Goal: Task Accomplishment & Management: Complete application form

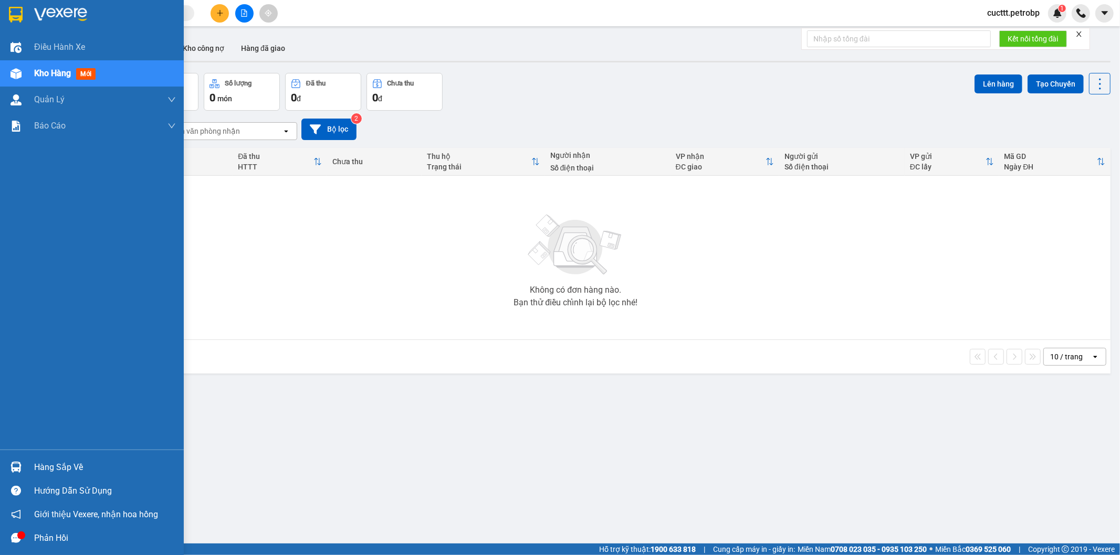
click at [67, 464] on div "Hàng sắp về" at bounding box center [105, 468] width 142 height 16
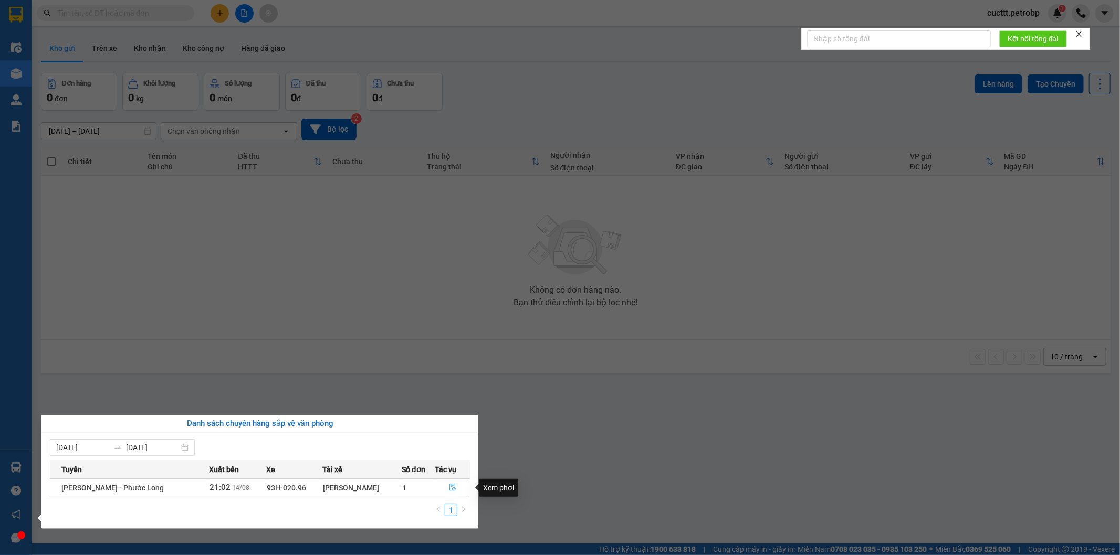
click at [454, 487] on icon "file-done" at bounding box center [452, 487] width 7 height 7
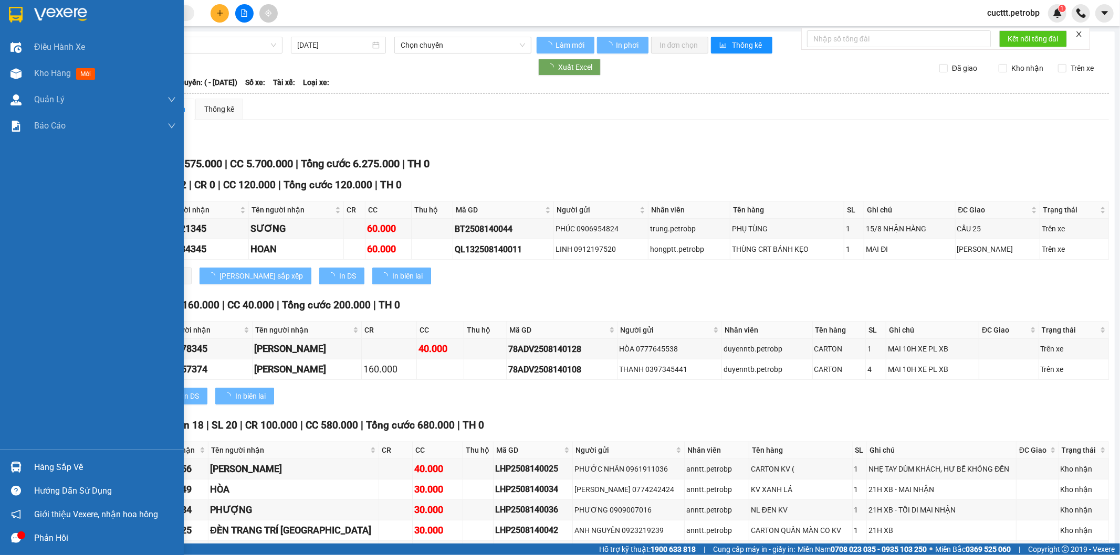
type input "[DATE]"
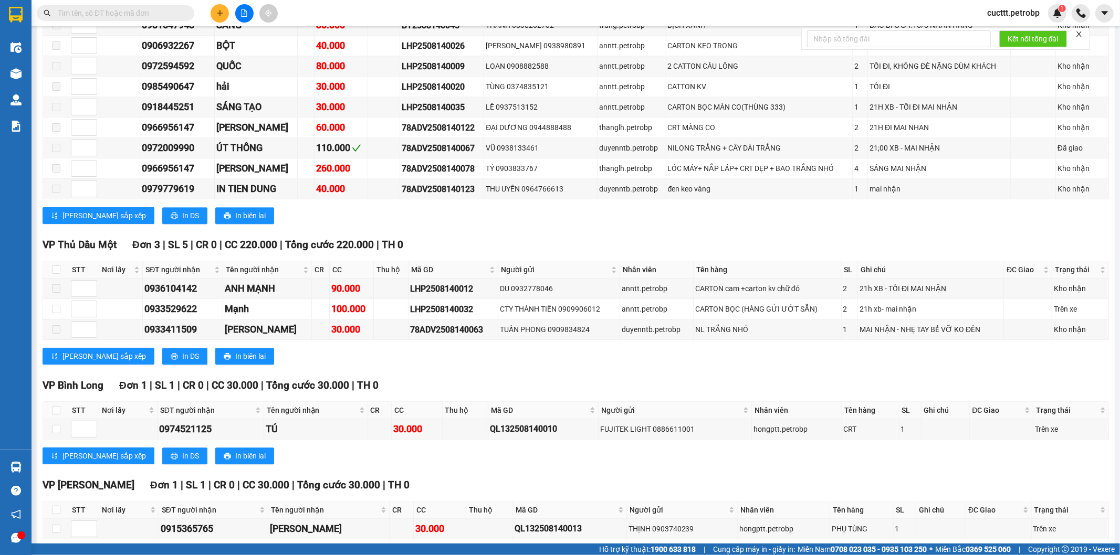
scroll to position [2566, 0]
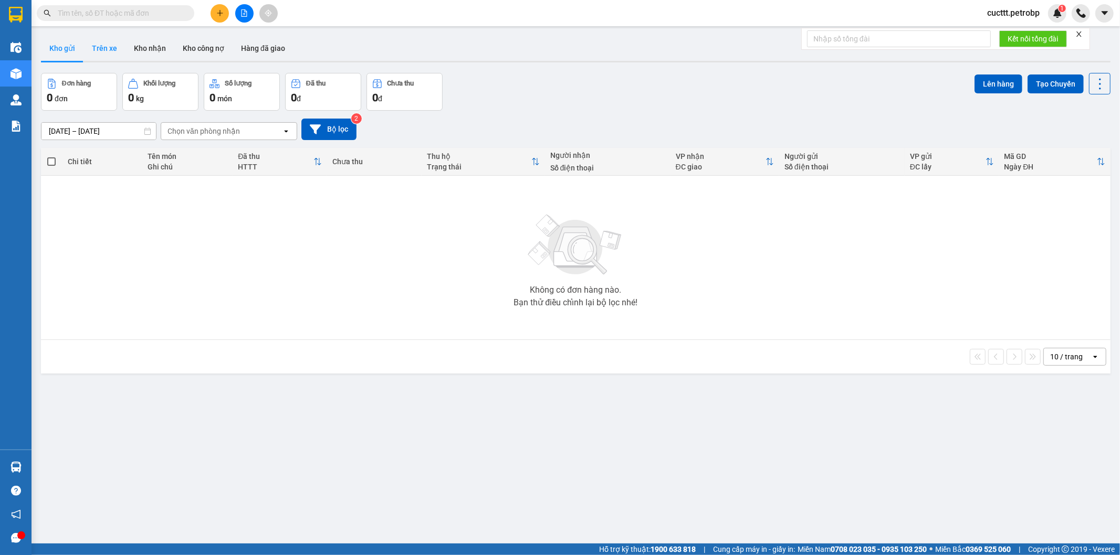
click at [94, 46] on button "Trên xe" at bounding box center [104, 48] width 42 height 25
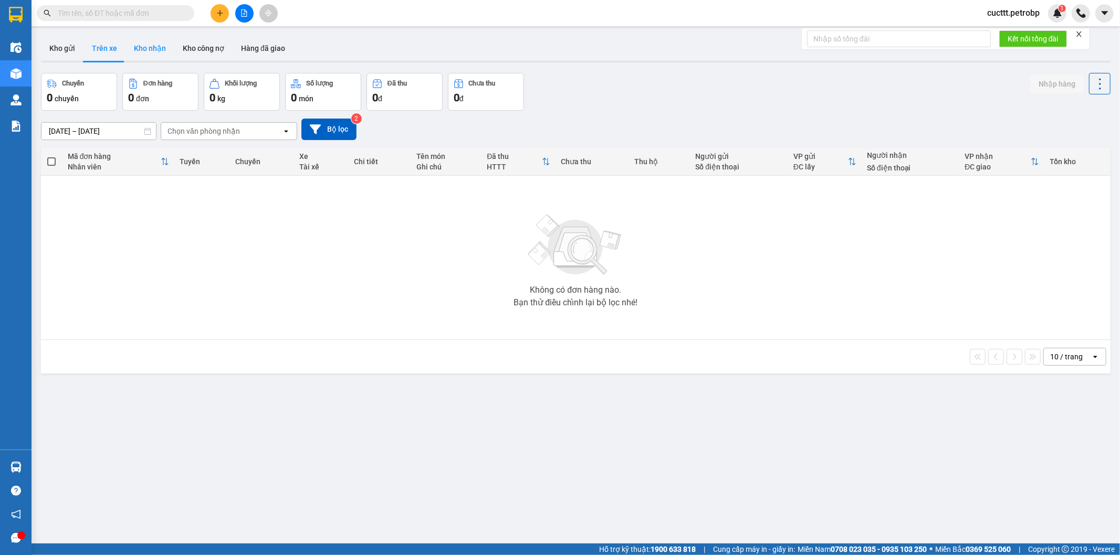
click at [154, 47] on button "Kho nhận" at bounding box center [149, 48] width 49 height 25
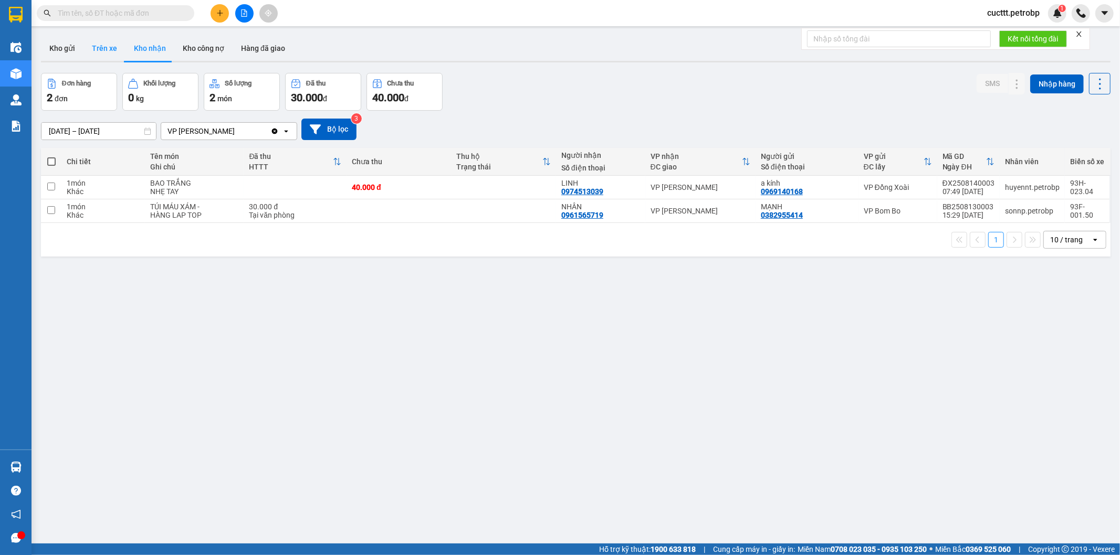
click at [100, 46] on button "Trên xe" at bounding box center [104, 48] width 42 height 25
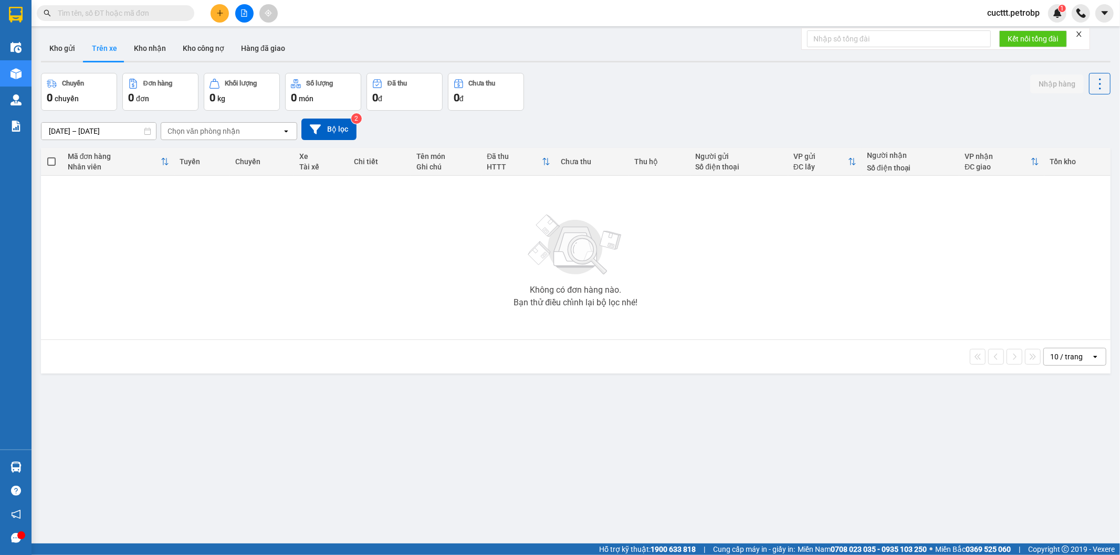
click at [131, 131] on input "[DATE] – [DATE]" at bounding box center [98, 131] width 114 height 17
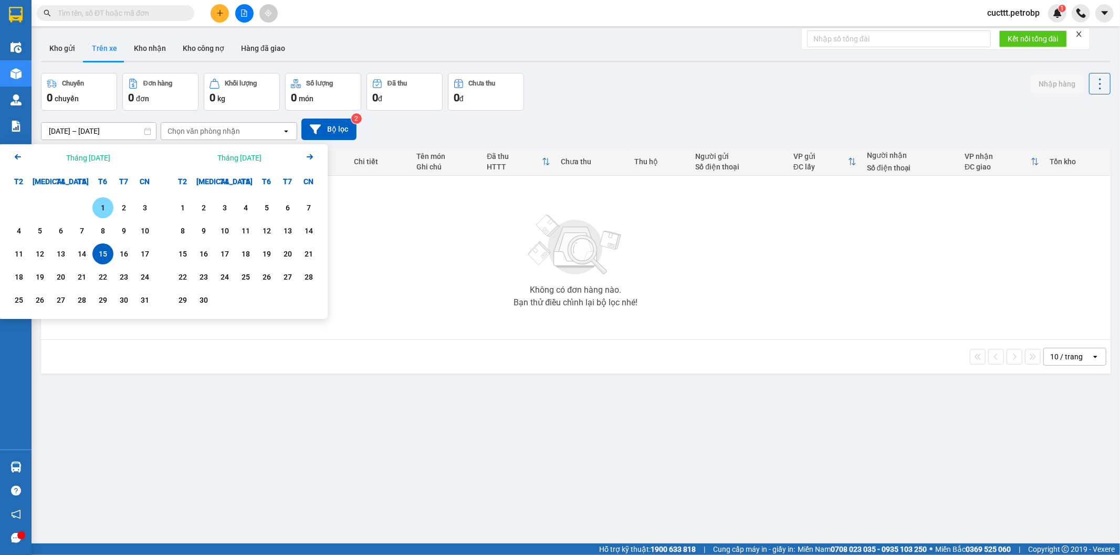
click at [101, 209] on div "1" at bounding box center [103, 208] width 15 height 13
click at [102, 251] on div "15" at bounding box center [103, 254] width 15 height 13
type input "[DATE] – [DATE]"
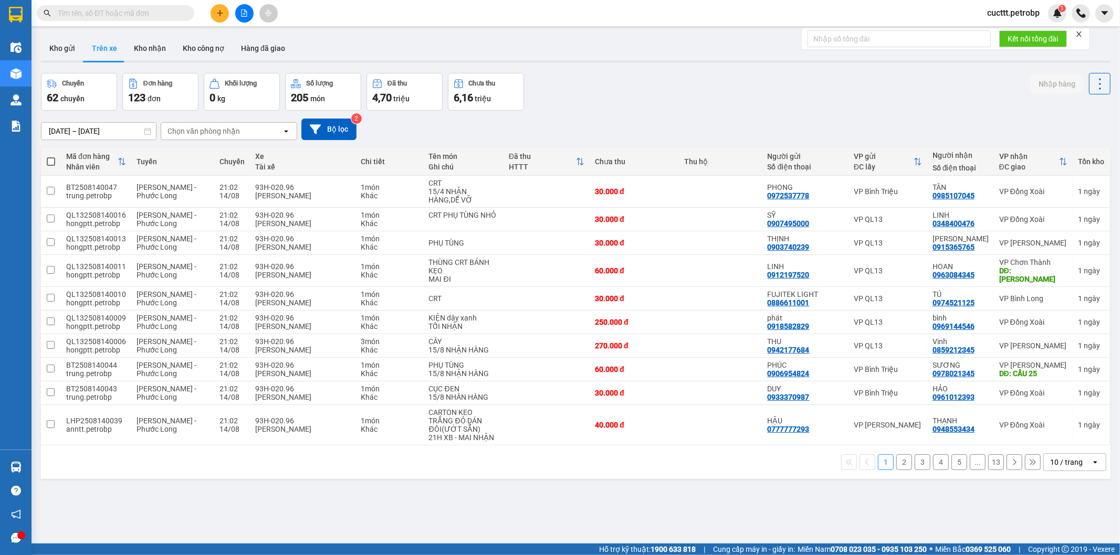
click at [171, 127] on div "Chọn văn phòng nhận" at bounding box center [203, 131] width 72 height 10
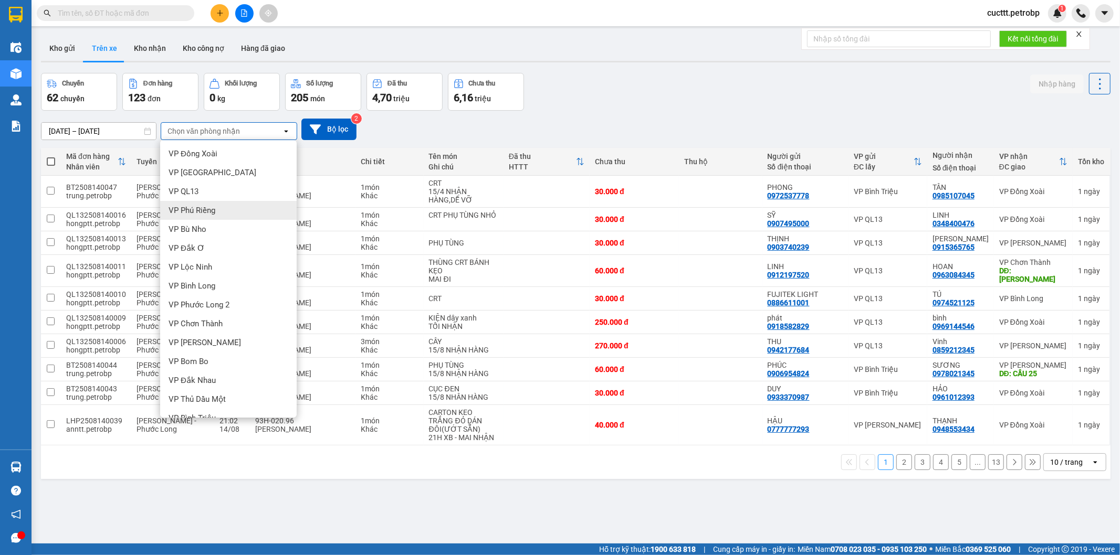
scroll to position [164, 0]
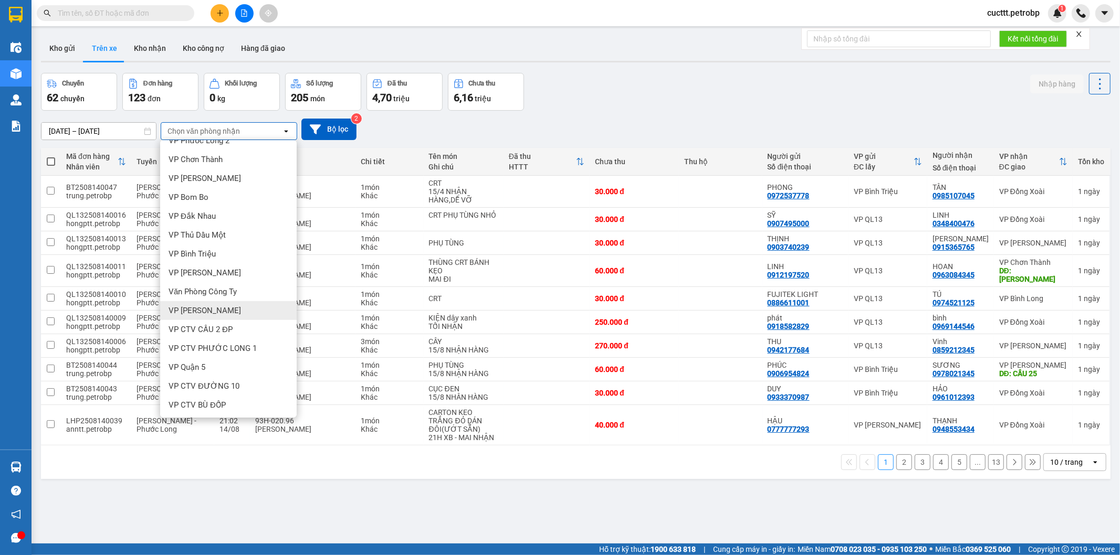
click at [216, 309] on div "VP [PERSON_NAME]" at bounding box center [228, 310] width 136 height 19
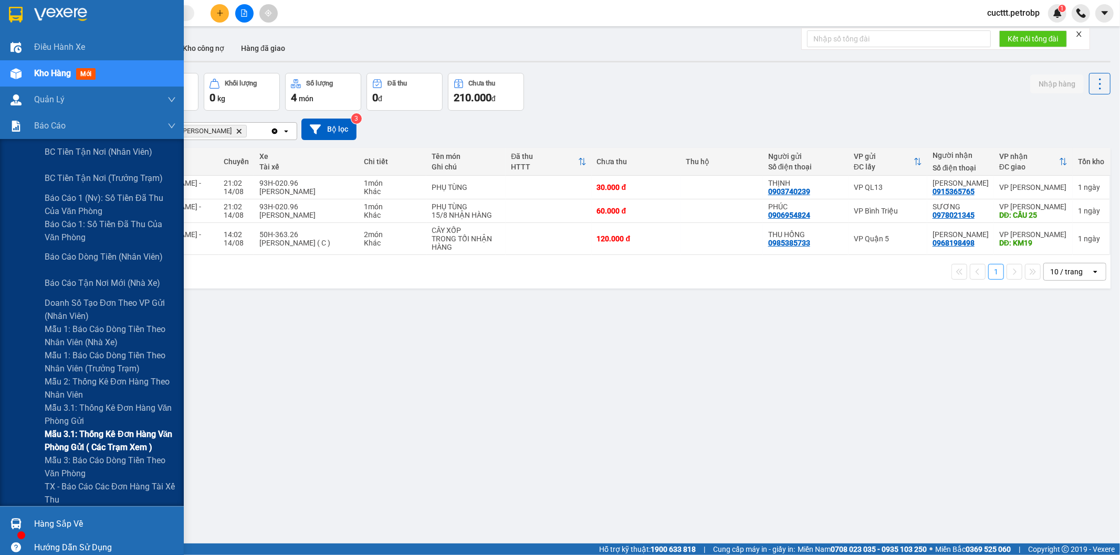
click at [154, 447] on span "Mẫu 3.1: Thống kê đơn hàng văn phòng gửi ( các trạm xem )" at bounding box center [110, 441] width 131 height 26
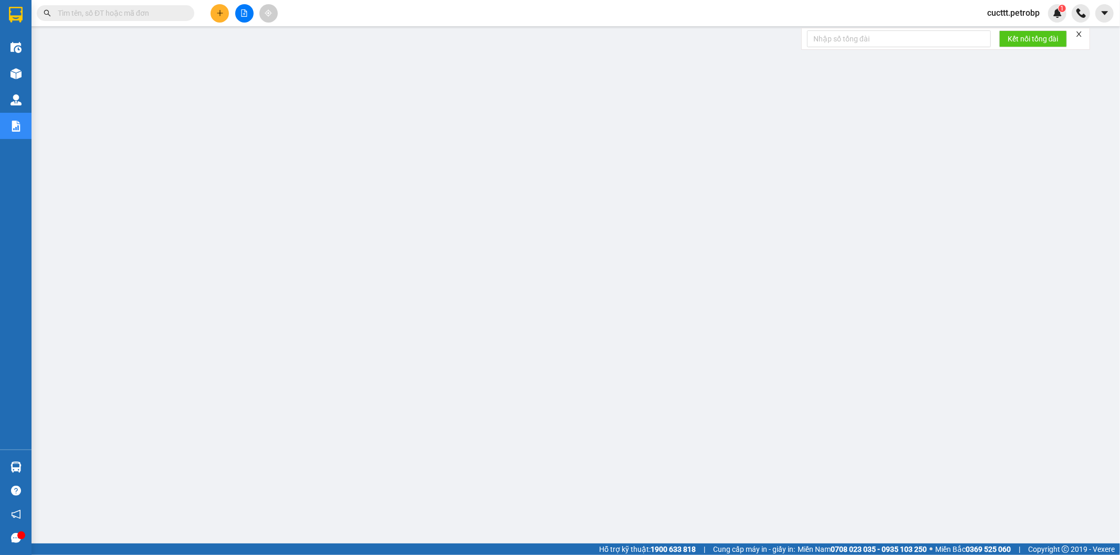
click at [164, 15] on input "text" at bounding box center [120, 13] width 124 height 12
paste input "BB2508140003"
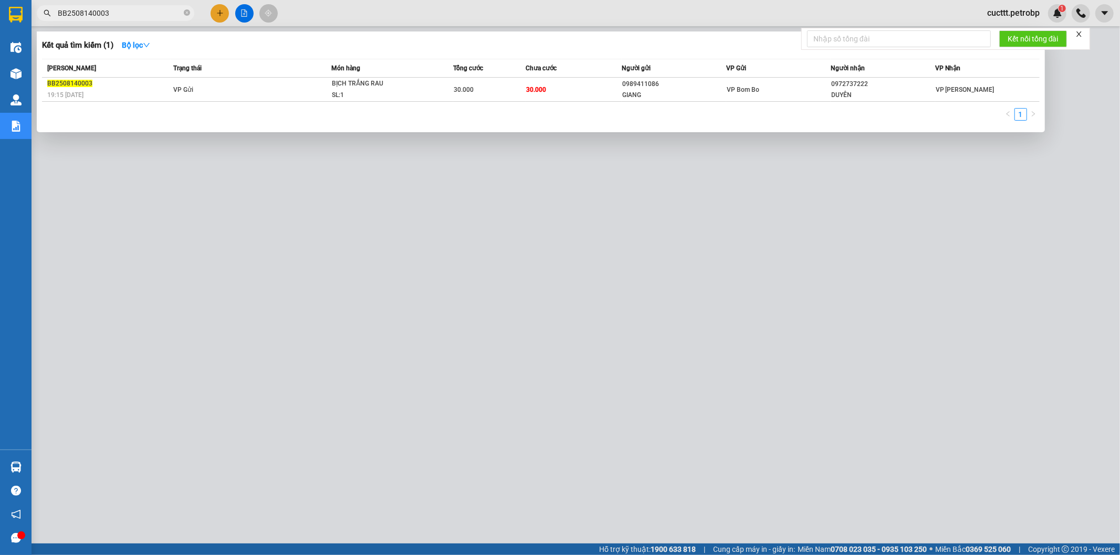
type input "BB2508140003"
click at [767, 336] on div at bounding box center [560, 277] width 1120 height 555
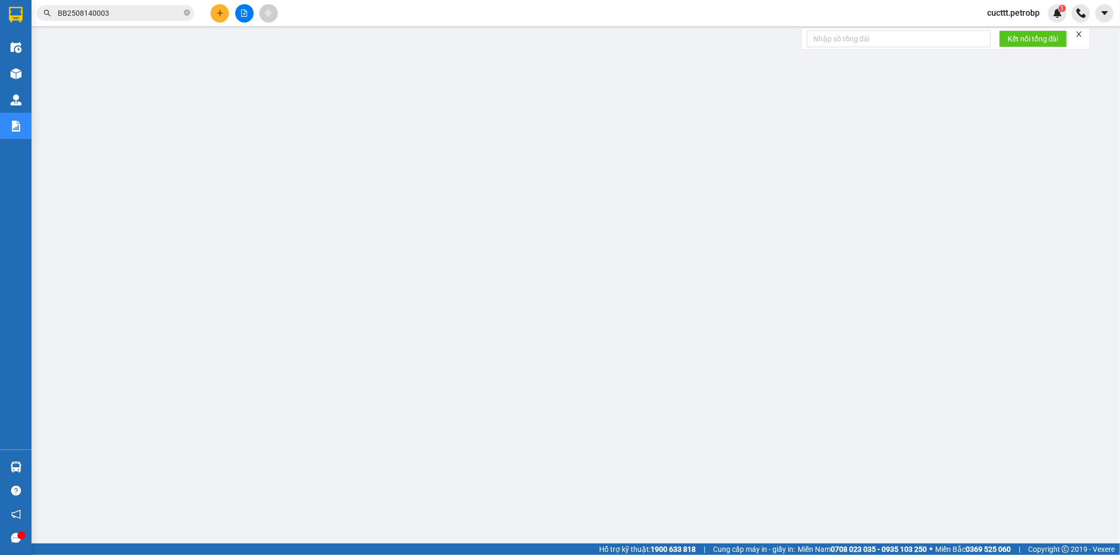
click at [128, 14] on input "BB2508140003" at bounding box center [120, 13] width 124 height 12
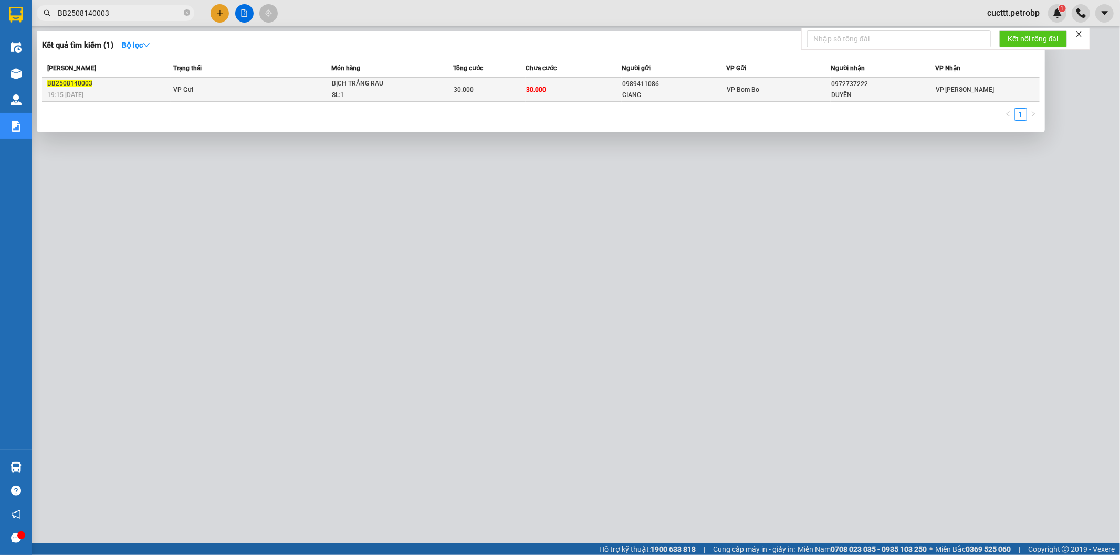
click at [486, 88] on div "30.000" at bounding box center [489, 90] width 71 height 12
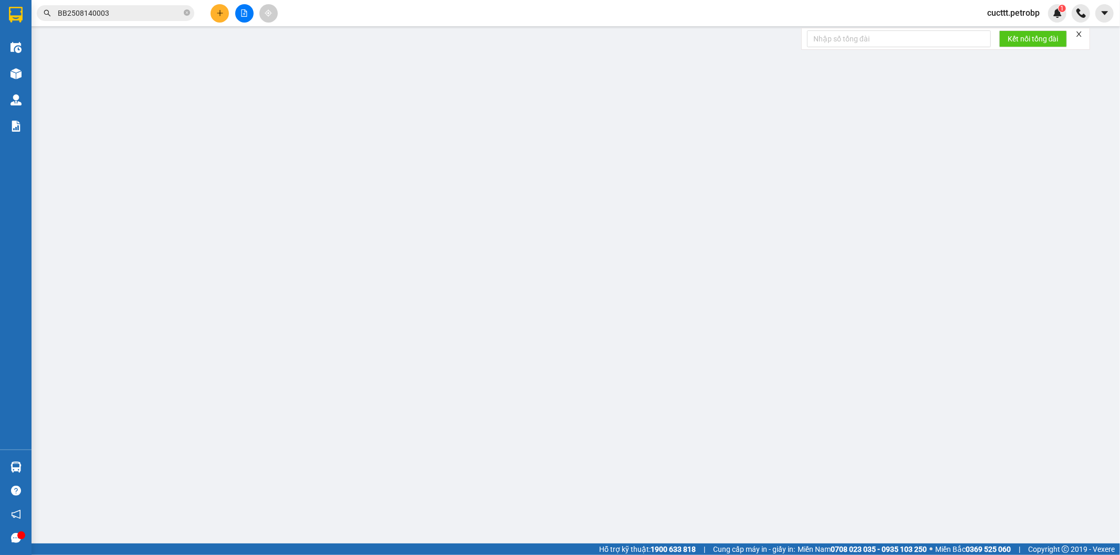
type input "0989411086"
type input "GIANG"
type input "0972737222"
type input "DUYÊN"
type input "30.000"
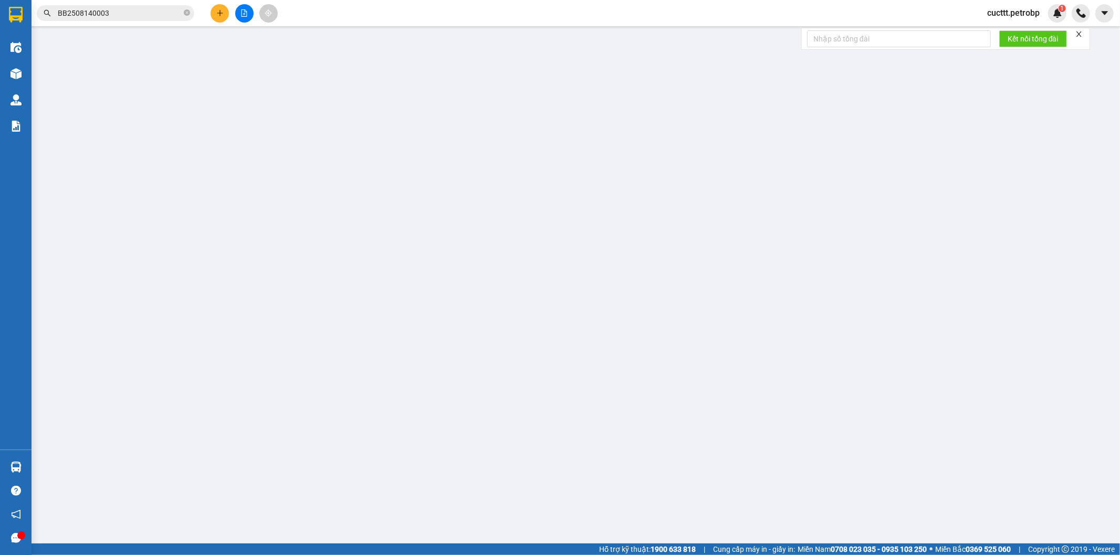
type input "30.000"
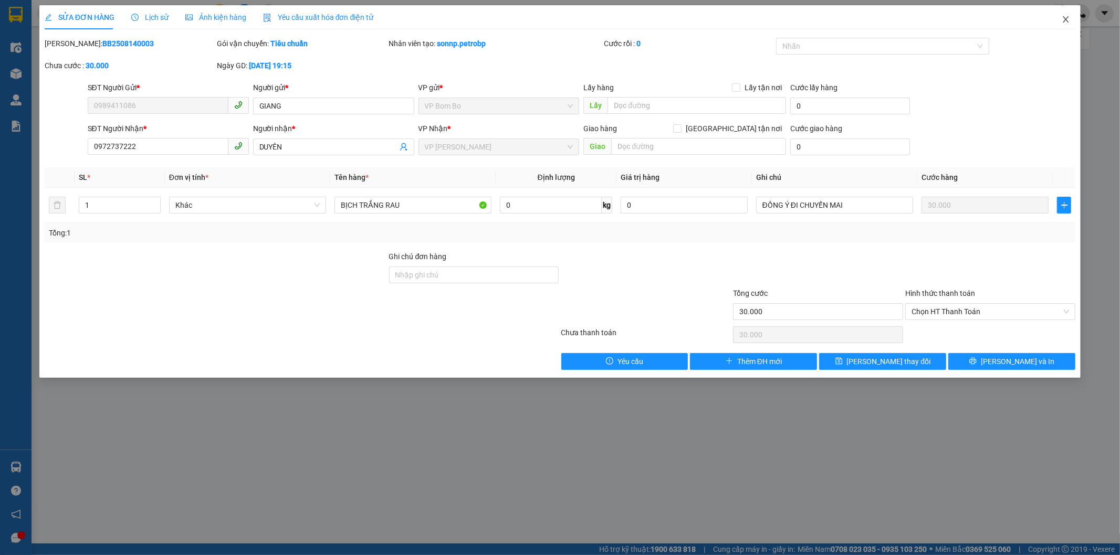
click at [1063, 17] on icon "close" at bounding box center [1066, 19] width 6 height 6
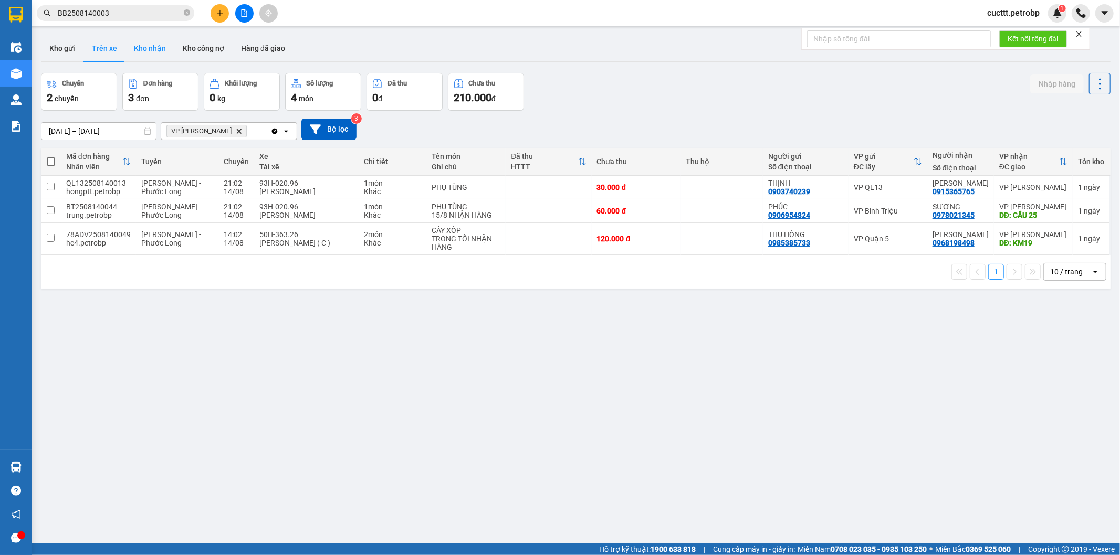
click at [157, 51] on button "Kho nhận" at bounding box center [149, 48] width 49 height 25
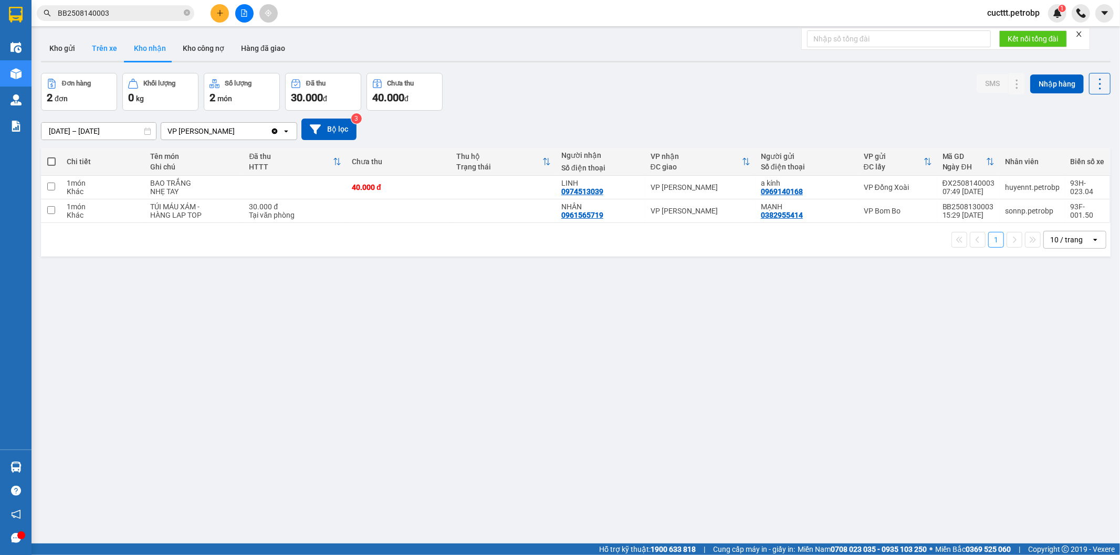
click at [102, 54] on button "Trên xe" at bounding box center [104, 48] width 42 height 25
type input "[DATE] – [DATE]"
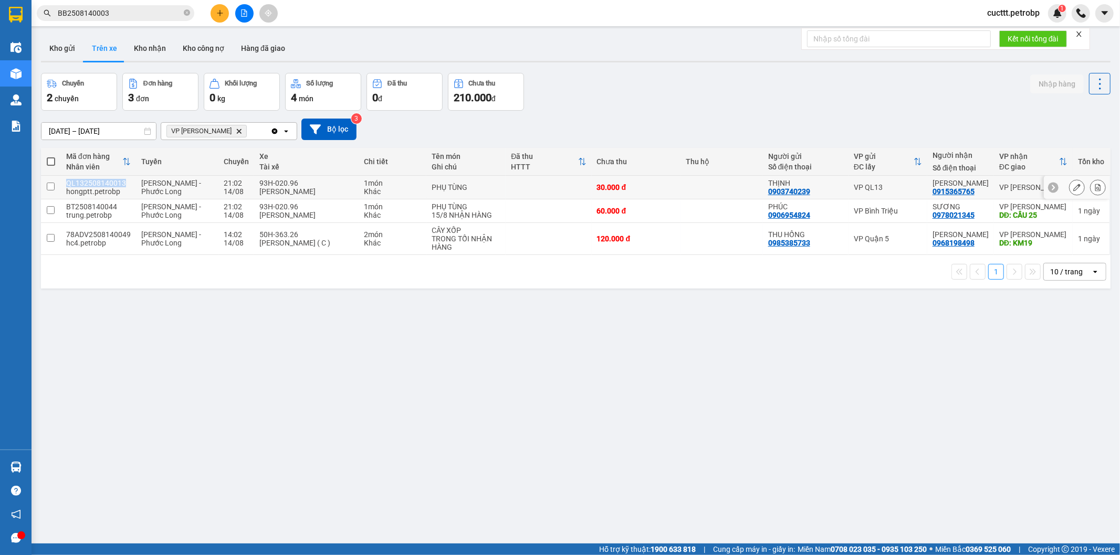
drag, startPoint x: 66, startPoint y: 185, endPoint x: 123, endPoint y: 186, distance: 57.2
click at [123, 186] on div "QL132508140013" at bounding box center [98, 183] width 65 height 8
checkbox input "true"
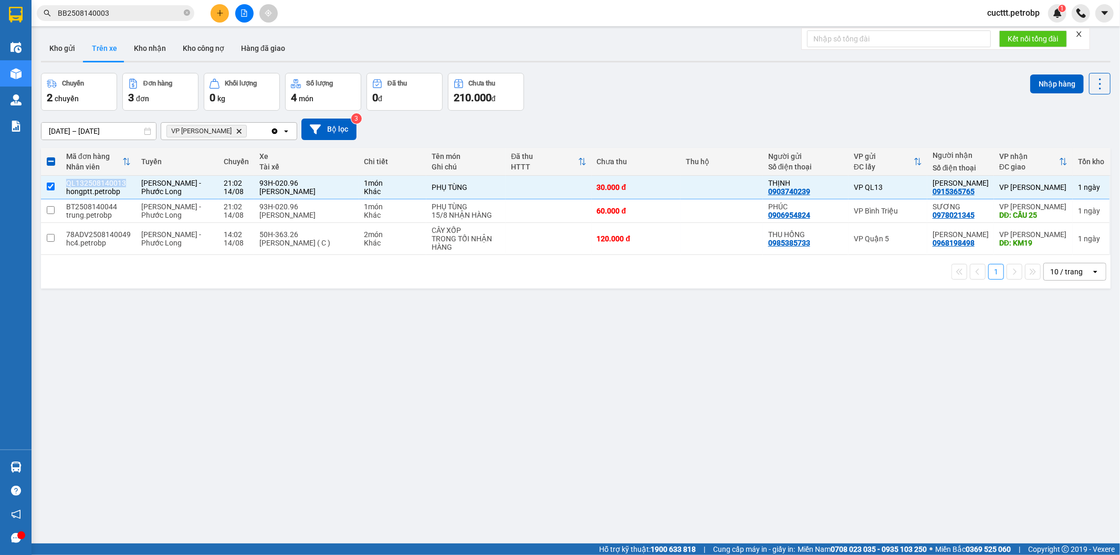
copy div "QL132508140013"
click at [188, 13] on icon "close-circle" at bounding box center [187, 12] width 6 height 6
click at [142, 18] on input "text" at bounding box center [120, 13] width 124 height 12
paste input "QL132508140013"
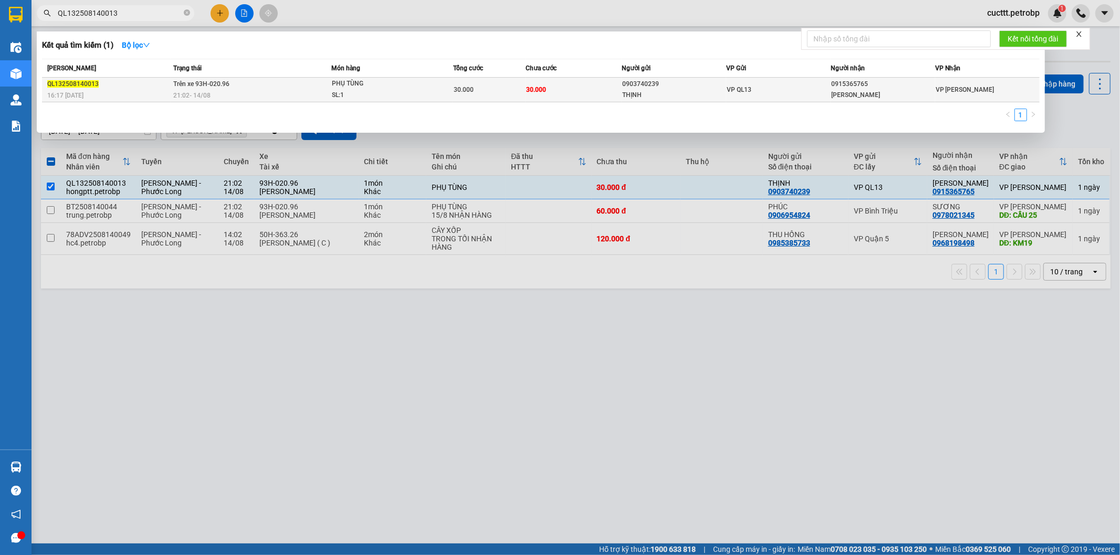
type input "QL132508140013"
click at [771, 84] on div "VP QL13" at bounding box center [778, 90] width 103 height 12
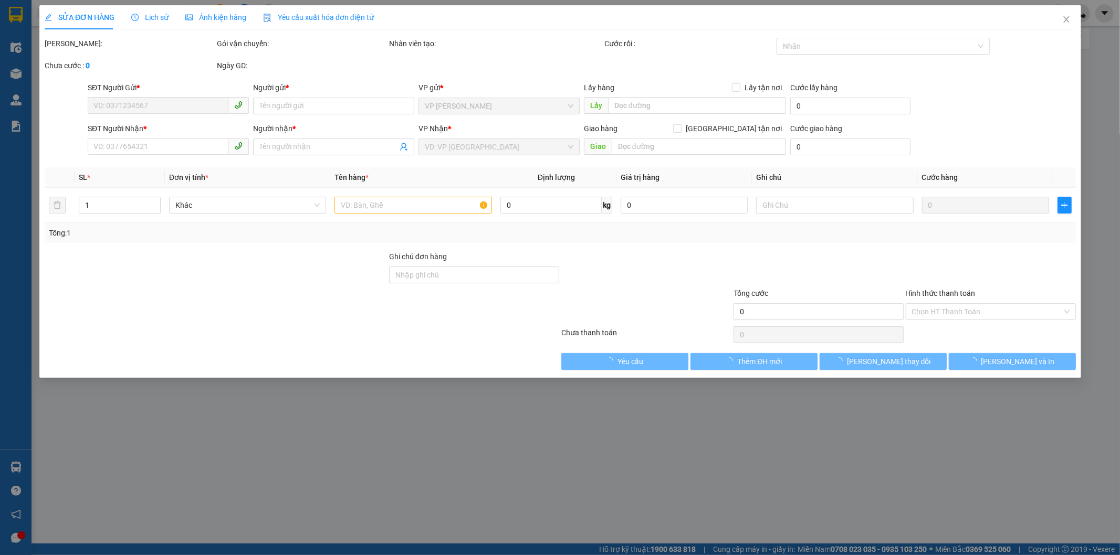
type input "0903740239"
type input "THỊNH"
type input "0915365765"
type input "[PERSON_NAME]"
type input "30.000"
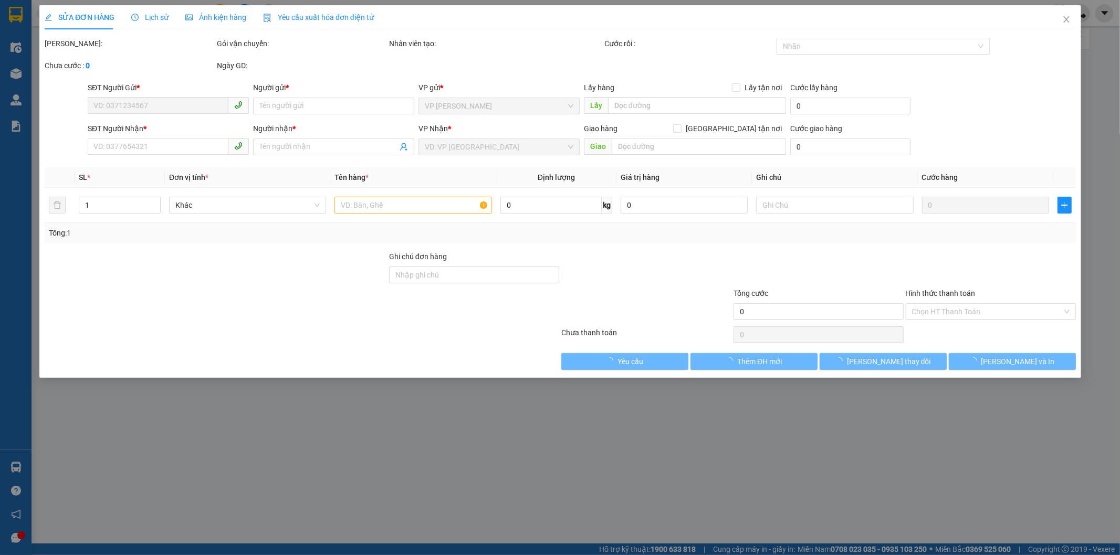
type input "30.000"
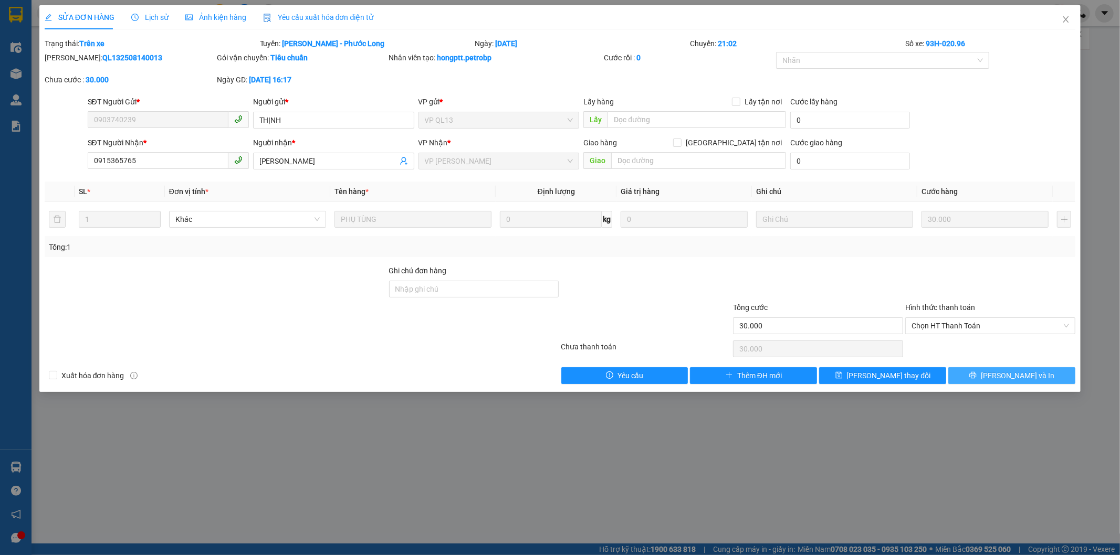
click at [988, 373] on button "[PERSON_NAME] và In" at bounding box center [1011, 375] width 127 height 17
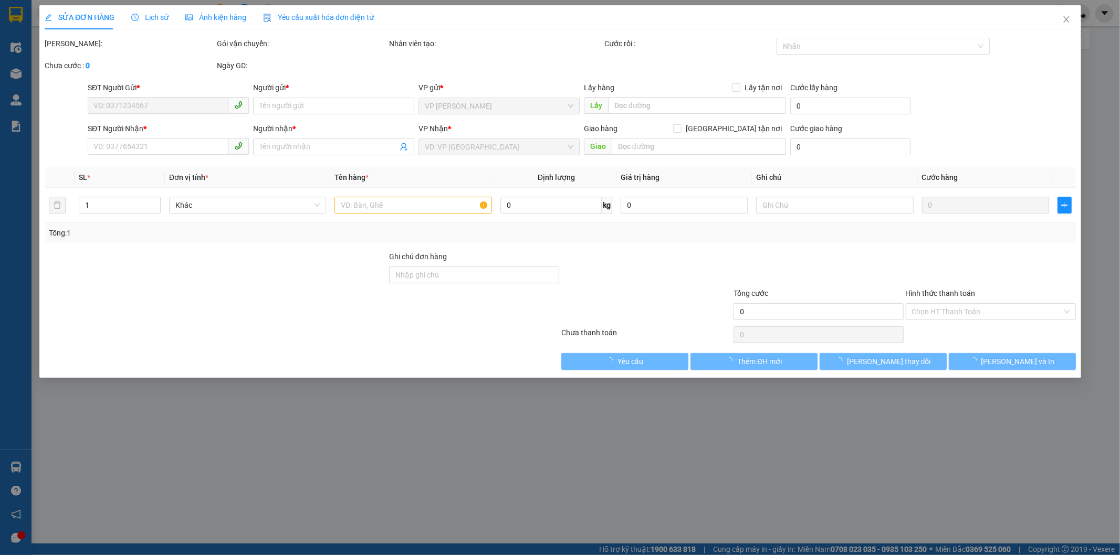
type input "0903740239"
type input "THỊNH"
type input "0915365765"
type input "[PERSON_NAME]"
type input "30.000"
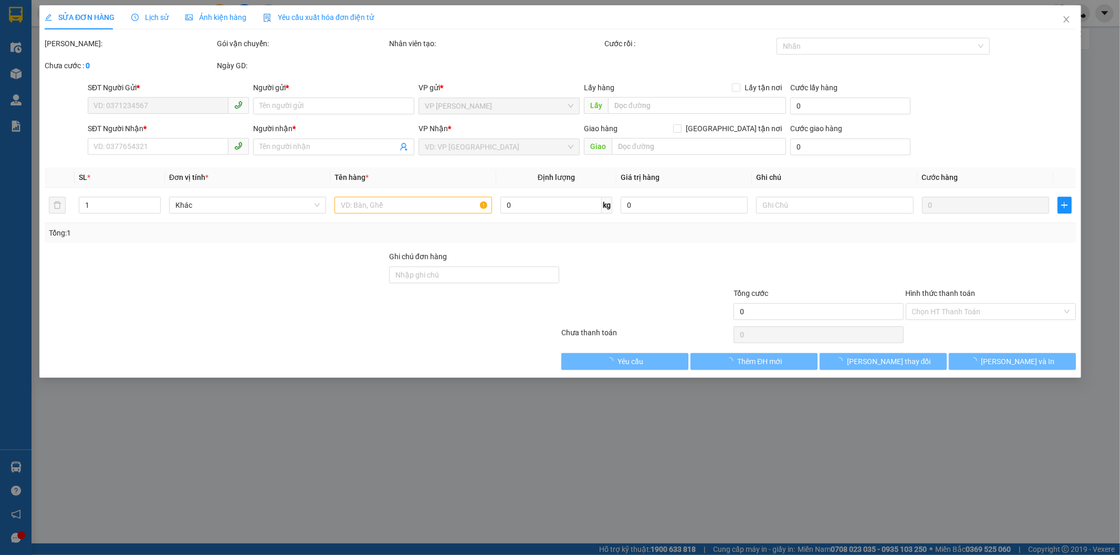
type input "30.000"
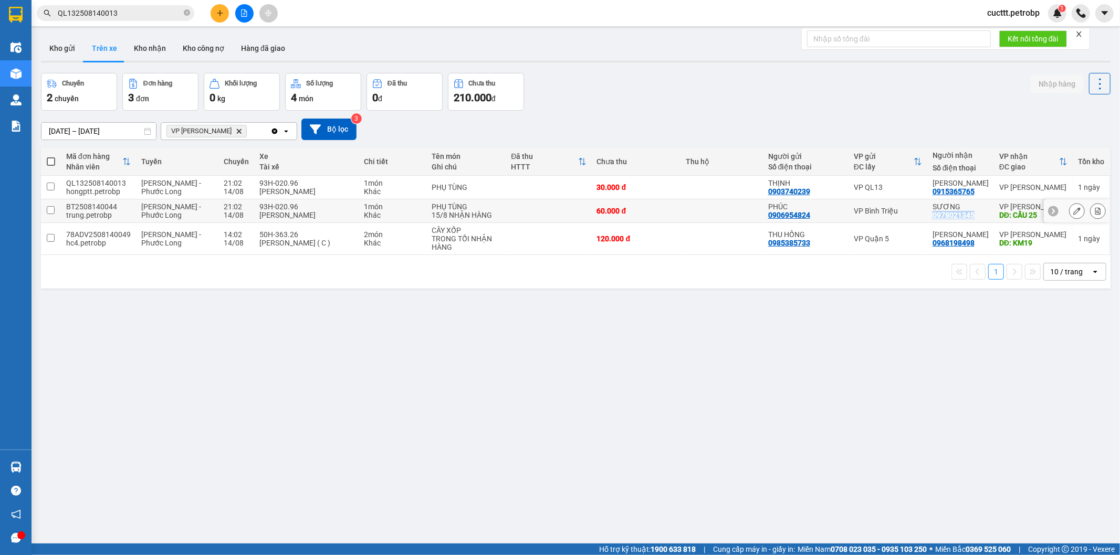
drag, startPoint x: 928, startPoint y: 216, endPoint x: 980, endPoint y: 215, distance: 52.0
click at [980, 215] on td "SƯƠNG 0978021345" at bounding box center [960, 211] width 67 height 24
checkbox input "true"
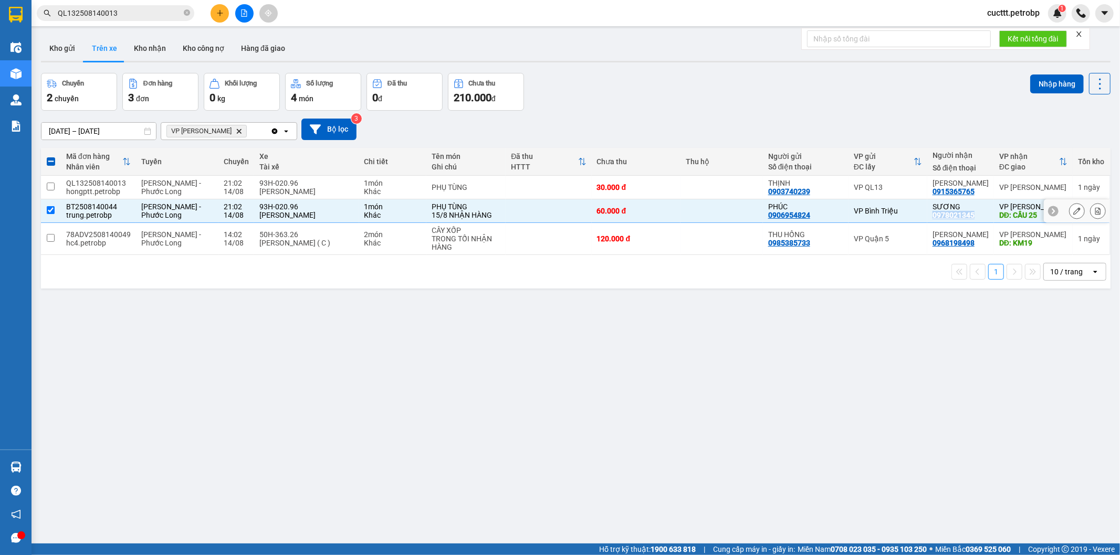
copy div "0978021345"
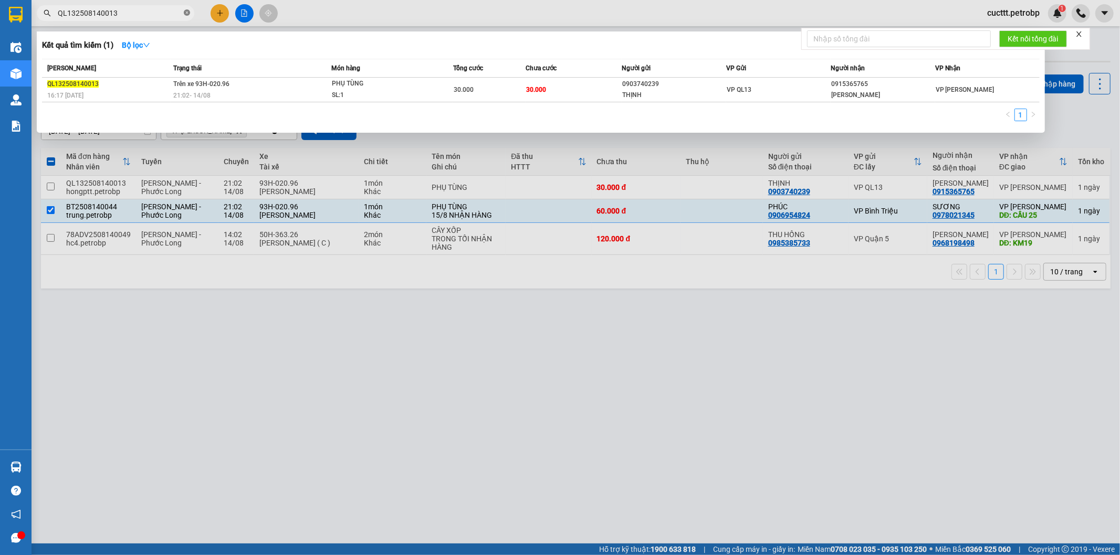
click at [185, 11] on icon "close-circle" at bounding box center [187, 12] width 6 height 6
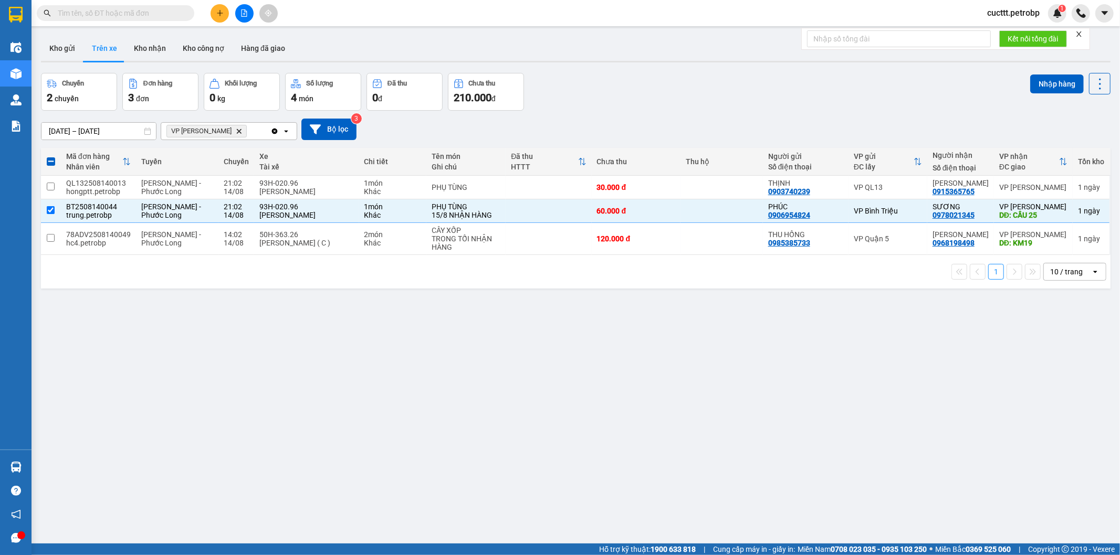
click at [170, 18] on input "text" at bounding box center [120, 13] width 124 height 12
paste input "0978021345"
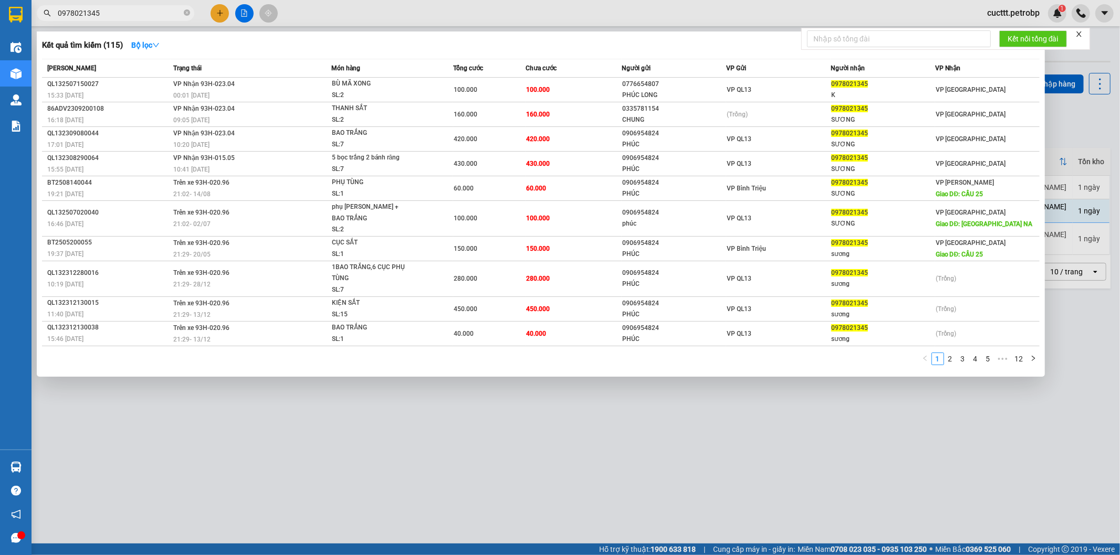
click at [71, 10] on input "0978021345" at bounding box center [120, 13] width 124 height 12
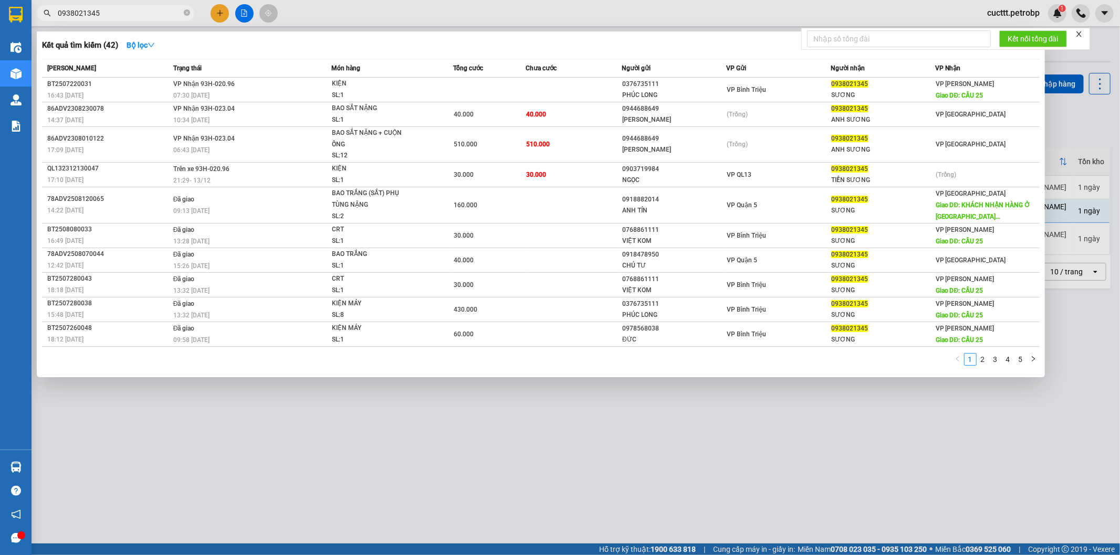
type input "0938021345"
click at [750, 53] on div "Kết quả tìm kiếm ( 42 ) Bộ lọc" at bounding box center [540, 45] width 997 height 17
drag, startPoint x: 400, startPoint y: 416, endPoint x: 329, endPoint y: 261, distance: 170.5
click at [399, 409] on div at bounding box center [560, 277] width 1120 height 555
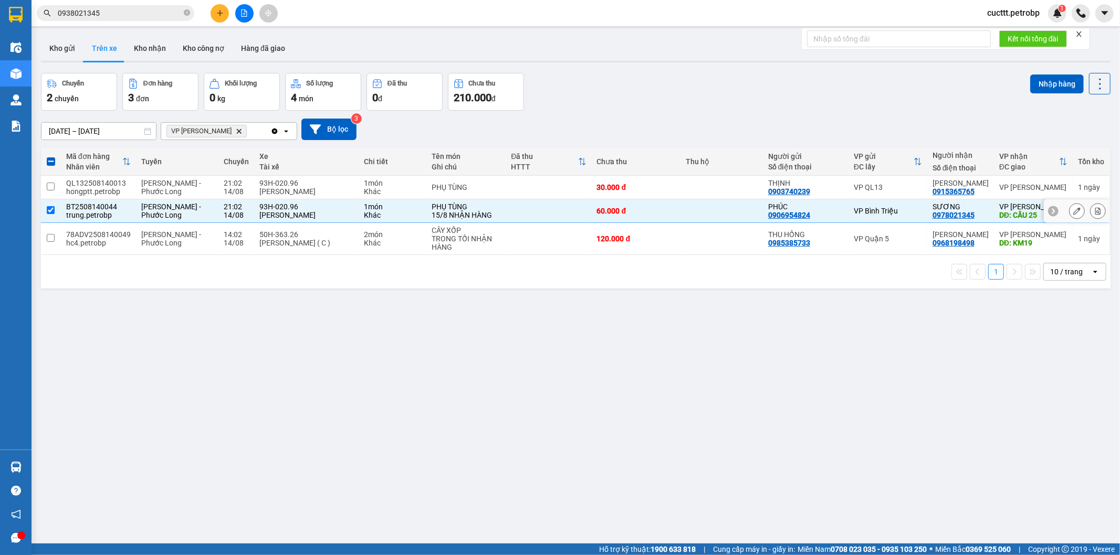
click at [516, 208] on td at bounding box center [549, 211] width 86 height 24
checkbox input "false"
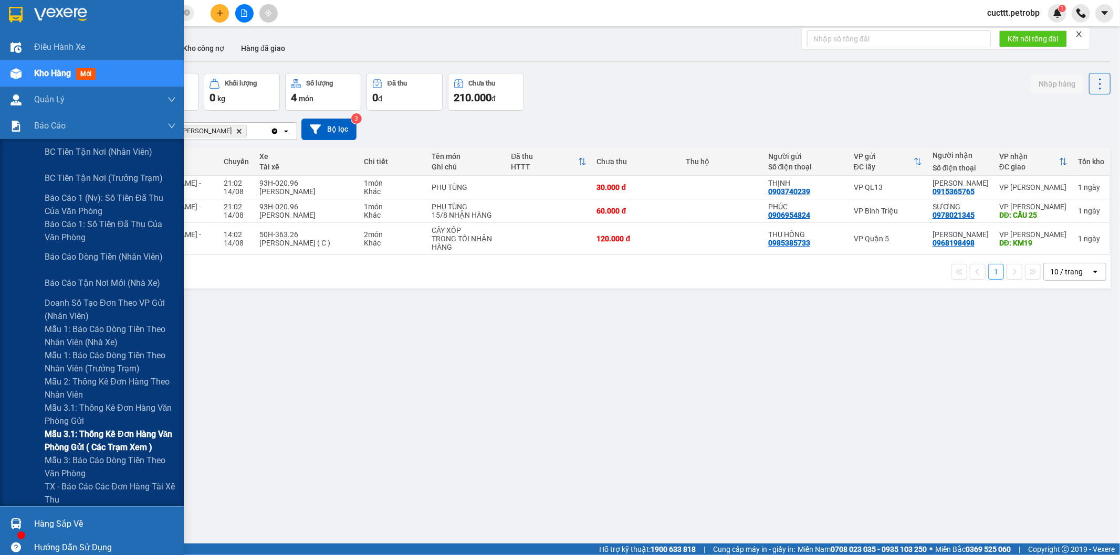
click at [140, 445] on span "Mẫu 3.1: Thống kê đơn hàng văn phòng gửi ( các trạm xem )" at bounding box center [110, 441] width 131 height 26
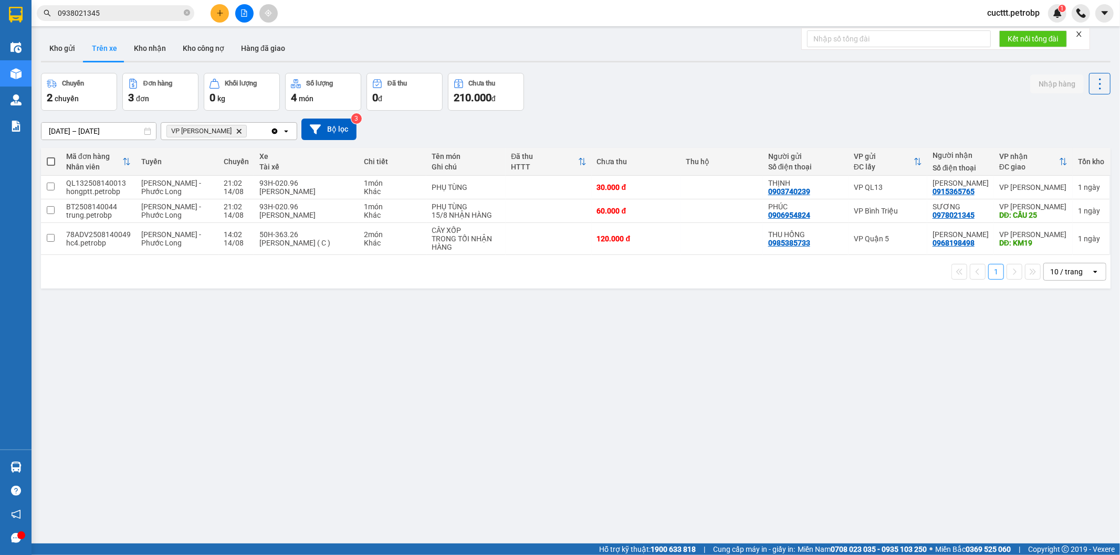
click at [817, 345] on div "ver 1.8.138 Kho gửi Trên xe Kho nhận Kho công nợ Hàng đã giao Chuyến 2 chuyến Đ…" at bounding box center [576, 308] width 1078 height 555
click at [145, 45] on button "Kho nhận" at bounding box center [149, 48] width 49 height 25
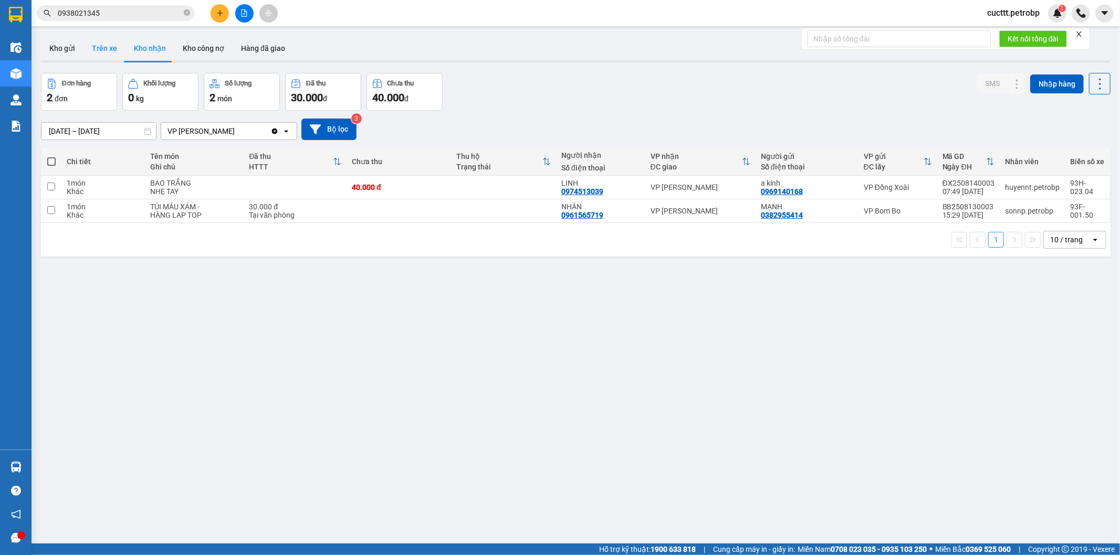
click at [109, 51] on button "Trên xe" at bounding box center [104, 48] width 42 height 25
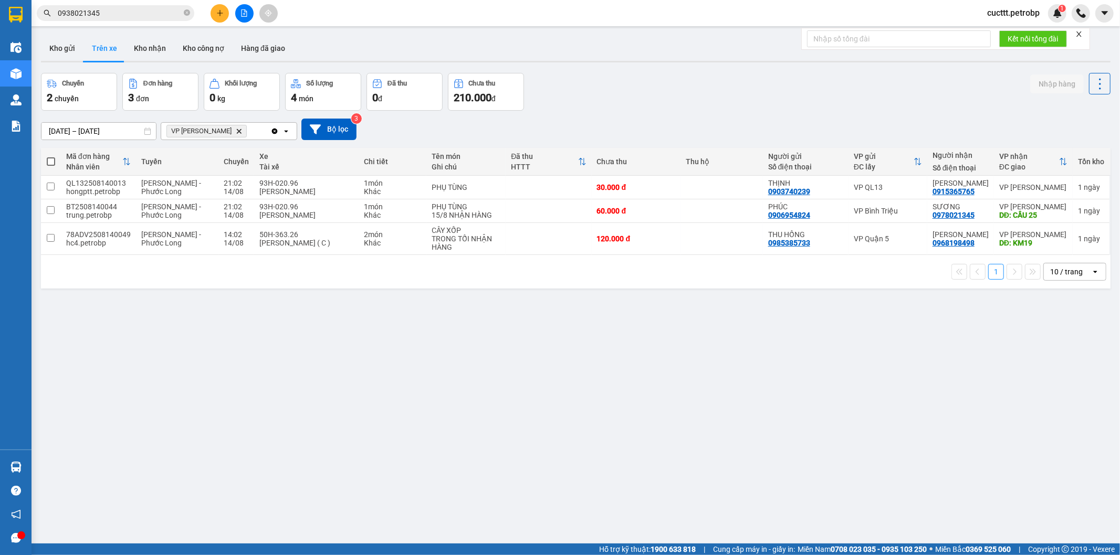
click at [327, 8] on div "Kết quả tìm kiếm ( 42 ) Bộ lọc Mã ĐH Trạng thái Món hàng Tổng cước Chưa cước Ng…" at bounding box center [560, 13] width 1120 height 26
click at [142, 50] on button "Kho nhận" at bounding box center [149, 48] width 49 height 25
type input "[DATE] – [DATE]"
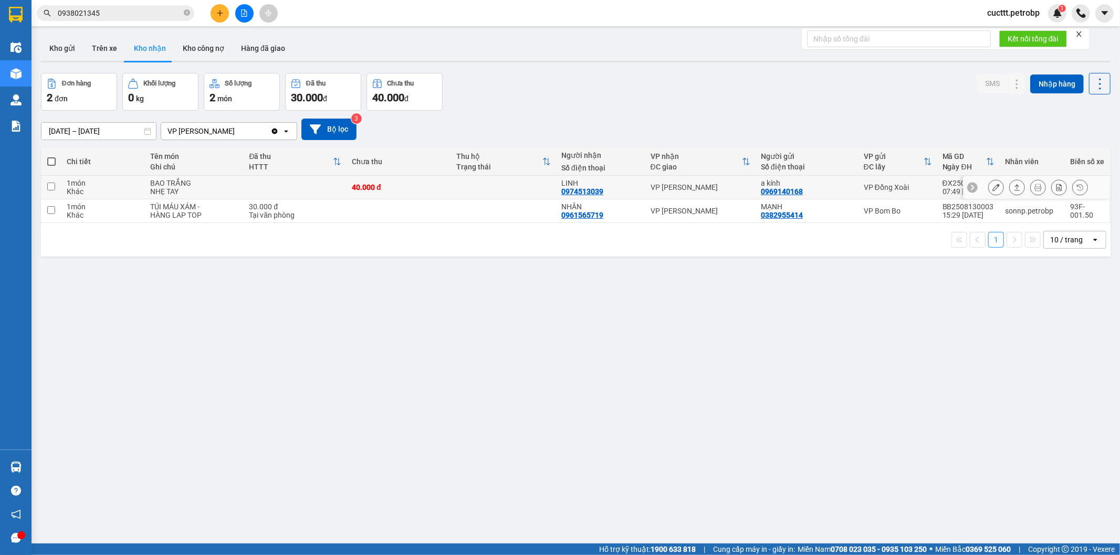
click at [697, 191] on div "VP [PERSON_NAME]" at bounding box center [700, 187] width 100 height 8
checkbox input "true"
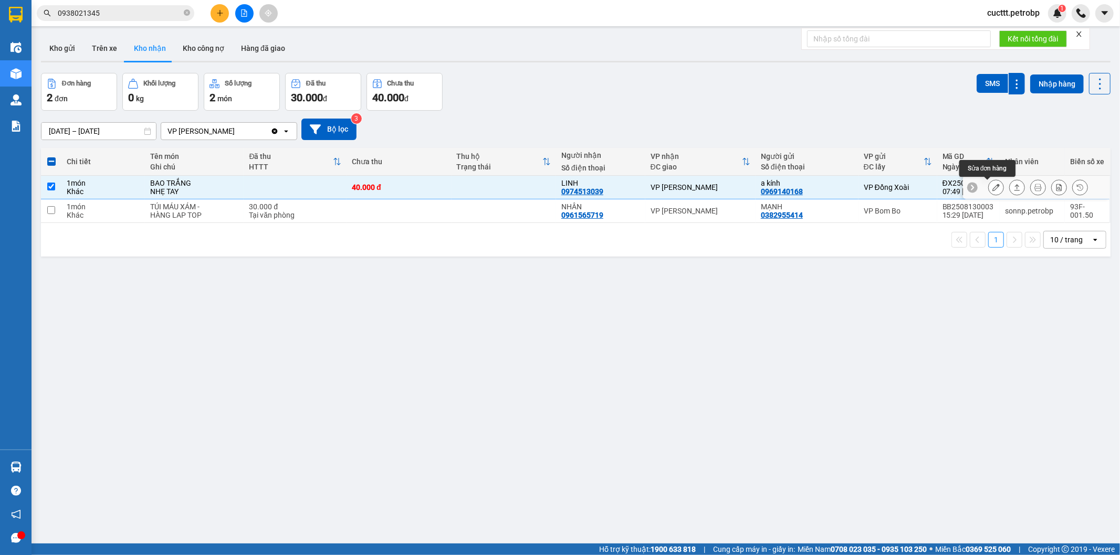
click at [992, 188] on icon at bounding box center [995, 187] width 7 height 7
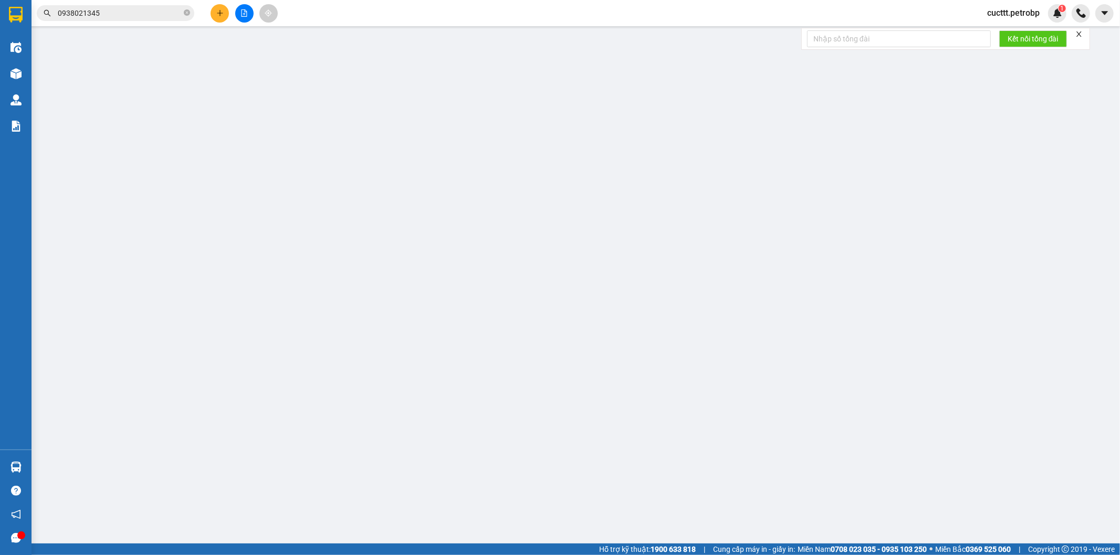
type input "0969140168"
type input "a kính"
type input "0974513039"
type input "LINH"
type input "40.000"
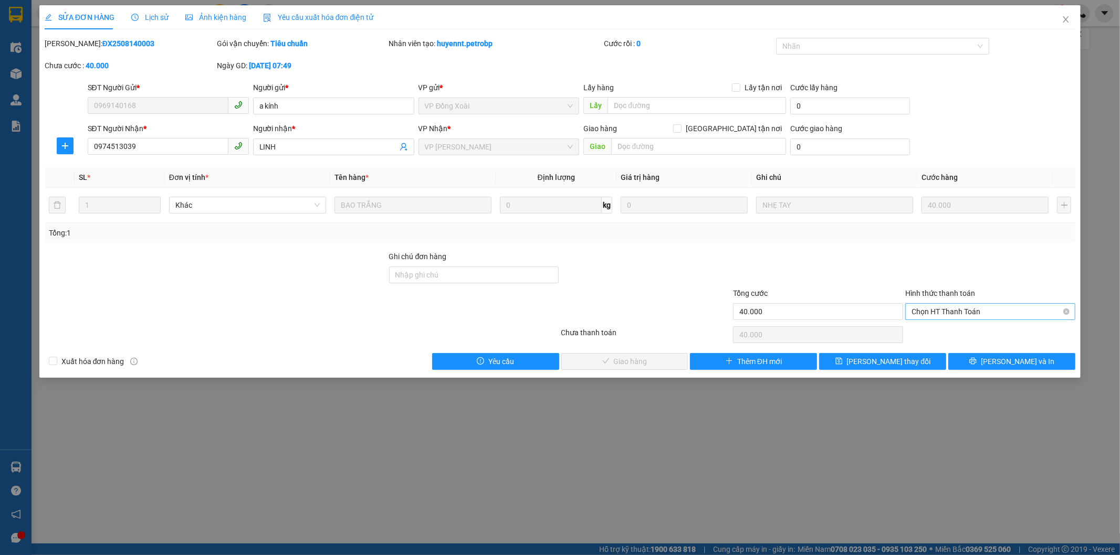
click at [964, 313] on span "Chọn HT Thanh Toán" at bounding box center [989, 312] width 157 height 16
click at [934, 333] on div "Tại văn phòng" at bounding box center [990, 333] width 157 height 12
type input "0"
drag, startPoint x: 646, startPoint y: 359, endPoint x: 504, endPoint y: 271, distance: 166.9
click at [644, 359] on span "[PERSON_NAME] và Giao hàng" at bounding box center [631, 362] width 101 height 12
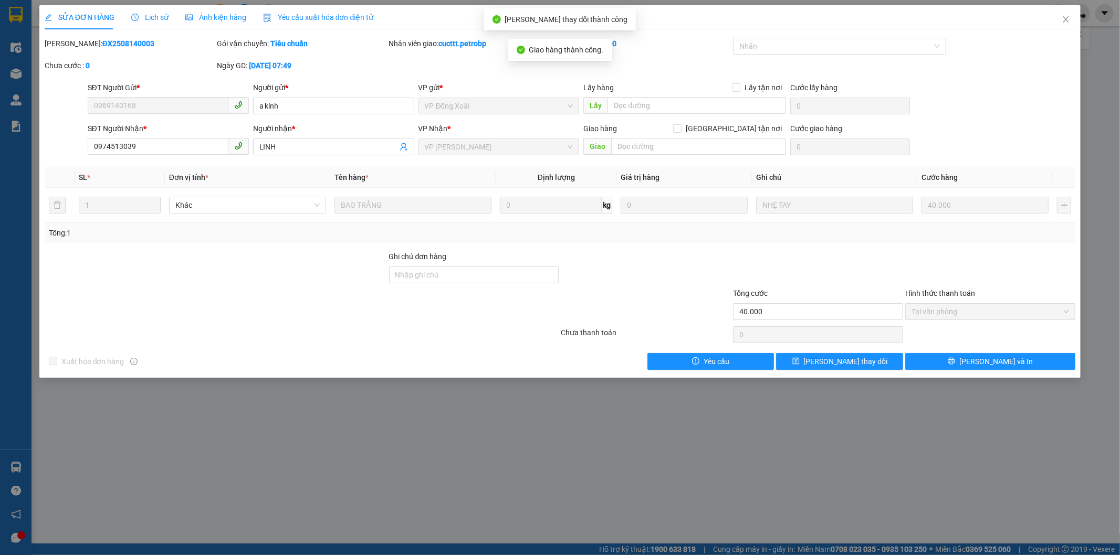
drag, startPoint x: 69, startPoint y: 40, endPoint x: 138, endPoint y: 43, distance: 68.3
click at [138, 43] on div "[PERSON_NAME]: ĐX2508140003" at bounding box center [130, 44] width 170 height 12
copy b "ĐX2508140003"
click at [1064, 23] on icon "close" at bounding box center [1065, 19] width 8 height 8
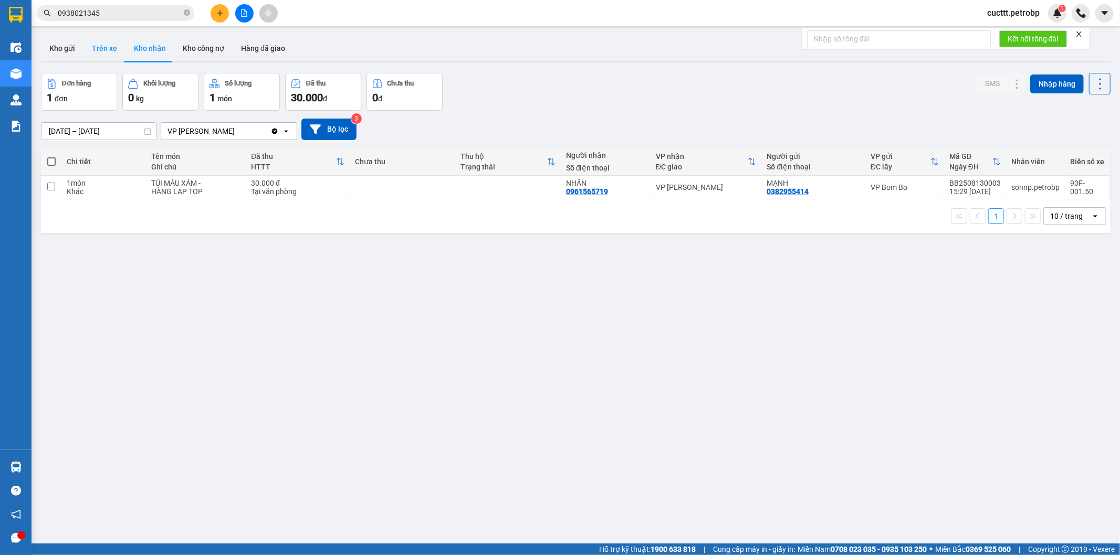
click at [108, 46] on button "Trên xe" at bounding box center [104, 48] width 42 height 25
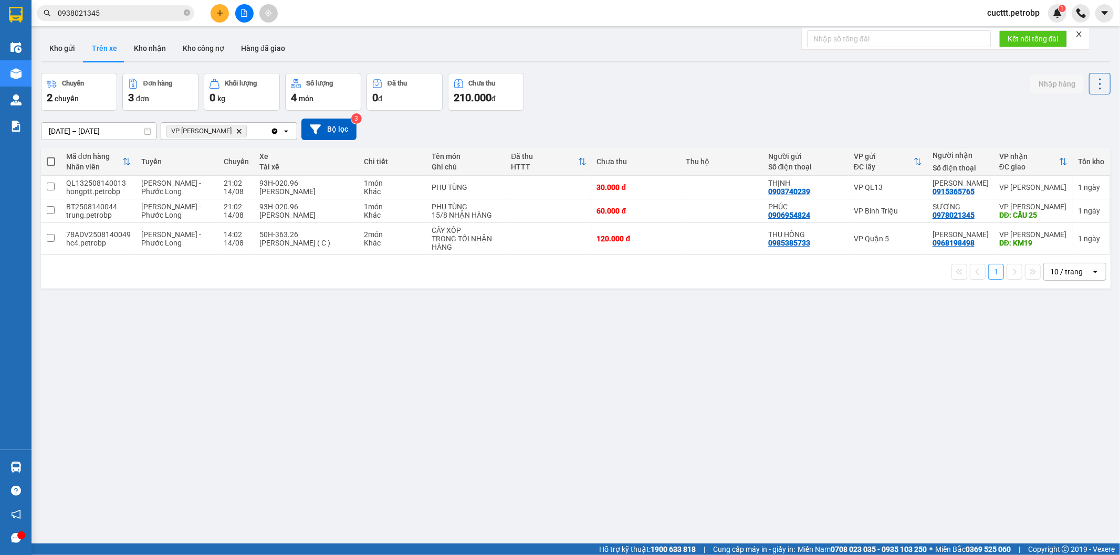
click at [845, 114] on div "[DATE] – [DATE] Press the down arrow key to interact with the calendar and sele…" at bounding box center [575, 129] width 1069 height 37
click at [140, 53] on button "Kho nhận" at bounding box center [149, 48] width 49 height 25
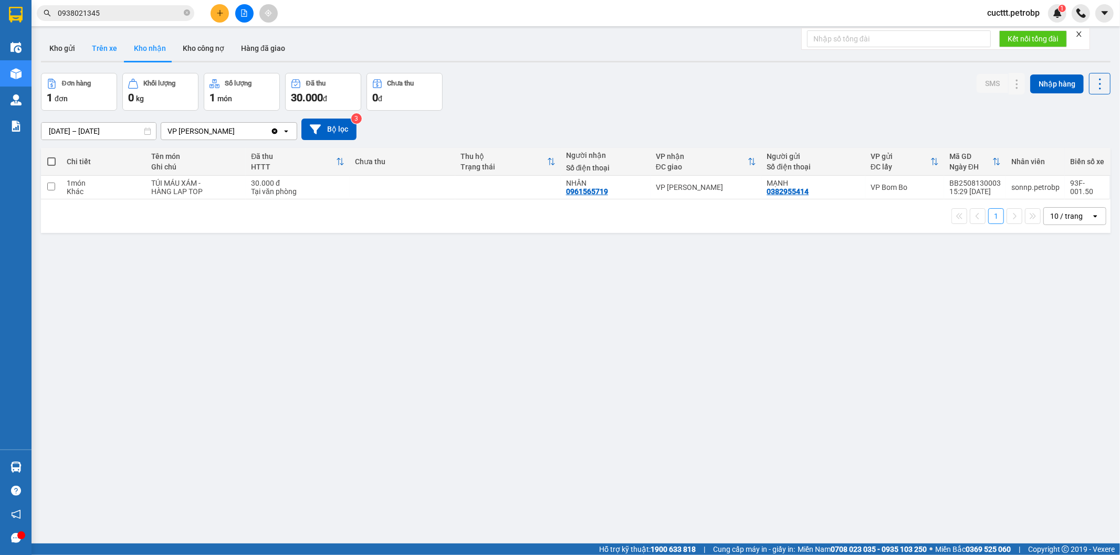
click at [107, 46] on button "Trên xe" at bounding box center [104, 48] width 42 height 25
type input "[DATE] – [DATE]"
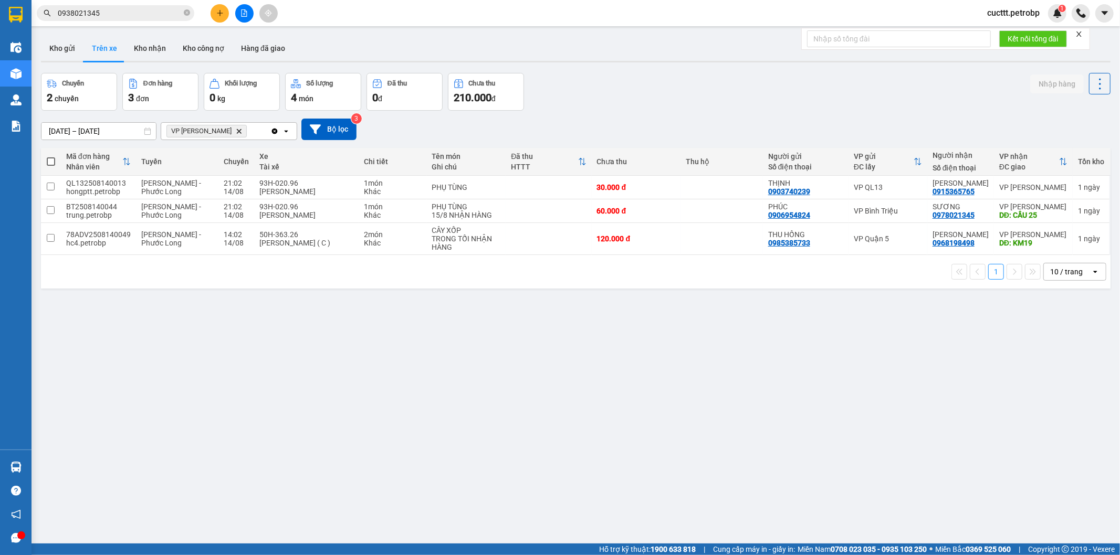
click at [774, 86] on div "Chuyến 2 chuyến Đơn hàng 3 đơn Khối lượng 0 kg Số lượng 4 món Đã thu 0 đ Chưa t…" at bounding box center [575, 92] width 1069 height 38
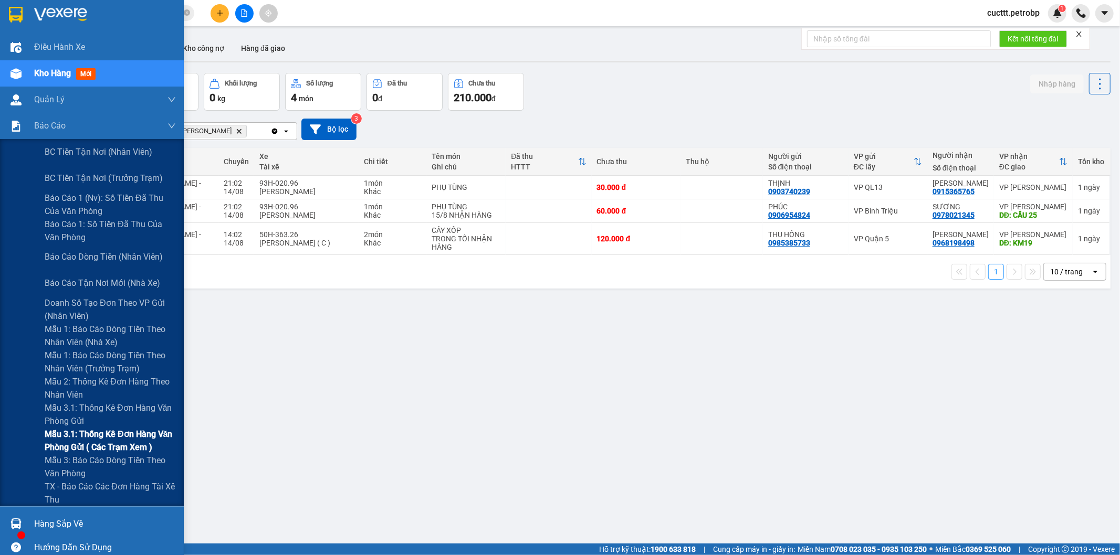
click at [120, 444] on span "Mẫu 3.1: Thống kê đơn hàng văn phòng gửi ( các trạm xem )" at bounding box center [110, 441] width 131 height 26
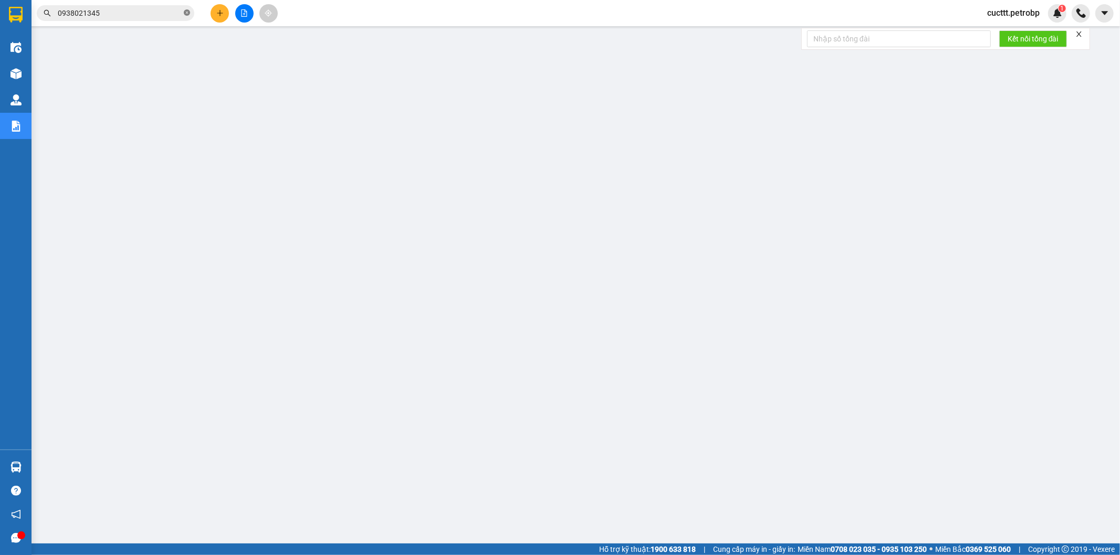
click at [190, 13] on icon "close-circle" at bounding box center [187, 12] width 6 height 6
click at [172, 13] on input "text" at bounding box center [120, 13] width 124 height 12
paste input "ĐX2508150004"
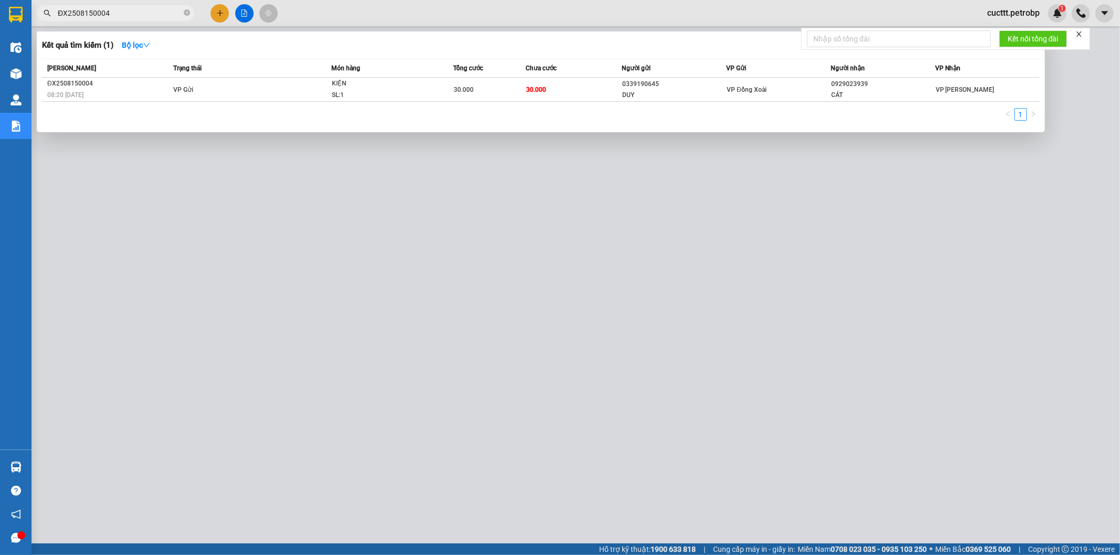
type input "ĐX2508150004"
click at [445, 253] on div at bounding box center [560, 277] width 1120 height 555
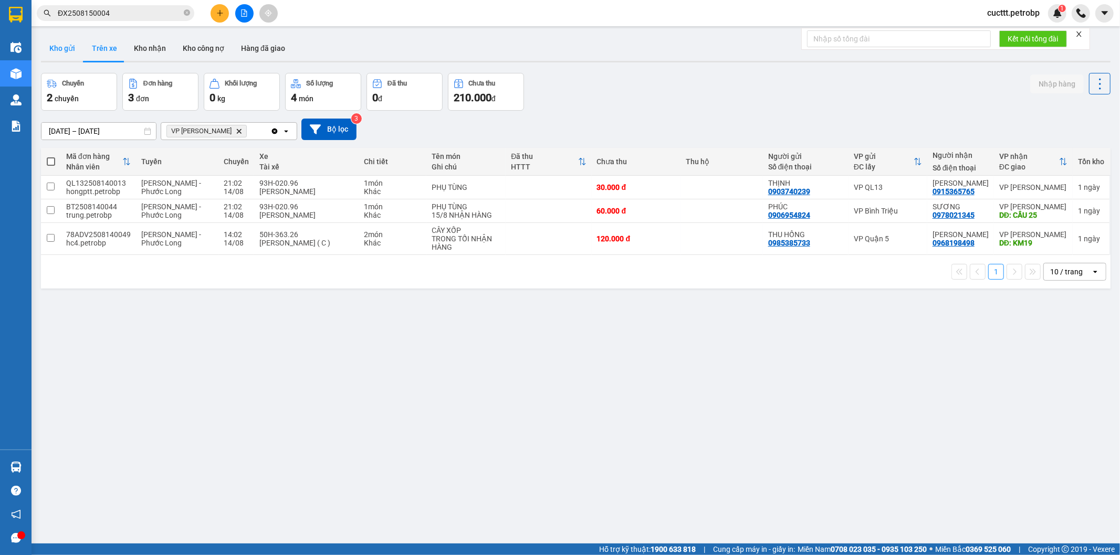
click at [69, 50] on button "Kho gửi" at bounding box center [62, 48] width 43 height 25
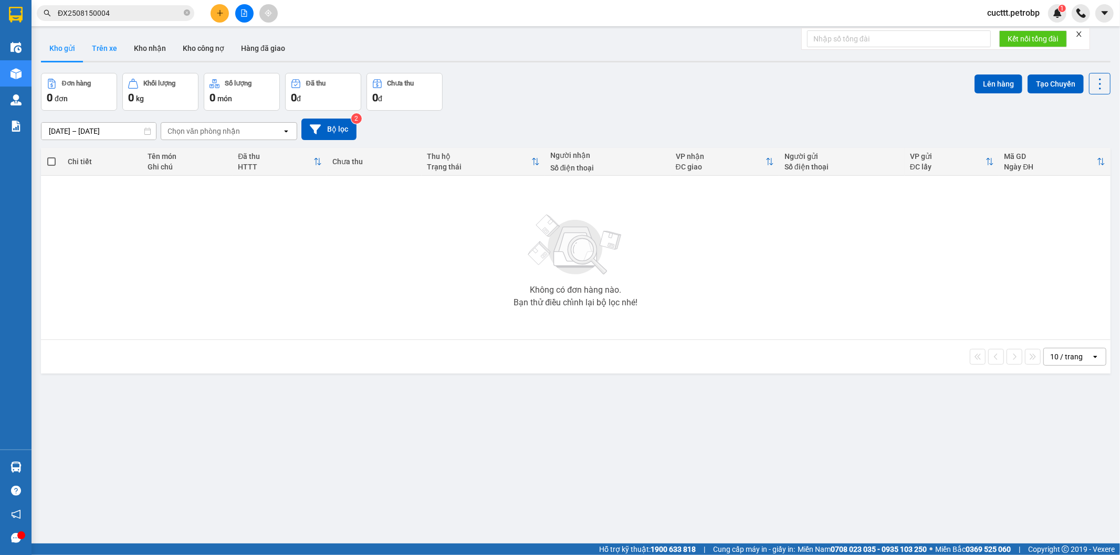
click at [106, 53] on button "Trên xe" at bounding box center [104, 48] width 42 height 25
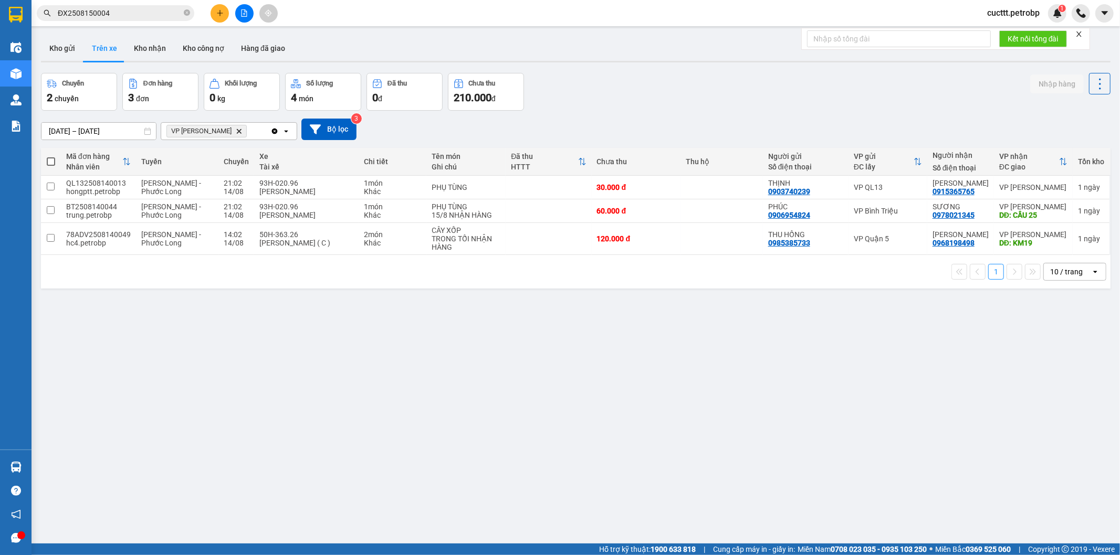
click at [797, 92] on div "Chuyến 2 chuyến Đơn hàng 3 đơn Khối lượng 0 kg Số lượng 4 món Đã thu 0 đ Chưa t…" at bounding box center [575, 92] width 1069 height 38
click at [140, 48] on button "Kho nhận" at bounding box center [149, 48] width 49 height 25
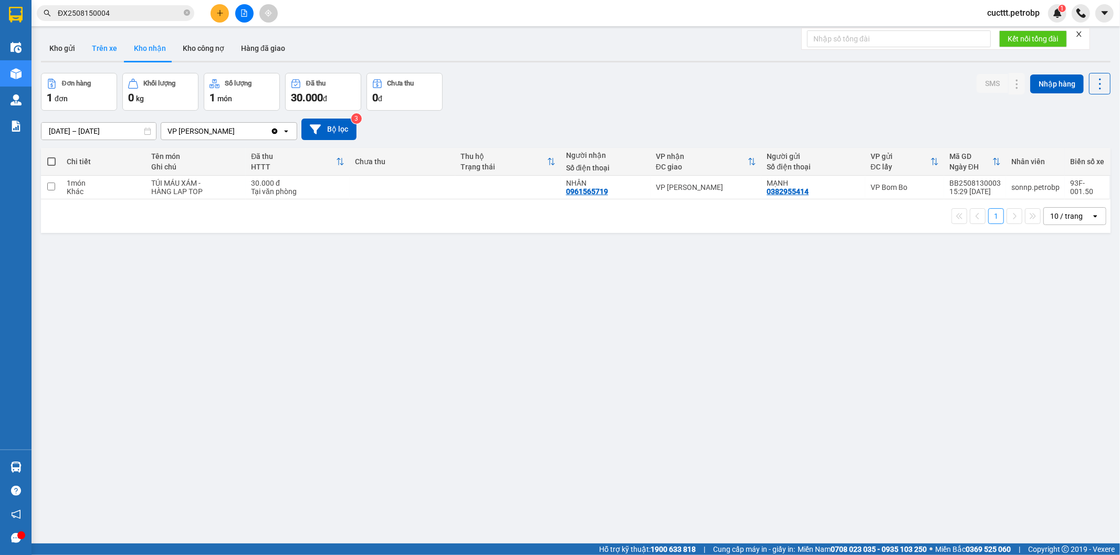
click at [109, 55] on button "Trên xe" at bounding box center [104, 48] width 42 height 25
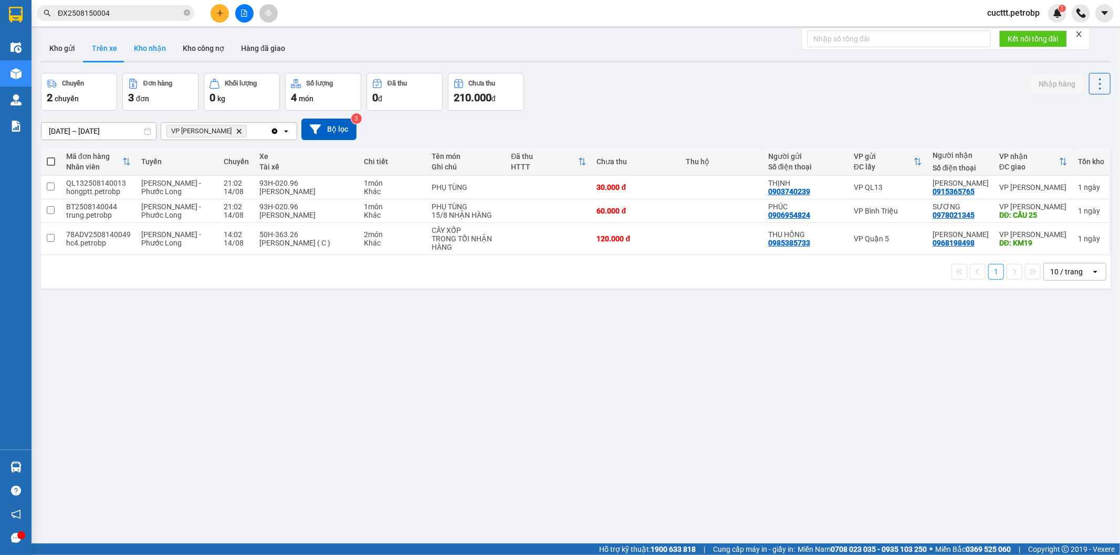
click at [139, 41] on button "Kho nhận" at bounding box center [149, 48] width 49 height 25
type input "[DATE] – [DATE]"
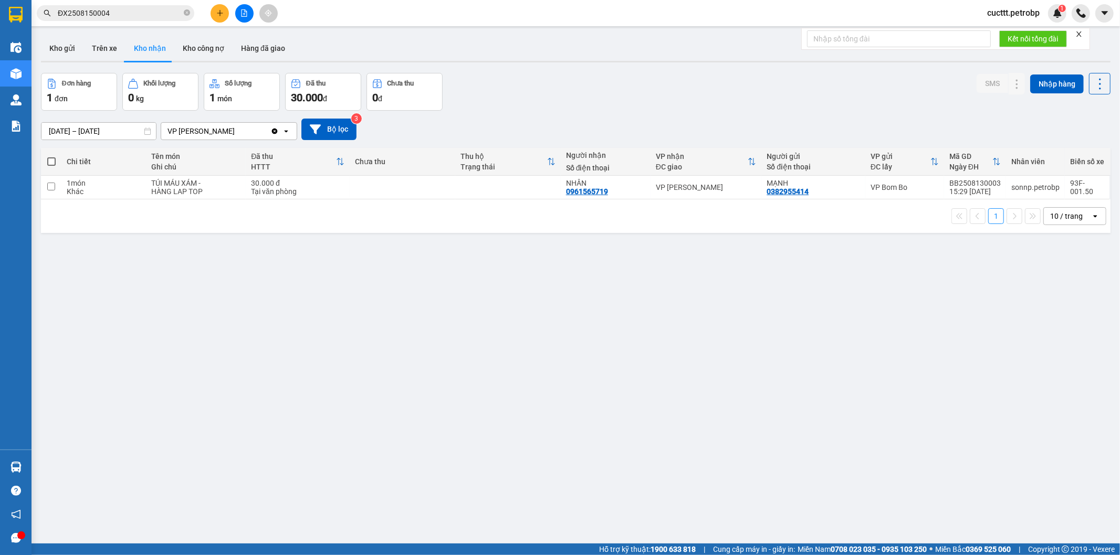
click at [221, 21] on button at bounding box center [220, 13] width 18 height 18
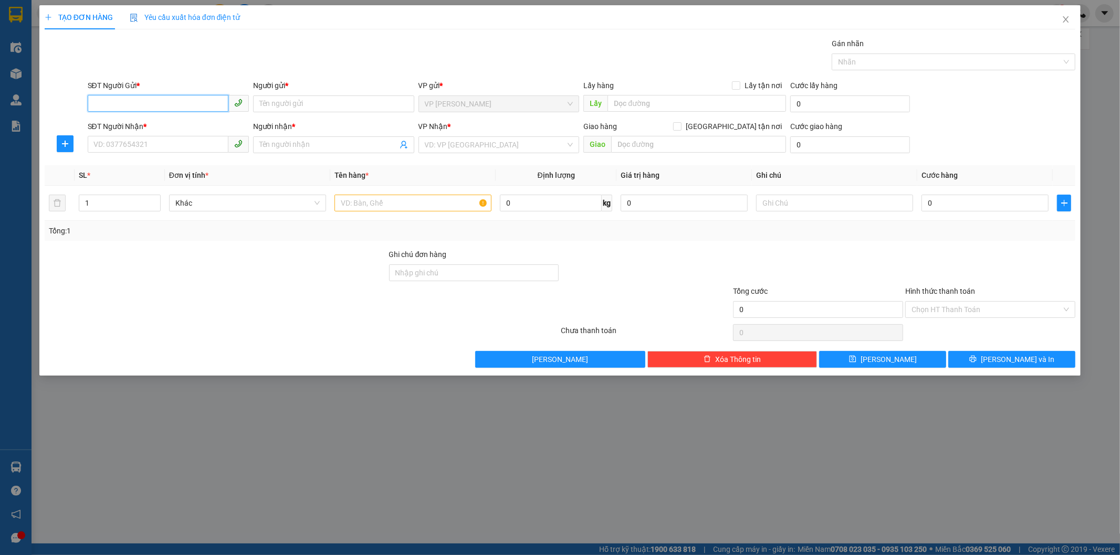
click at [180, 104] on input "SĐT Người Gửi *" at bounding box center [158, 103] width 141 height 17
click at [174, 129] on div "0989853734 - PHÁT" at bounding box center [168, 125] width 149 height 12
type input "0989853734"
type input "PHÁT"
type input "0862451246"
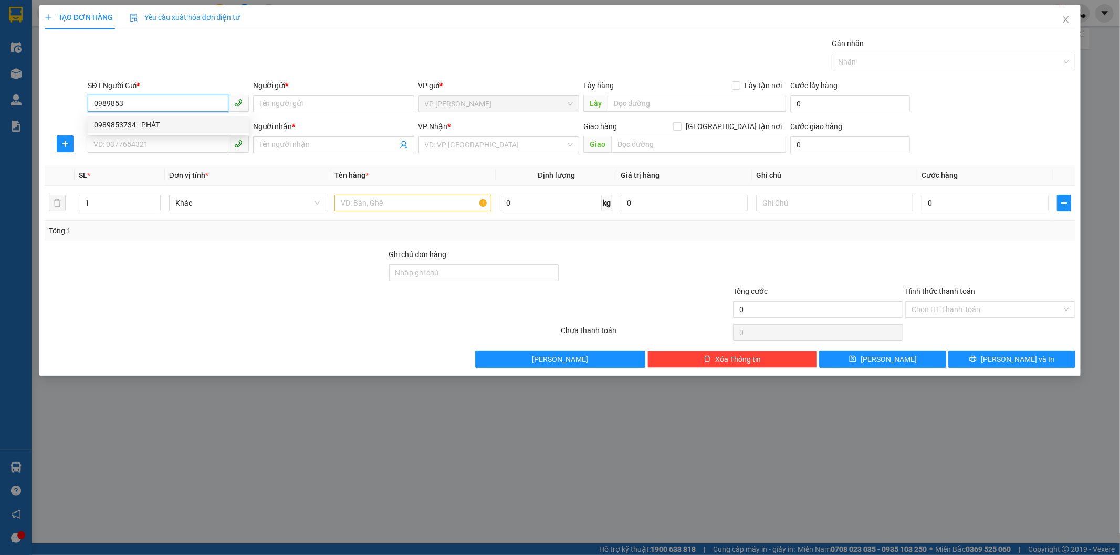
type input "duyên bình an"
type input "30.000"
type input "0989853734"
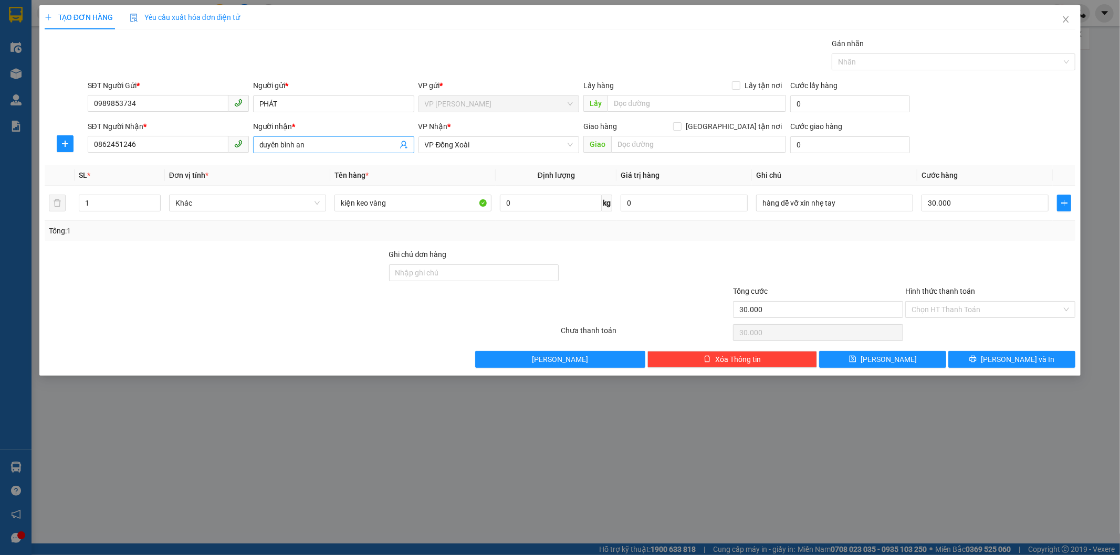
click at [332, 143] on input "duyên bình an" at bounding box center [328, 145] width 138 height 12
type input "d"
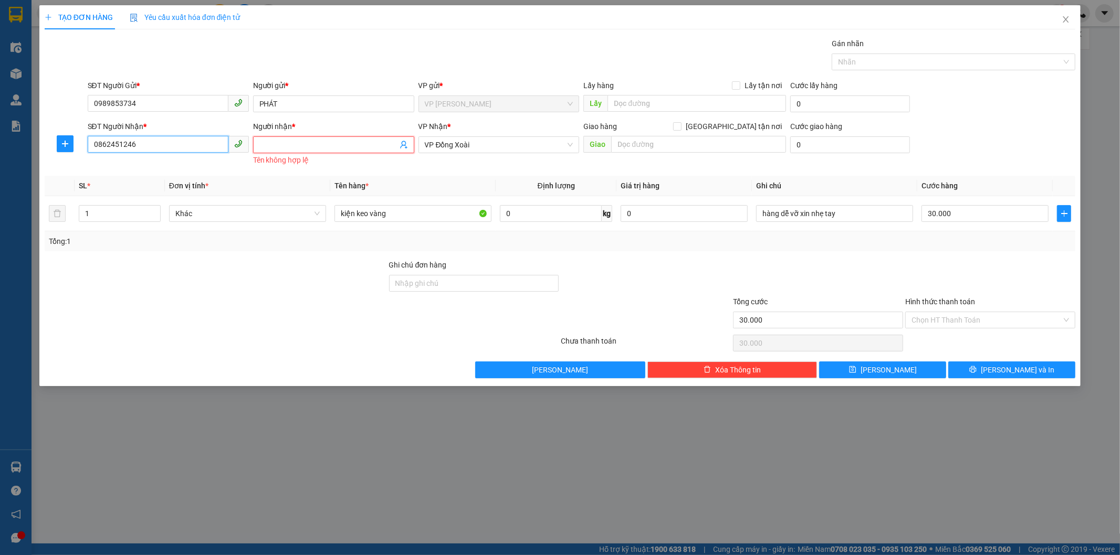
click at [143, 149] on input "0862451246" at bounding box center [158, 144] width 141 height 17
click at [120, 184] on div "0969140168 - a kính" at bounding box center [168, 183] width 149 height 12
type input "0969140168"
type input "a kính"
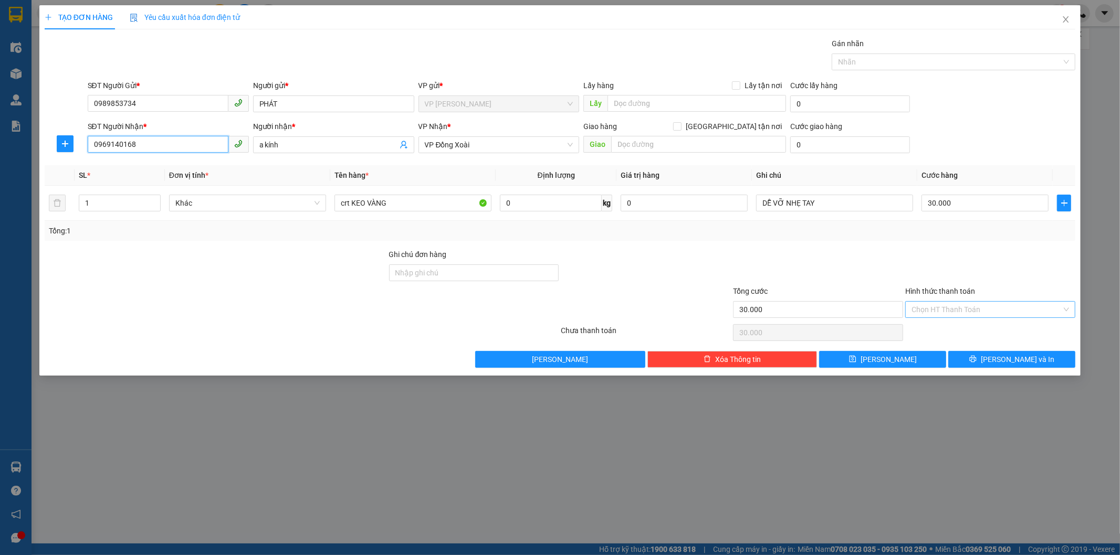
type input "0969140168"
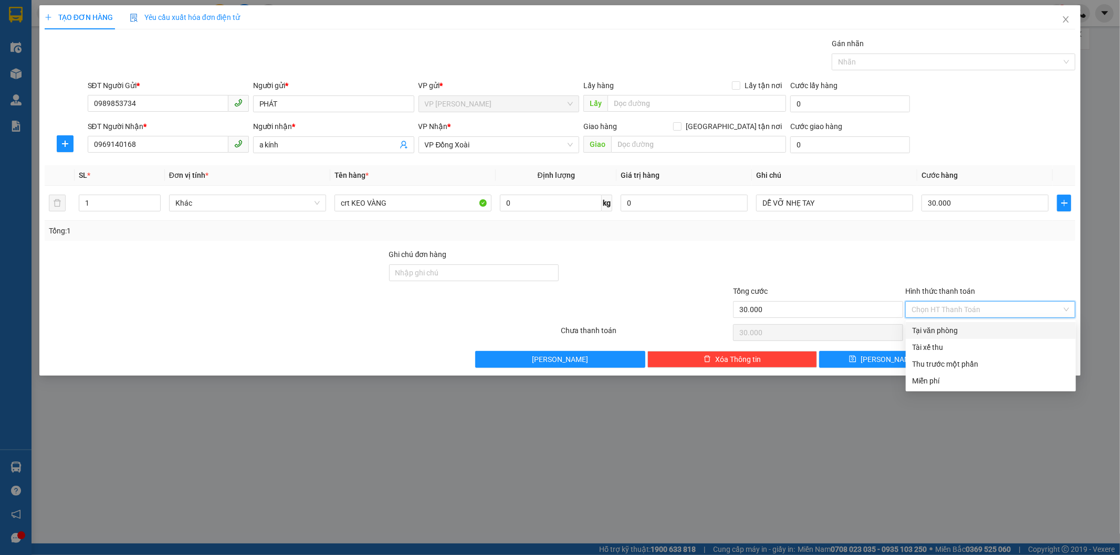
click at [979, 309] on input "Hình thức thanh toán" at bounding box center [986, 310] width 150 height 16
click at [943, 330] on div "Tại văn phòng" at bounding box center [990, 331] width 157 height 12
type input "0"
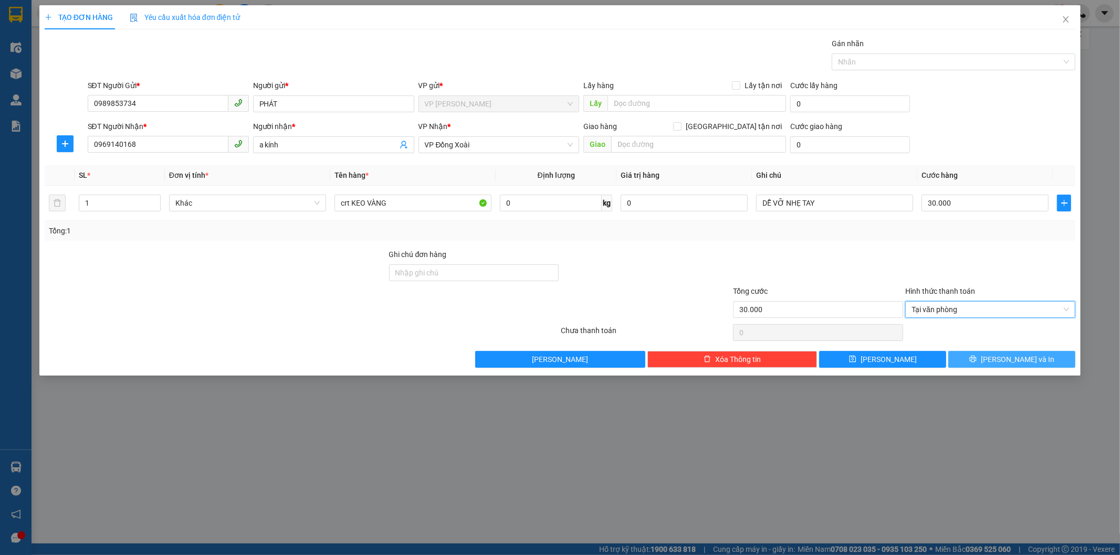
click at [996, 354] on button "[PERSON_NAME] và In" at bounding box center [1011, 359] width 127 height 17
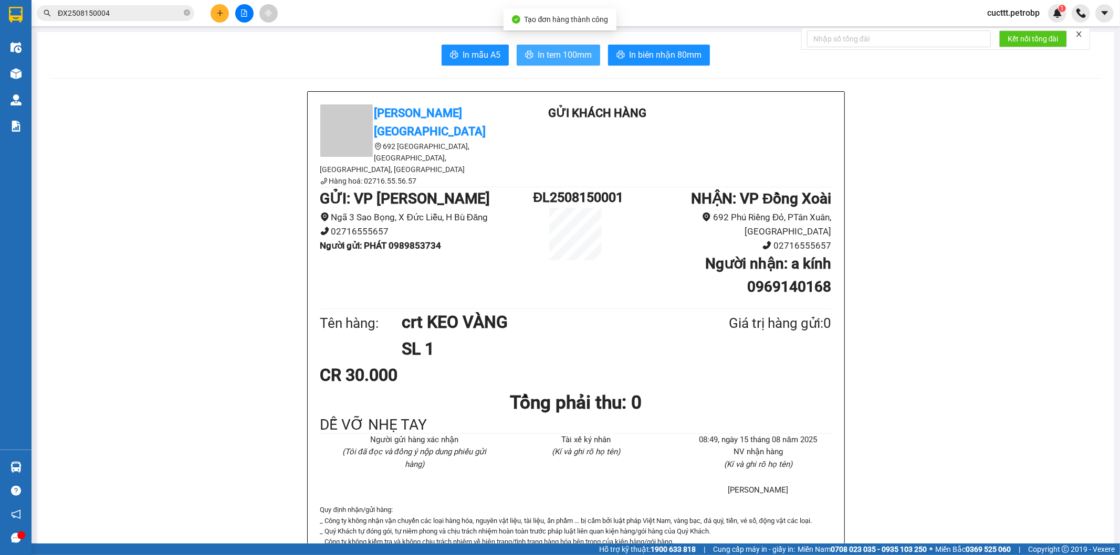
click at [570, 57] on span "In tem 100mm" at bounding box center [565, 54] width 54 height 13
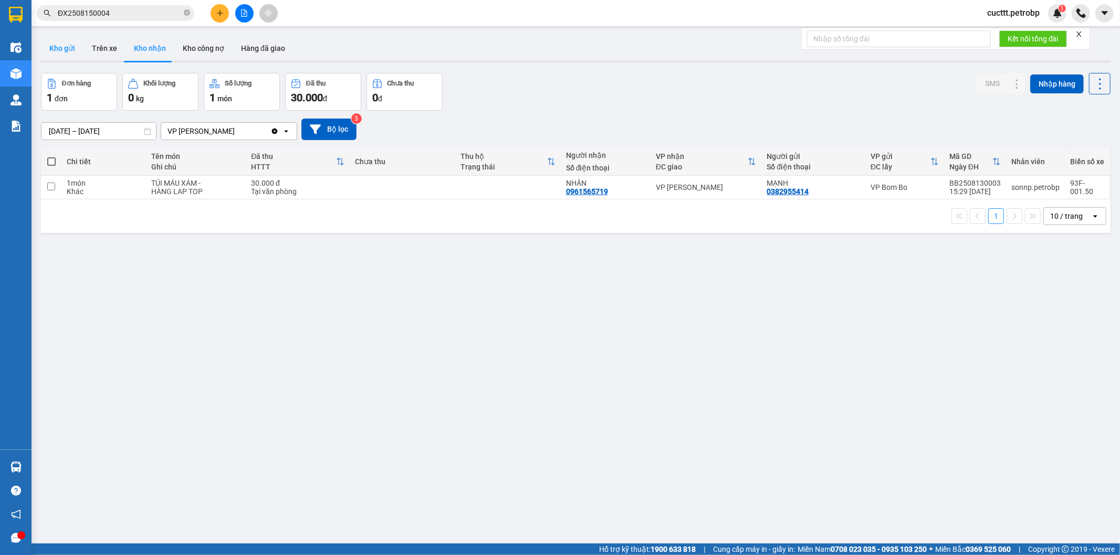
click at [64, 50] on button "Kho gửi" at bounding box center [62, 48] width 43 height 25
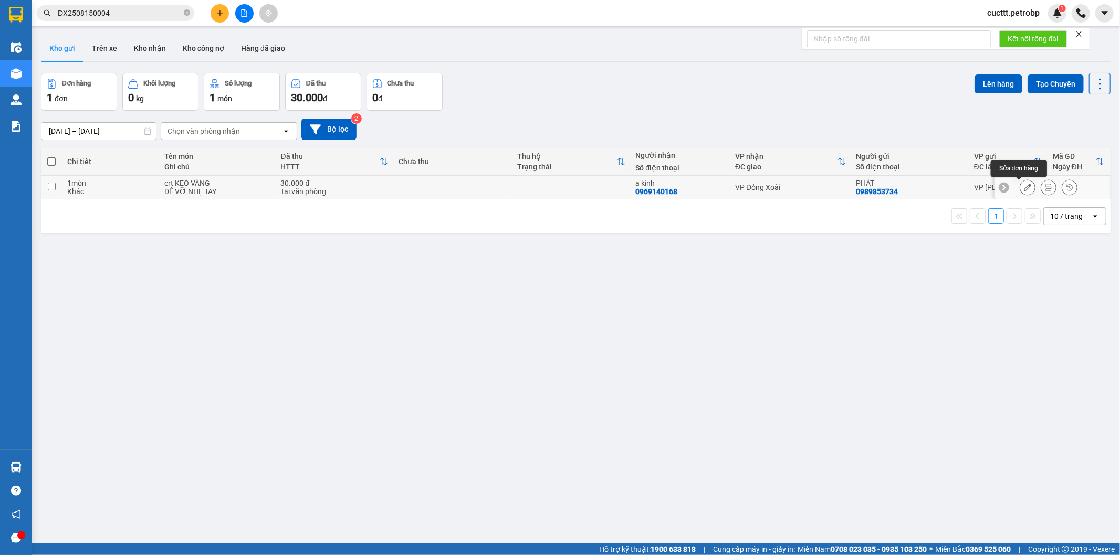
click at [1024, 190] on icon at bounding box center [1027, 187] width 7 height 7
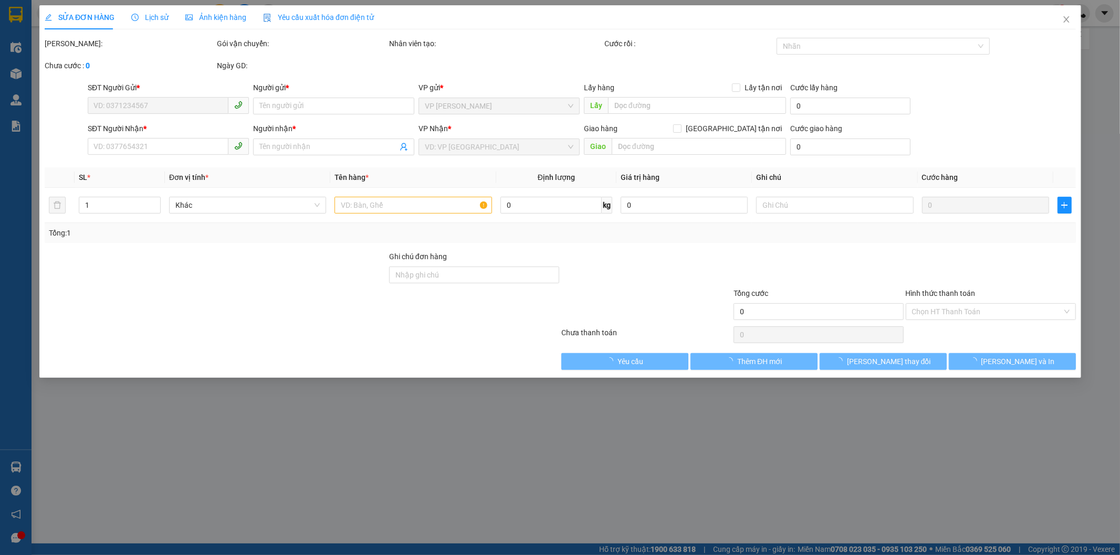
type input "0989853734"
type input "PHÁT"
type input "0969140168"
type input "a kính"
type input "30.000"
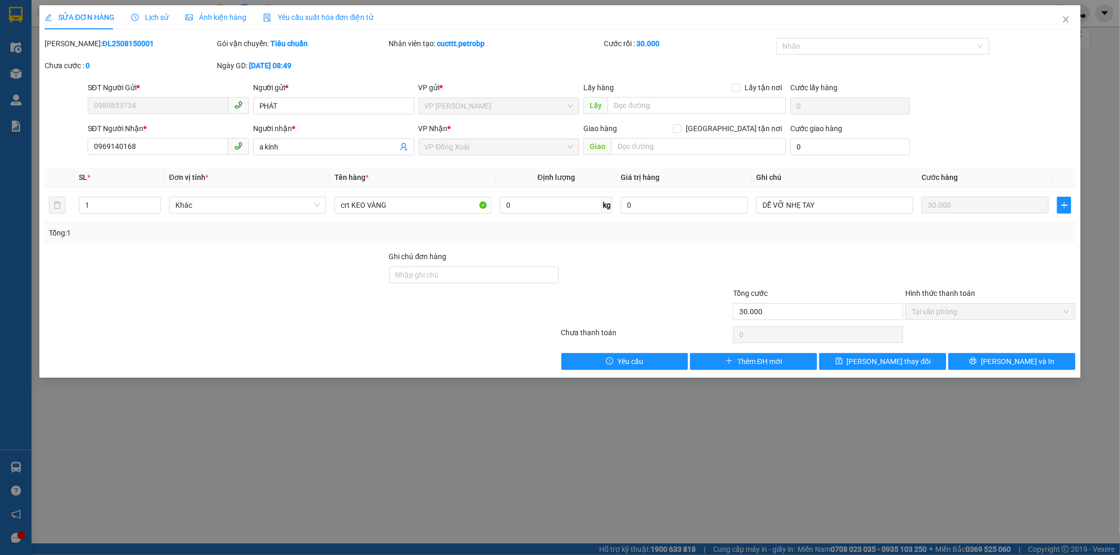
drag, startPoint x: 70, startPoint y: 41, endPoint x: 140, endPoint y: 51, distance: 71.0
click at [140, 51] on div "[PERSON_NAME]: ĐL2508150001" at bounding box center [130, 49] width 172 height 22
copy b "ĐL2508150001"
click at [1064, 19] on icon "close" at bounding box center [1065, 19] width 8 height 8
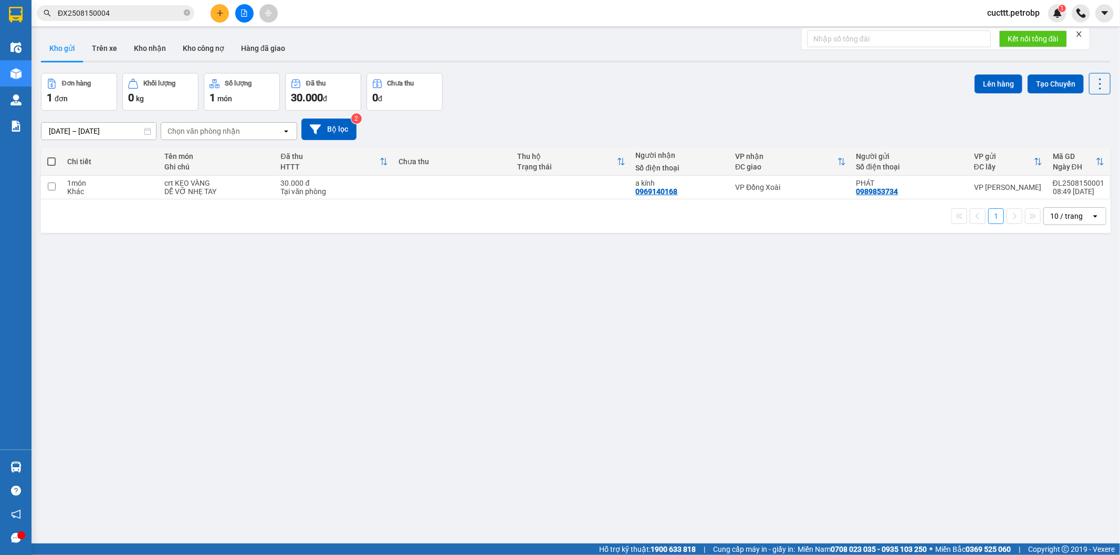
click at [60, 221] on div "1 10 / trang open" at bounding box center [575, 216] width 1061 height 18
click at [213, 11] on button at bounding box center [220, 13] width 18 height 18
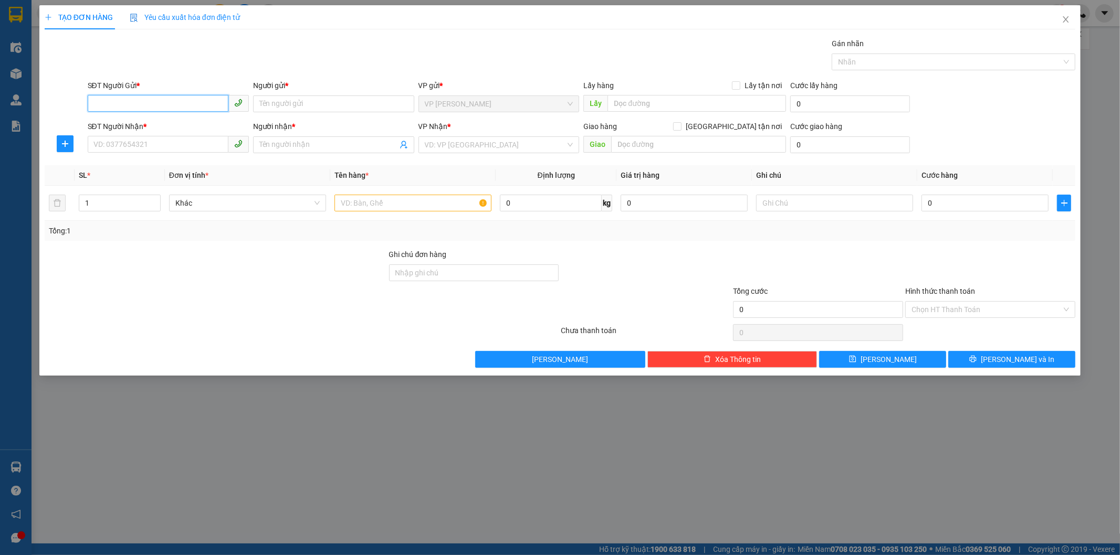
click at [148, 100] on input "SĐT Người Gửi *" at bounding box center [158, 103] width 141 height 17
click at [142, 124] on div "0964321009 - BÁCH" at bounding box center [168, 125] width 149 height 12
type input "0964321009"
type input "BÁCH"
type input "0902338987"
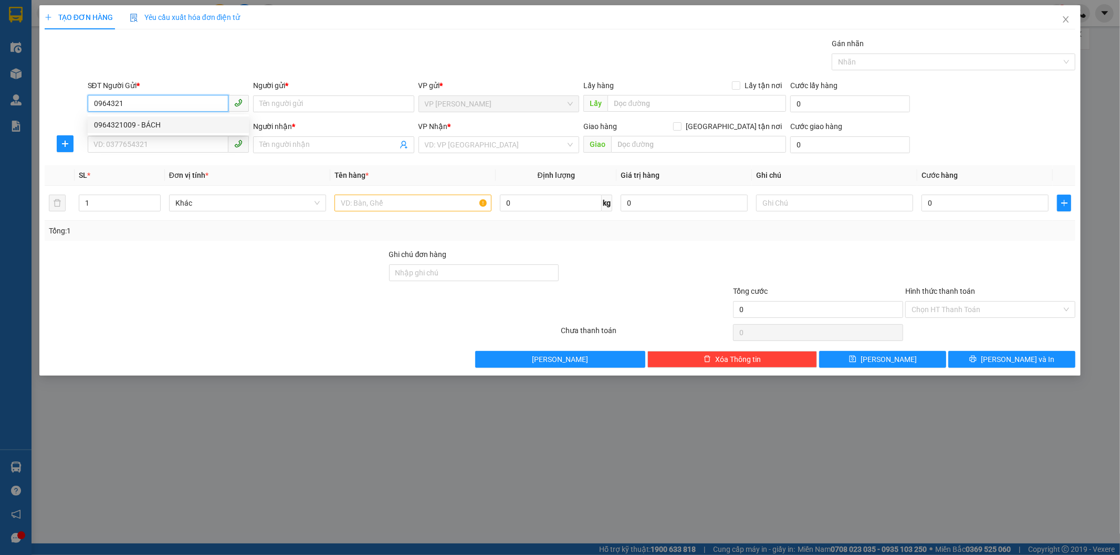
type input "DUYÊN"
type input "30.000"
type input "0964321009"
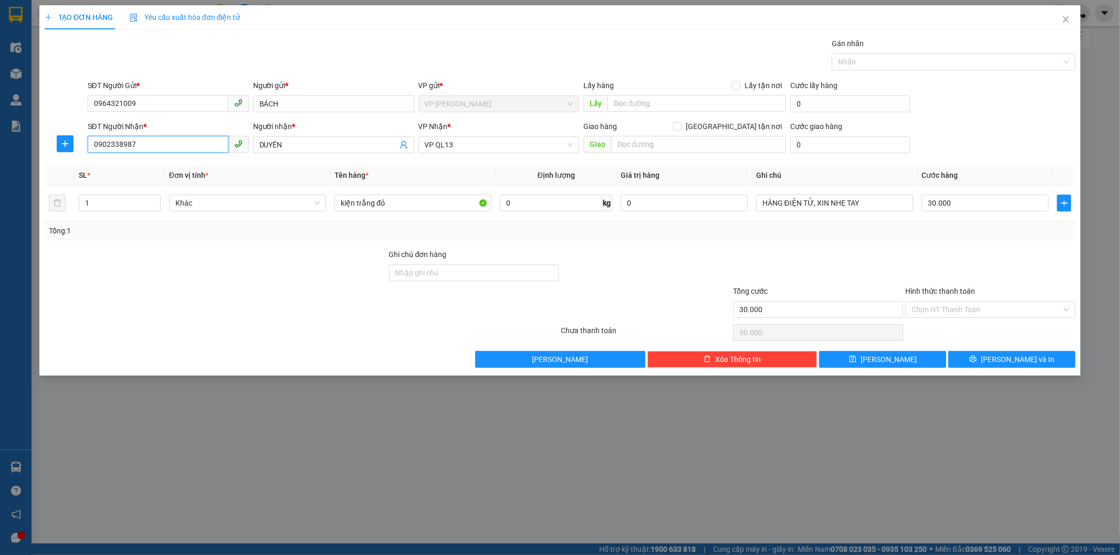
click at [143, 143] on input "0902338987" at bounding box center [158, 144] width 141 height 17
type input "0"
click at [130, 138] on input "SĐT Người Nhận *" at bounding box center [158, 144] width 141 height 17
click at [138, 164] on div "0367685980 - [PERSON_NAME]" at bounding box center [168, 166] width 149 height 12
type input "0367685980"
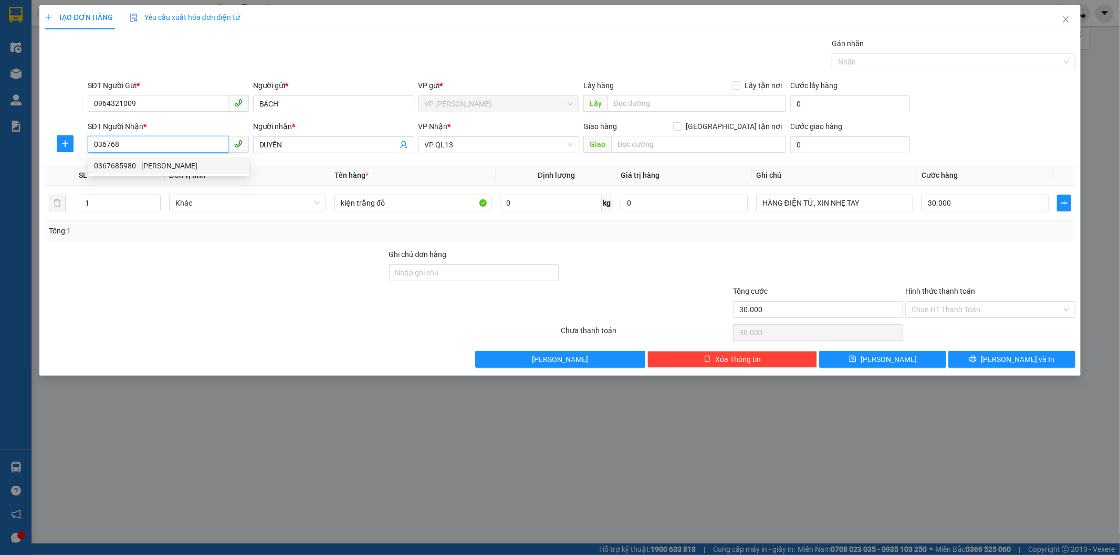
type input "[PERSON_NAME]"
type input "0367685980"
click at [129, 171] on div "SL *" at bounding box center [120, 176] width 82 height 12
click at [64, 142] on icon "plus" at bounding box center [65, 144] width 8 height 8
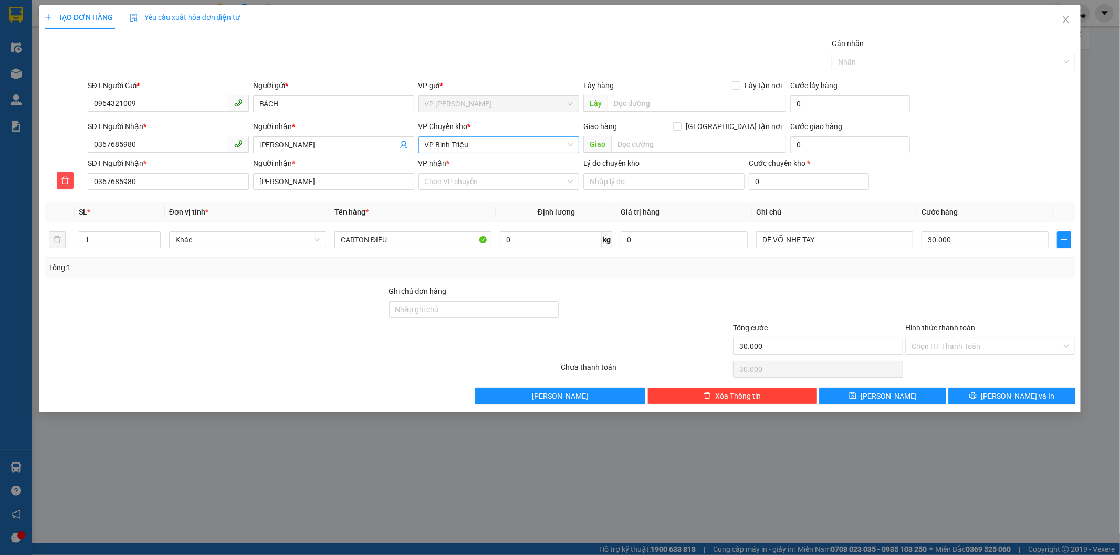
click at [506, 150] on span "VP Bình Triệu" at bounding box center [499, 145] width 149 height 16
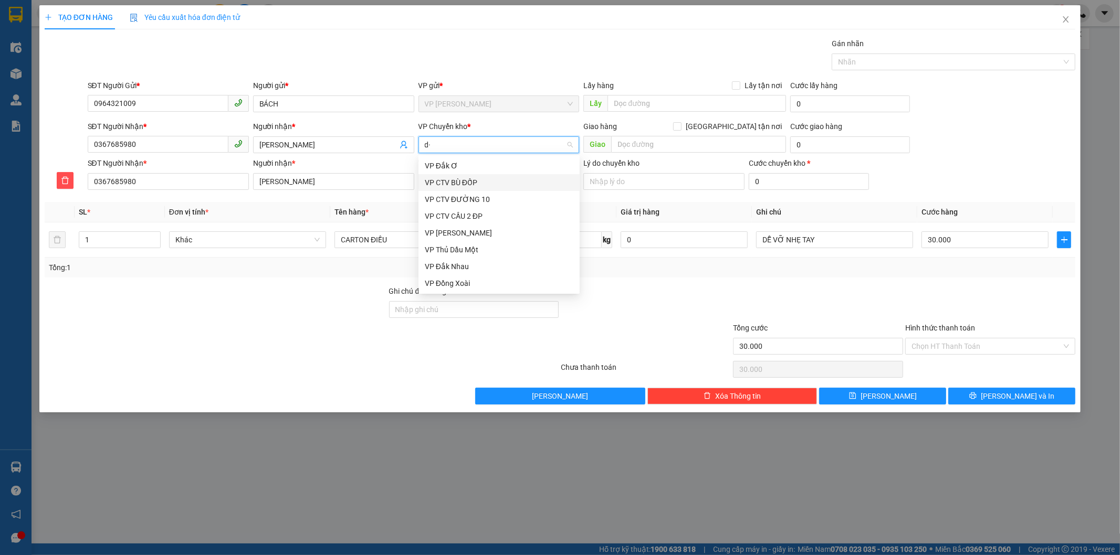
type input "d"
type input "đ"
click at [479, 279] on div "VP Đồng Xoài" at bounding box center [499, 284] width 149 height 12
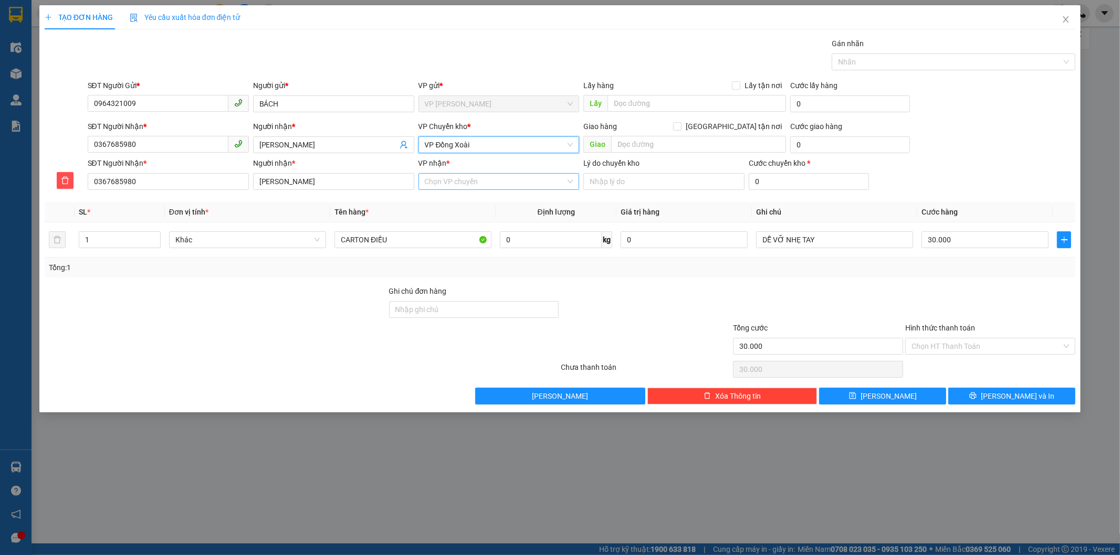
click at [479, 182] on input "VP nhận *" at bounding box center [495, 182] width 141 height 16
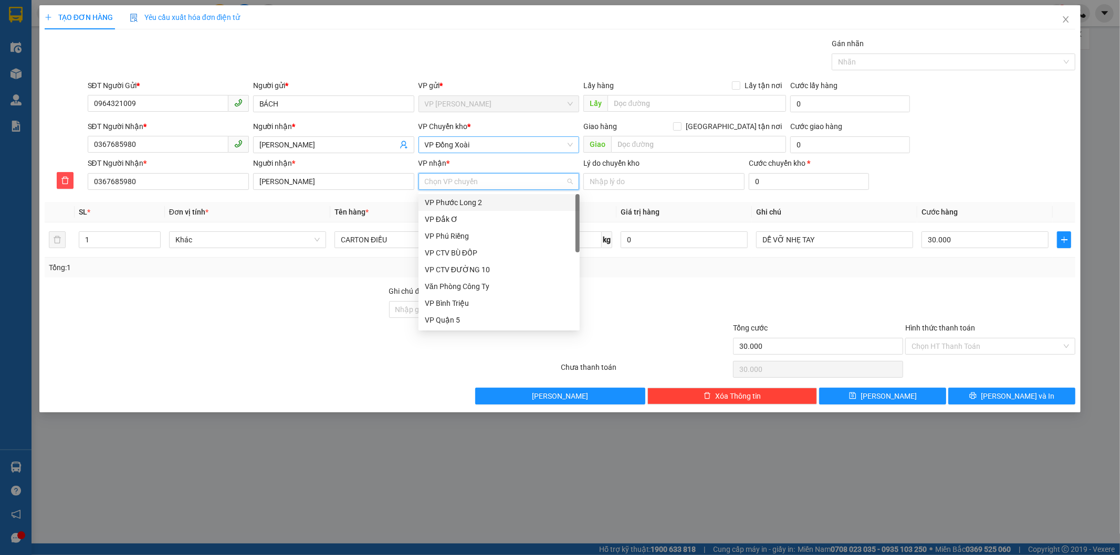
type input "b"
click at [468, 221] on div "VP Bình Triệu" at bounding box center [499, 220] width 149 height 12
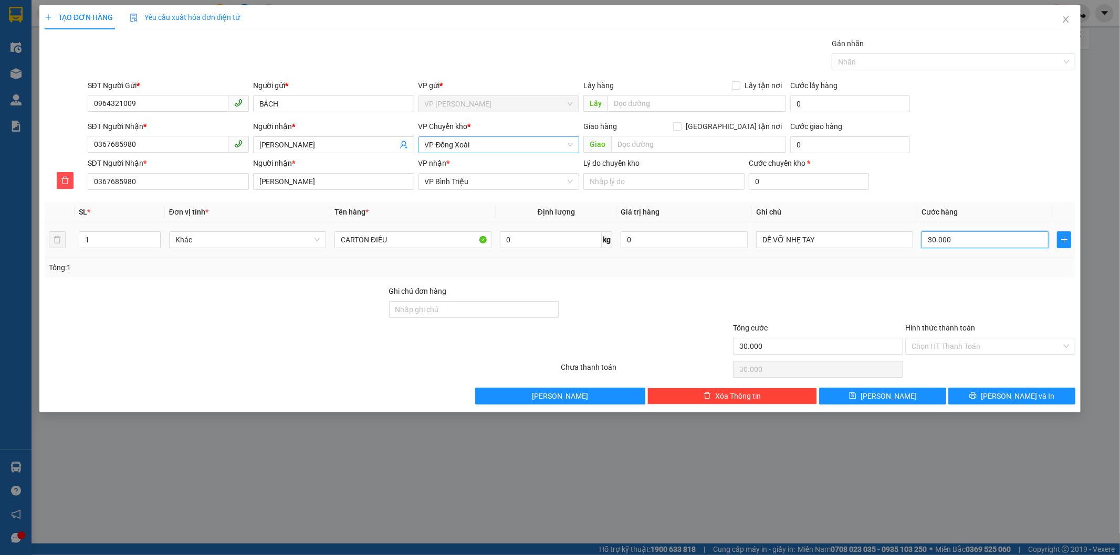
click at [988, 245] on input "30.000" at bounding box center [984, 240] width 127 height 17
type input "5"
type input "50"
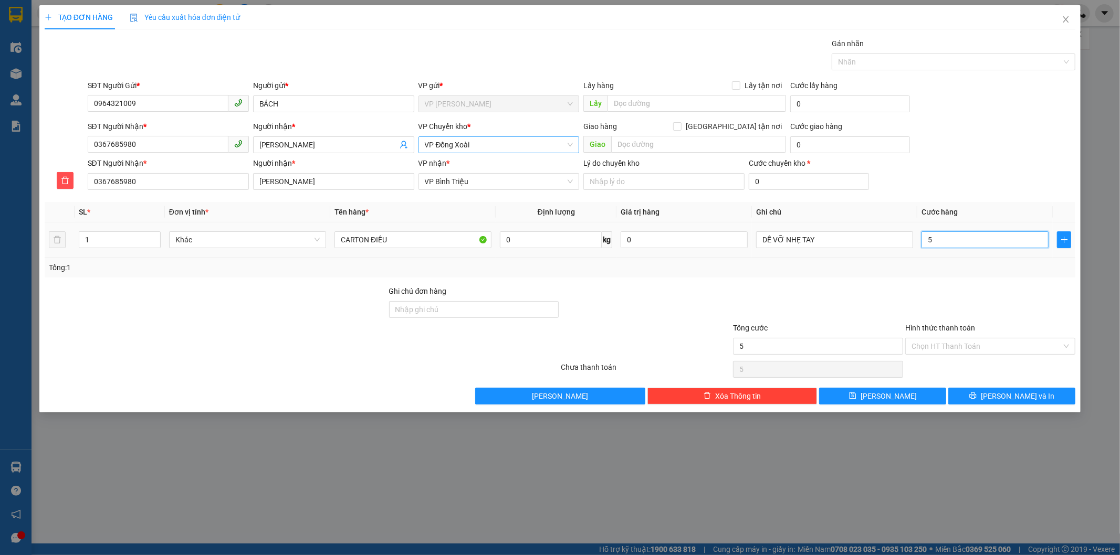
type input "50"
type input "500"
type input "5.000"
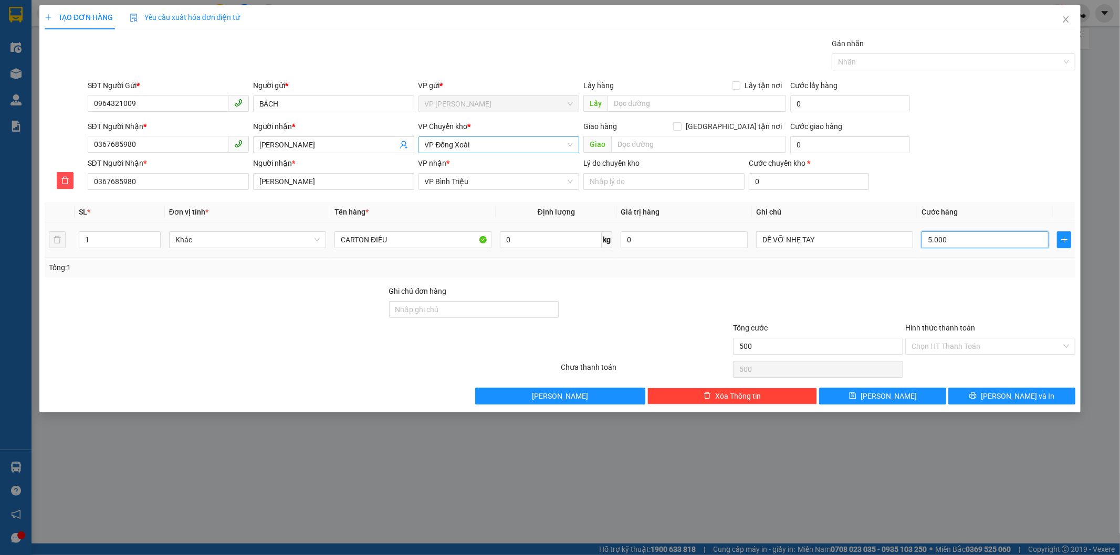
type input "5.000"
type input "50.000"
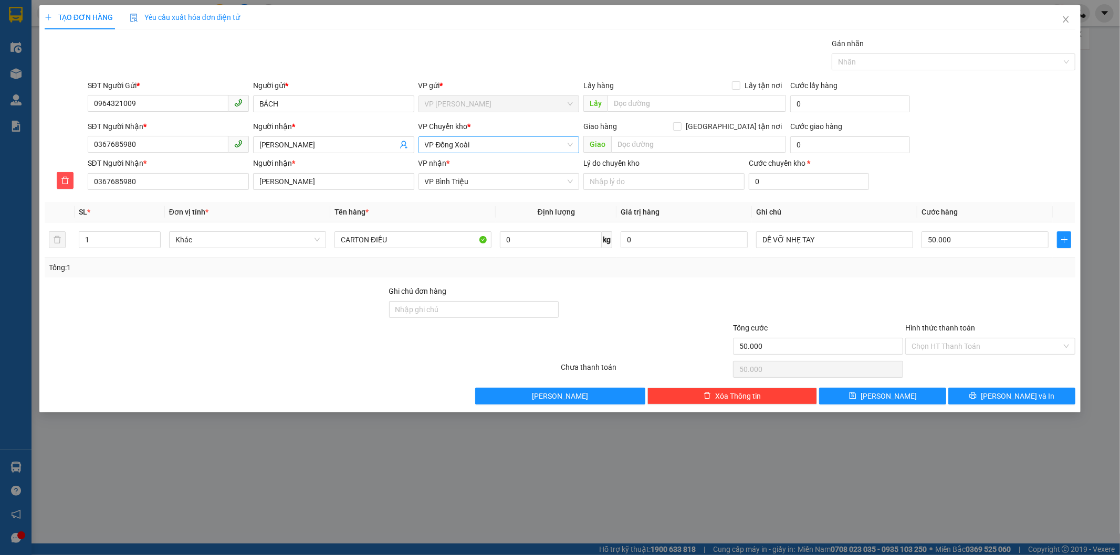
click at [943, 273] on div "Tổng: 1" at bounding box center [560, 268] width 1023 height 12
click at [1029, 399] on span "[PERSON_NAME] và In" at bounding box center [1017, 397] width 73 height 12
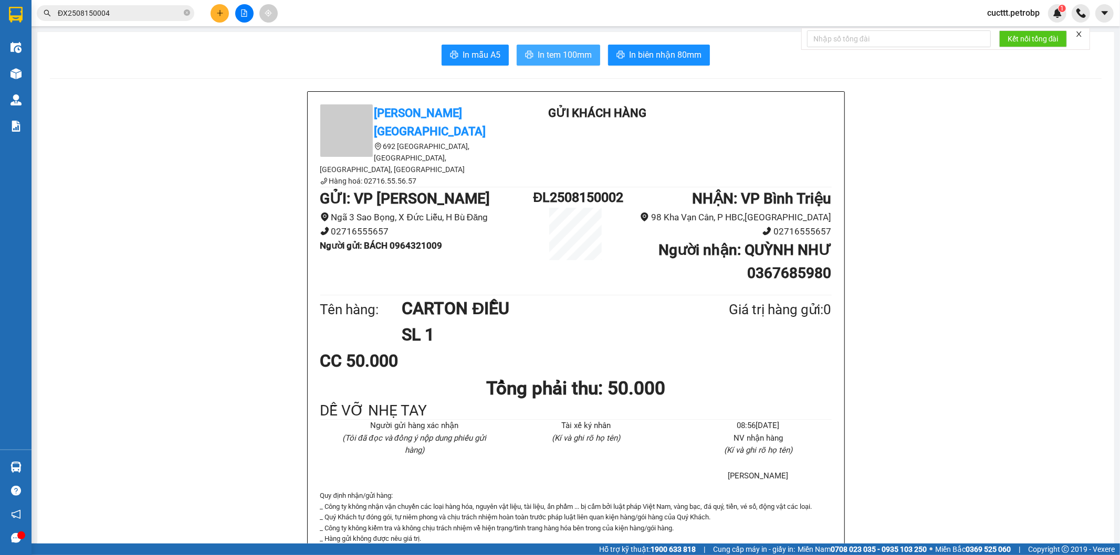
click at [578, 56] on span "In tem 100mm" at bounding box center [565, 54] width 54 height 13
click at [777, 59] on div "In mẫu A5 In tem 100mm In biên nhận 80mm" at bounding box center [576, 55] width 1052 height 21
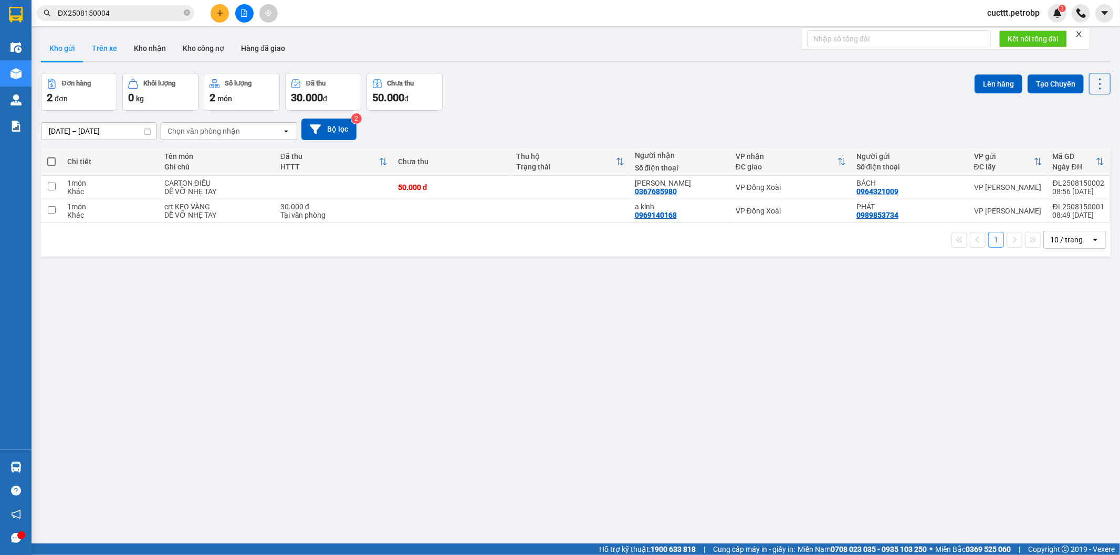
click at [97, 50] on button "Trên xe" at bounding box center [104, 48] width 42 height 25
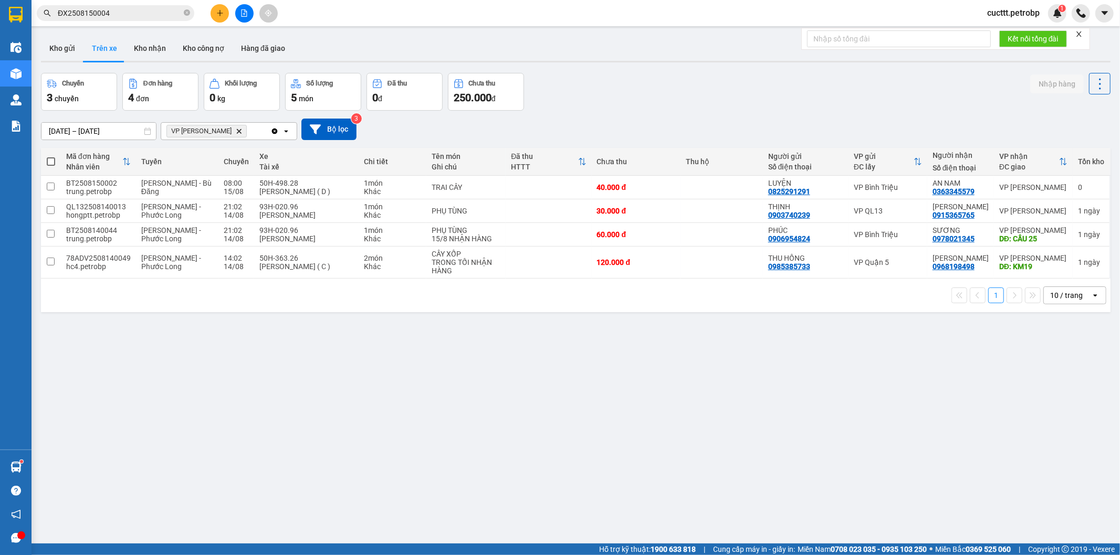
click at [115, 325] on div "ver 1.8.138 Kho gửi Trên xe Kho nhận Kho công nợ Hàng đã giao Chuyến 3 chuyến Đ…" at bounding box center [576, 308] width 1078 height 555
click at [156, 48] on button "Kho nhận" at bounding box center [149, 48] width 49 height 25
type input "[DATE] – [DATE]"
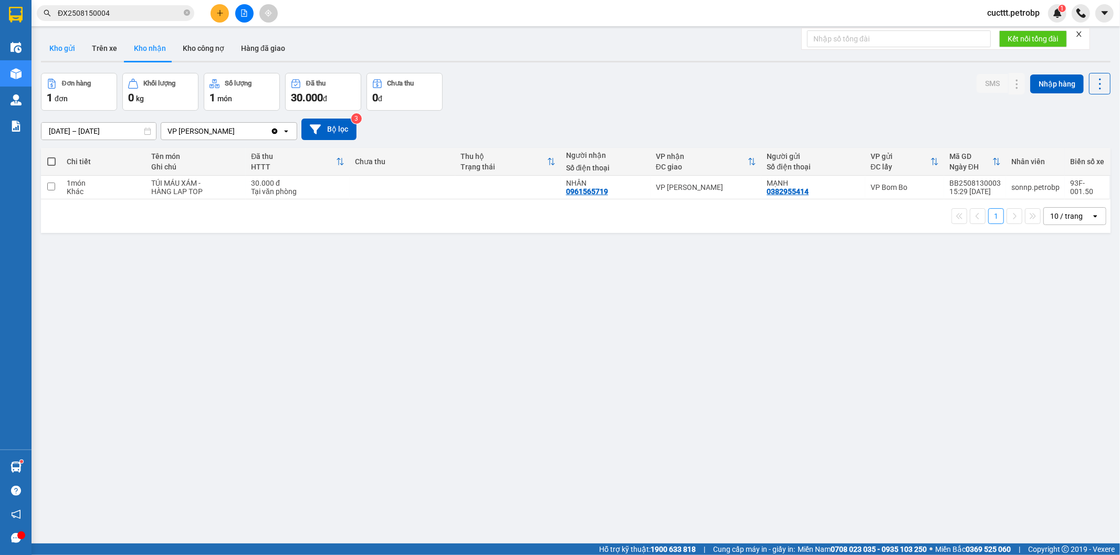
click at [71, 49] on button "Kho gửi" at bounding box center [62, 48] width 43 height 25
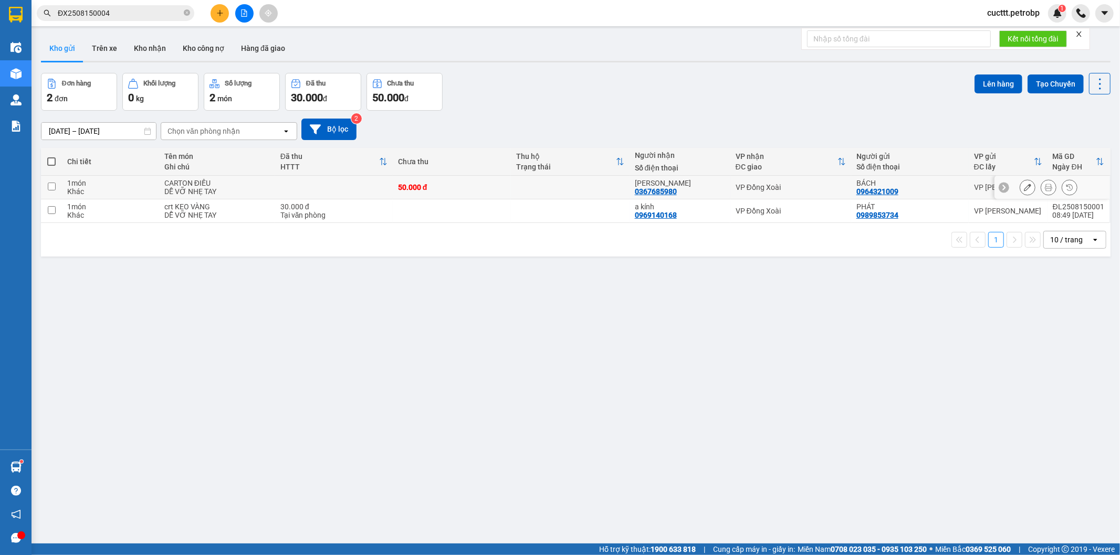
click at [512, 194] on td at bounding box center [570, 188] width 119 height 24
checkbox input "true"
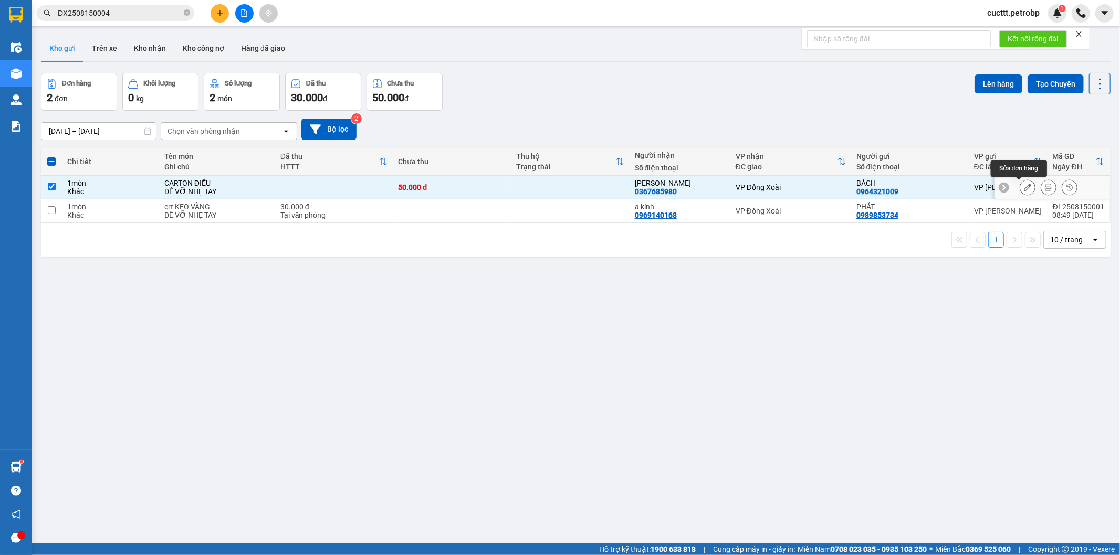
click at [1024, 187] on icon at bounding box center [1027, 187] width 7 height 7
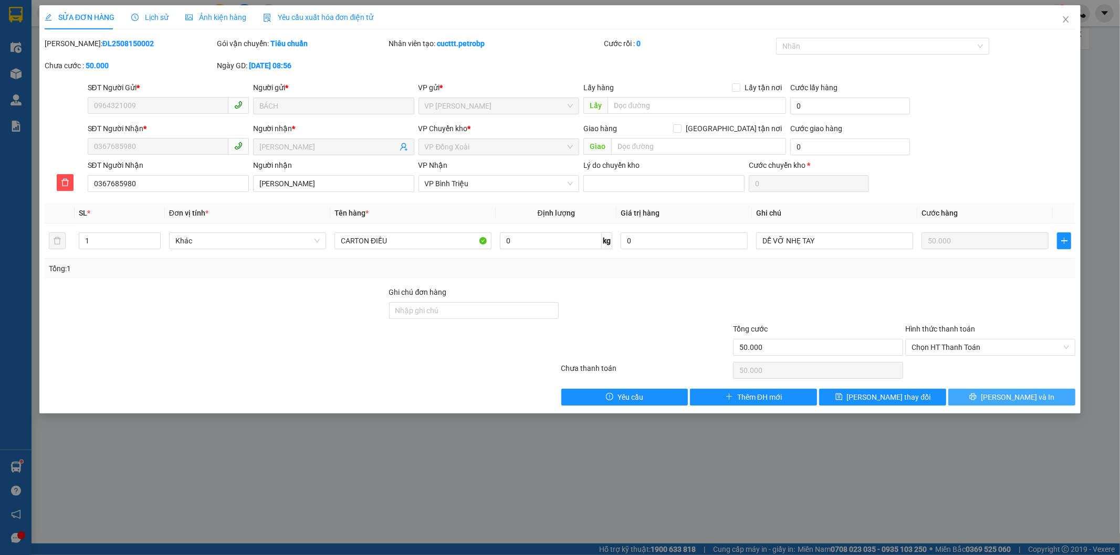
click at [983, 399] on button "[PERSON_NAME] và In" at bounding box center [1011, 397] width 127 height 17
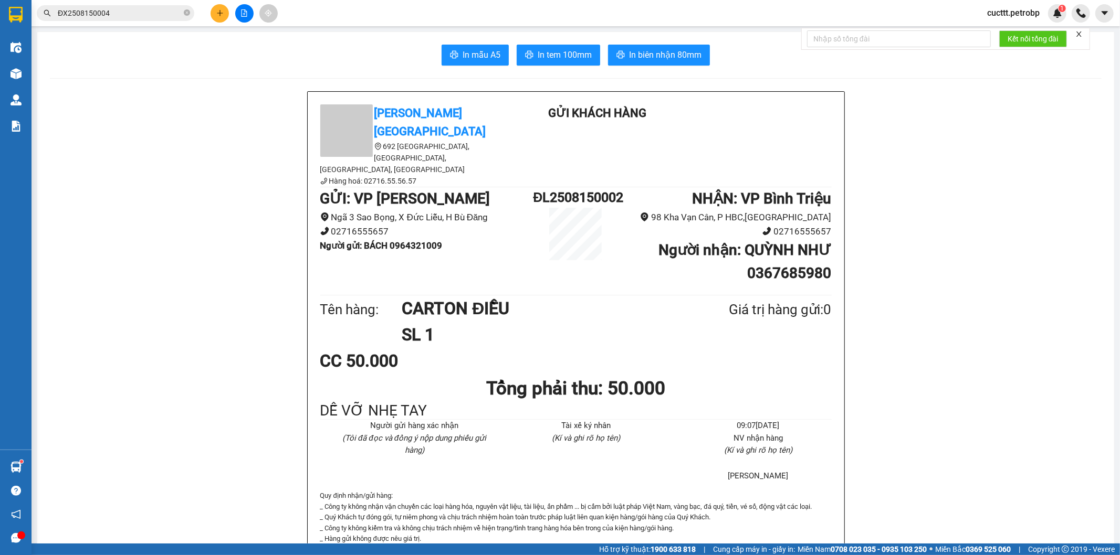
click at [773, 348] on div "CC 50.000" at bounding box center [575, 361] width 511 height 26
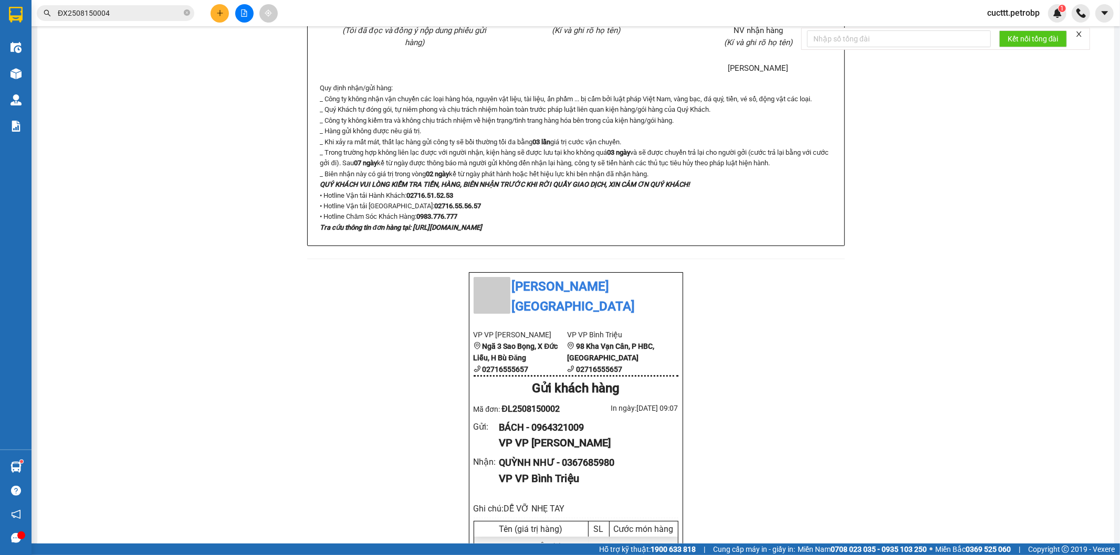
scroll to position [525, 0]
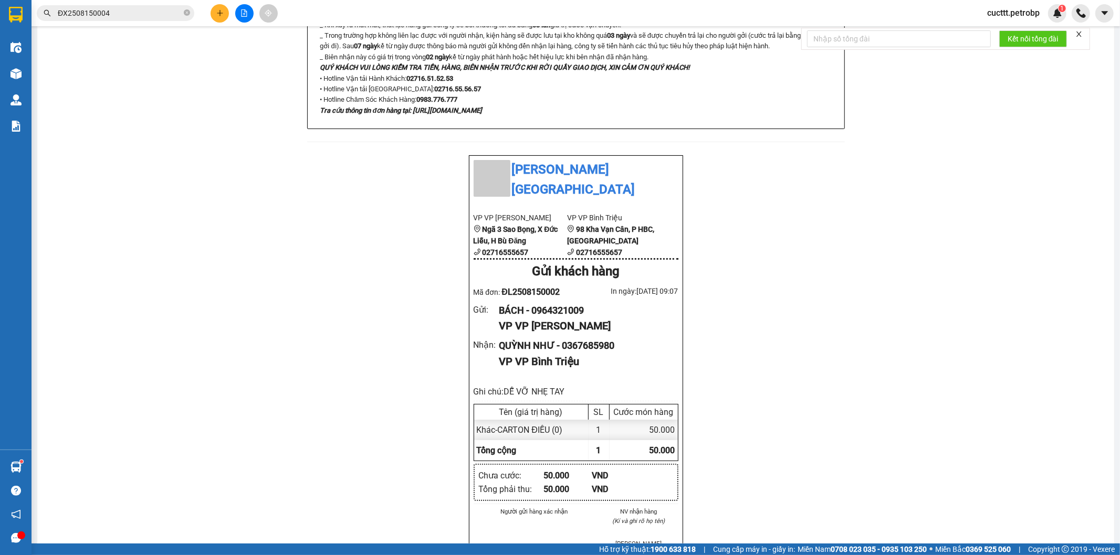
click at [808, 241] on div "[PERSON_NAME] Phước 692 [GEOGRAPHIC_DATA], [GEOGRAPHIC_DATA], [GEOGRAPHIC_DATA]…" at bounding box center [576, 350] width 1052 height 1569
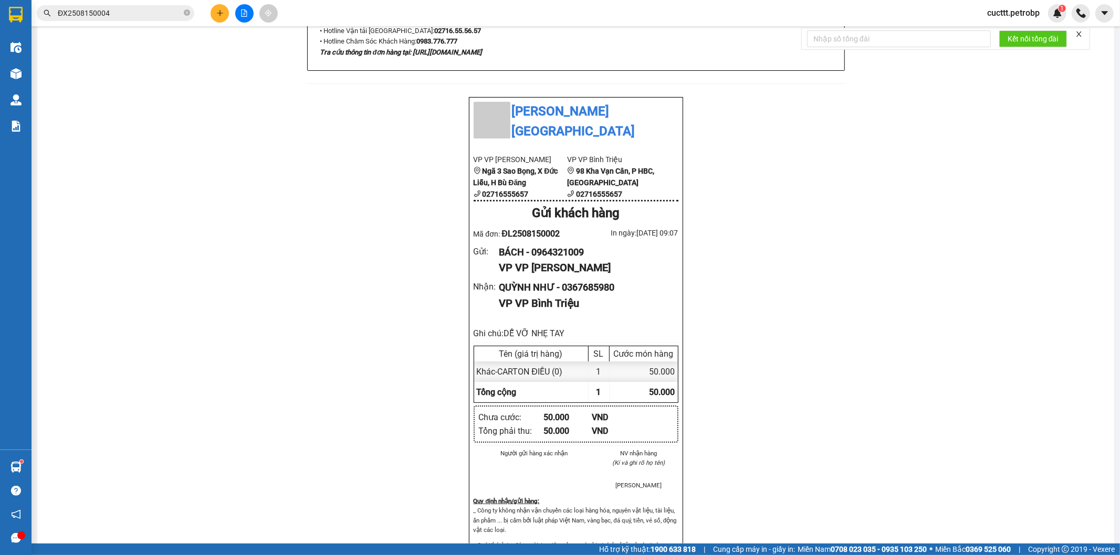
scroll to position [642, 0]
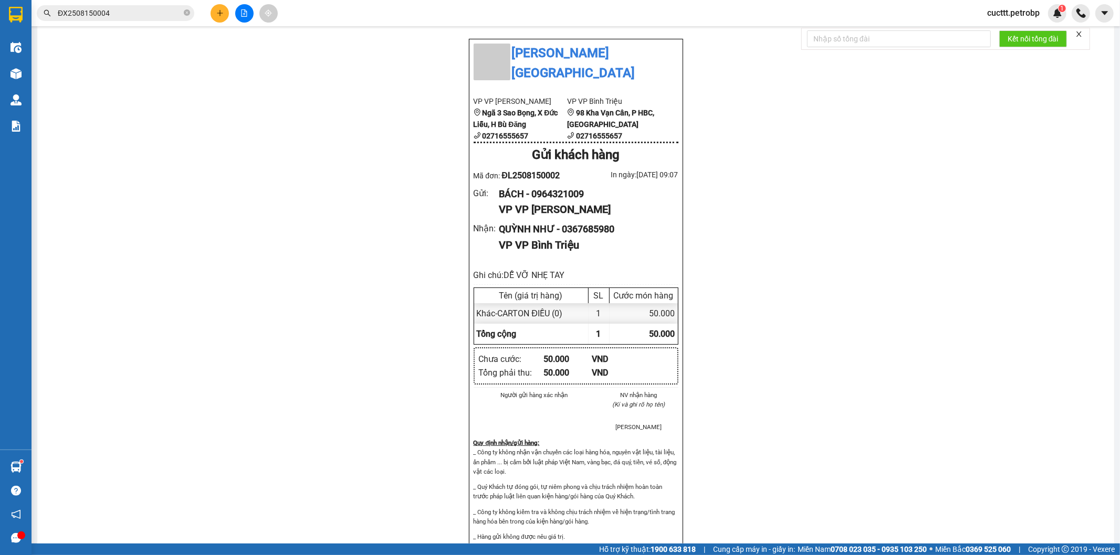
click at [786, 144] on div "[PERSON_NAME] Phước 692 [GEOGRAPHIC_DATA], [GEOGRAPHIC_DATA], [GEOGRAPHIC_DATA]…" at bounding box center [576, 234] width 1052 height 1569
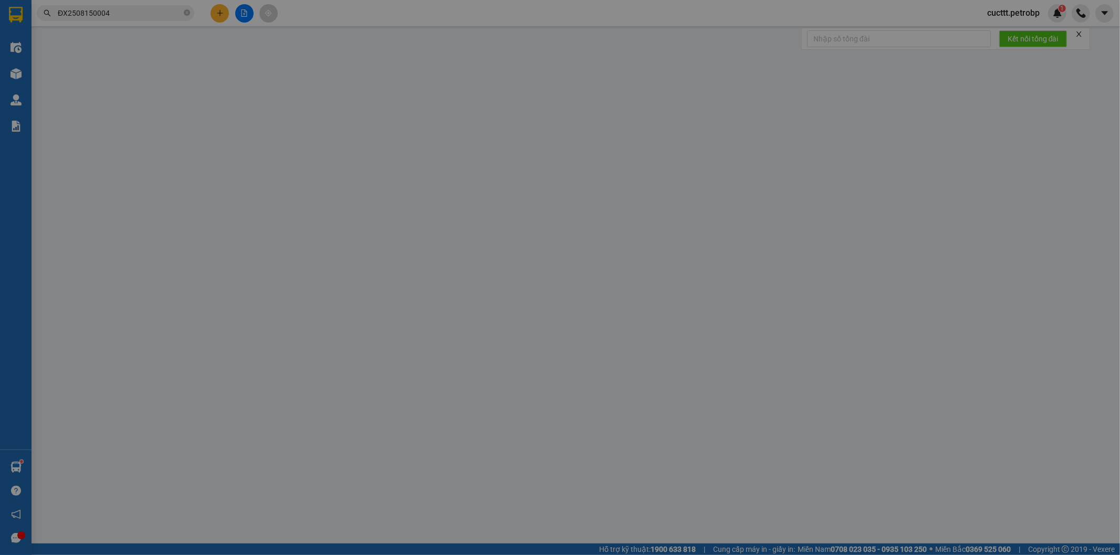
type input "0964321009"
type input "BÁCH"
type input "0367685980"
type input "[PERSON_NAME]"
type input "50.000"
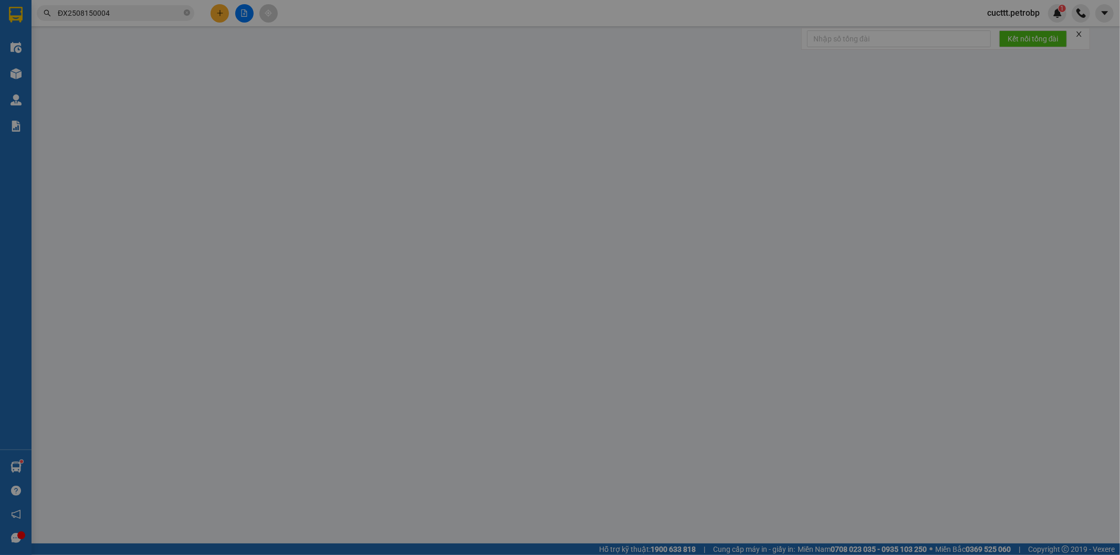
type input "50.000"
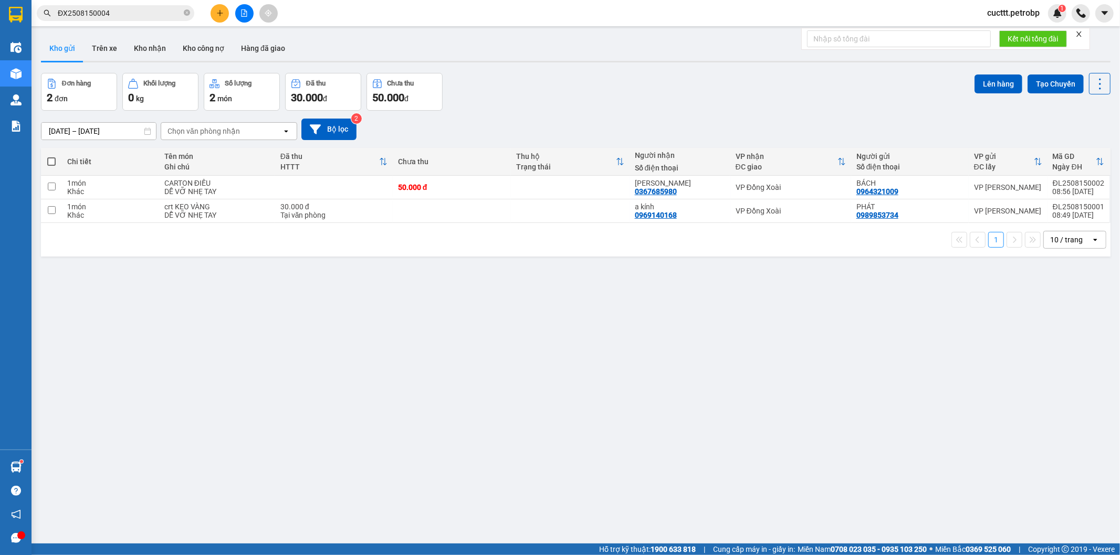
click at [107, 286] on div "ver 1.8.138 Kho gửi Trên xe Kho nhận Kho công nợ Hàng đã giao Đơn hàng 2 đơn Kh…" at bounding box center [576, 308] width 1078 height 555
click at [103, 56] on button "Trên xe" at bounding box center [104, 48] width 42 height 25
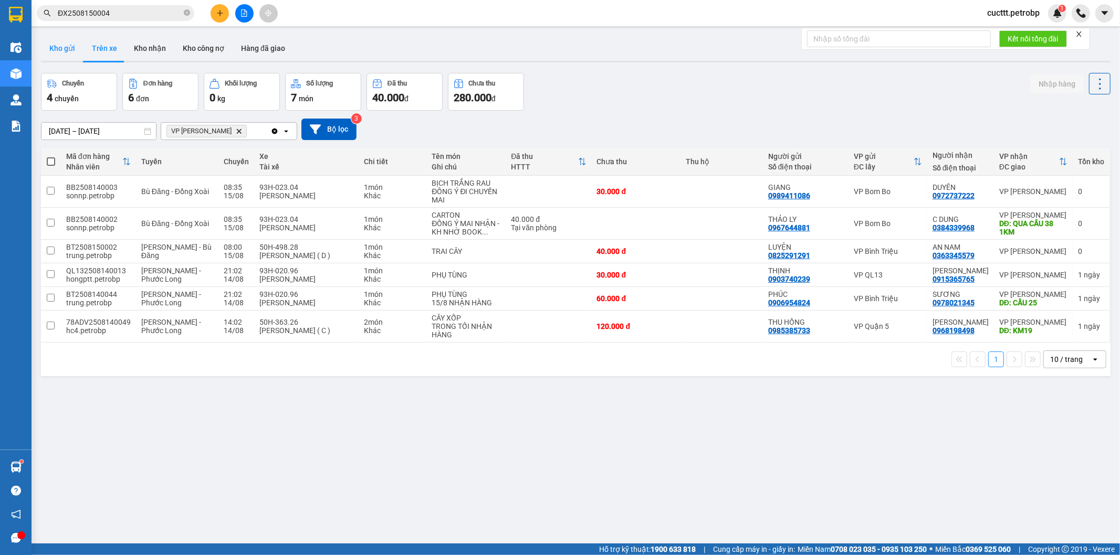
click at [58, 53] on button "Kho gửi" at bounding box center [62, 48] width 43 height 25
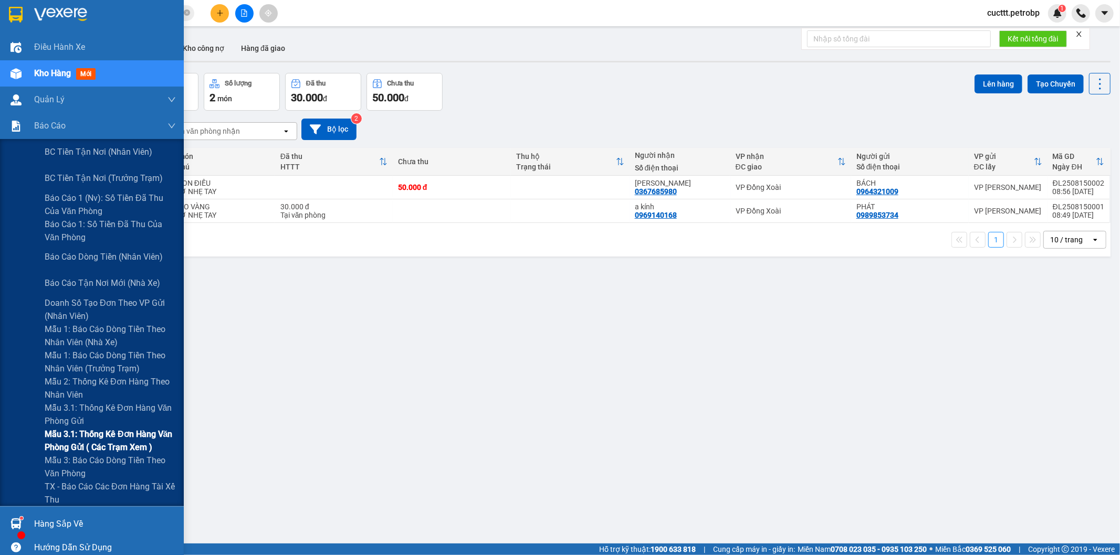
click at [123, 443] on span "Mẫu 3.1: Thống kê đơn hàng văn phòng gửi ( các trạm xem )" at bounding box center [110, 441] width 131 height 26
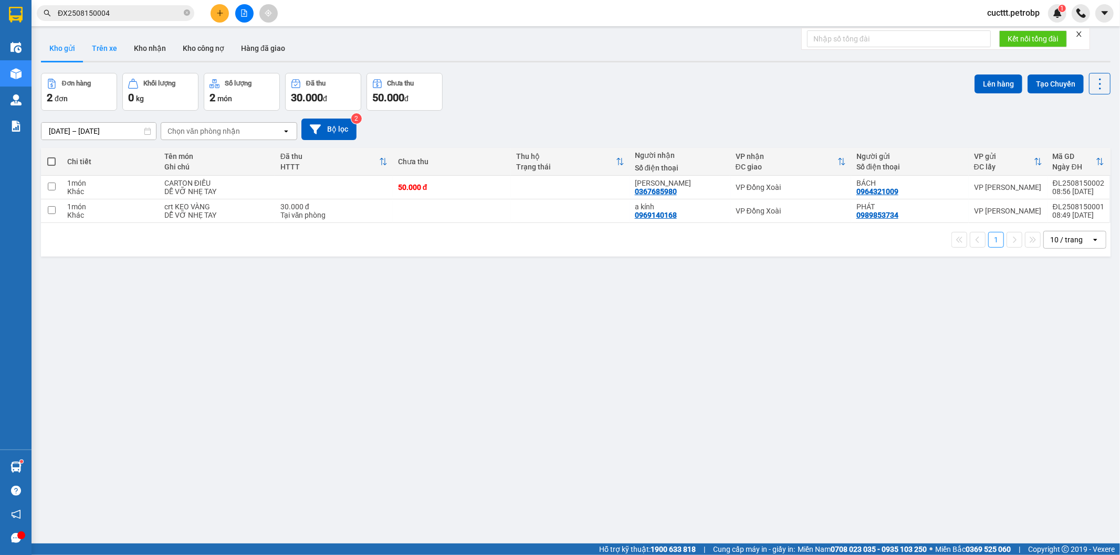
click at [114, 51] on button "Trên xe" at bounding box center [104, 48] width 42 height 25
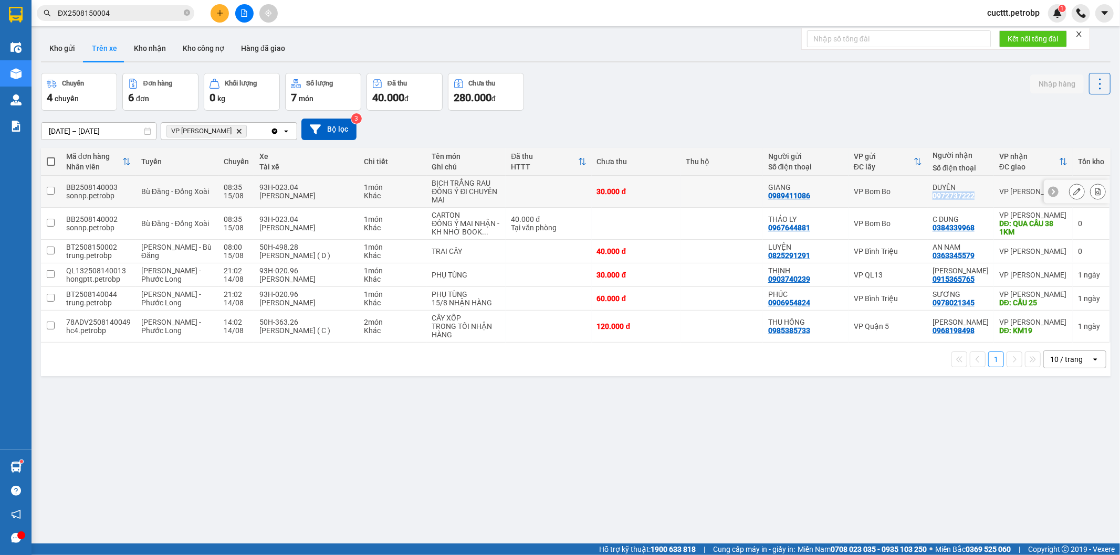
drag, startPoint x: 932, startPoint y: 197, endPoint x: 979, endPoint y: 201, distance: 46.9
click at [979, 201] on td "DUYÊN 0972737222" at bounding box center [960, 192] width 67 height 32
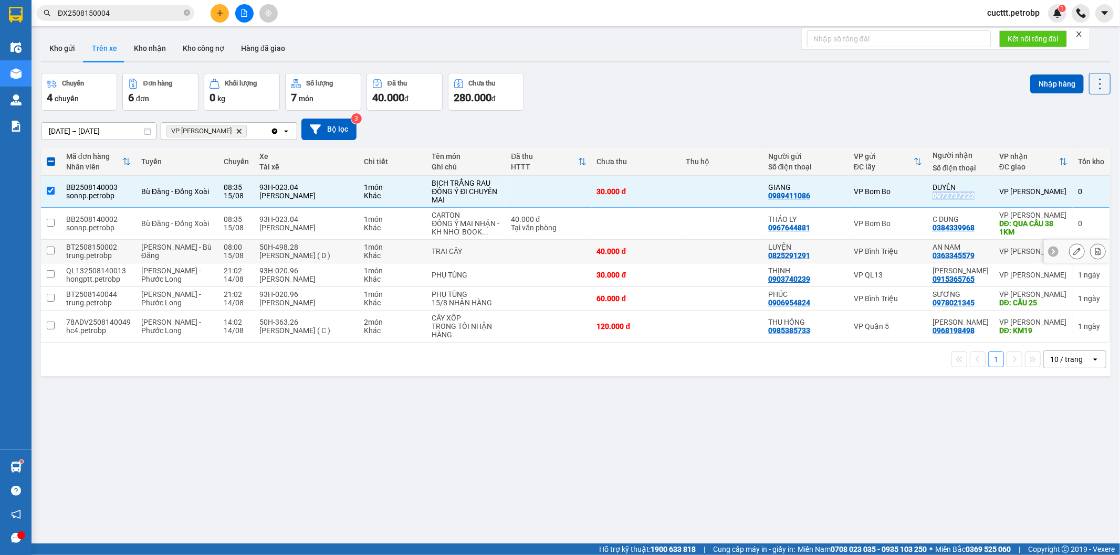
copy div "0972737222"
click at [734, 115] on div "[DATE] – [DATE] Press the down arrow key to interact with the calendar and sele…" at bounding box center [575, 129] width 1069 height 37
click at [668, 191] on div "30.000 đ" at bounding box center [636, 191] width 78 height 8
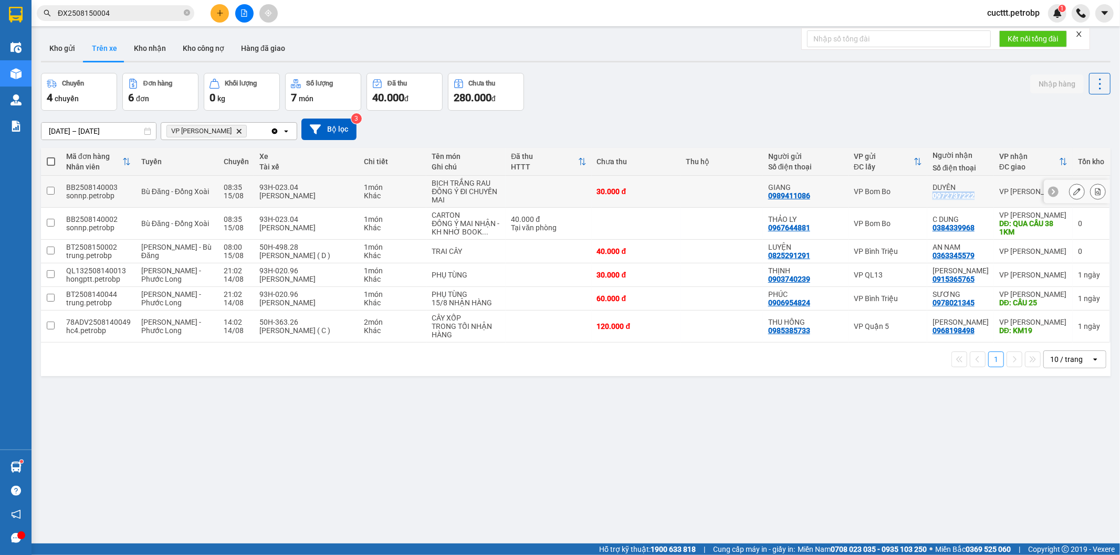
drag, startPoint x: 933, startPoint y: 196, endPoint x: 969, endPoint y: 202, distance: 36.1
click at [969, 202] on td "DUYÊN 0972737222" at bounding box center [960, 192] width 67 height 32
checkbox input "true"
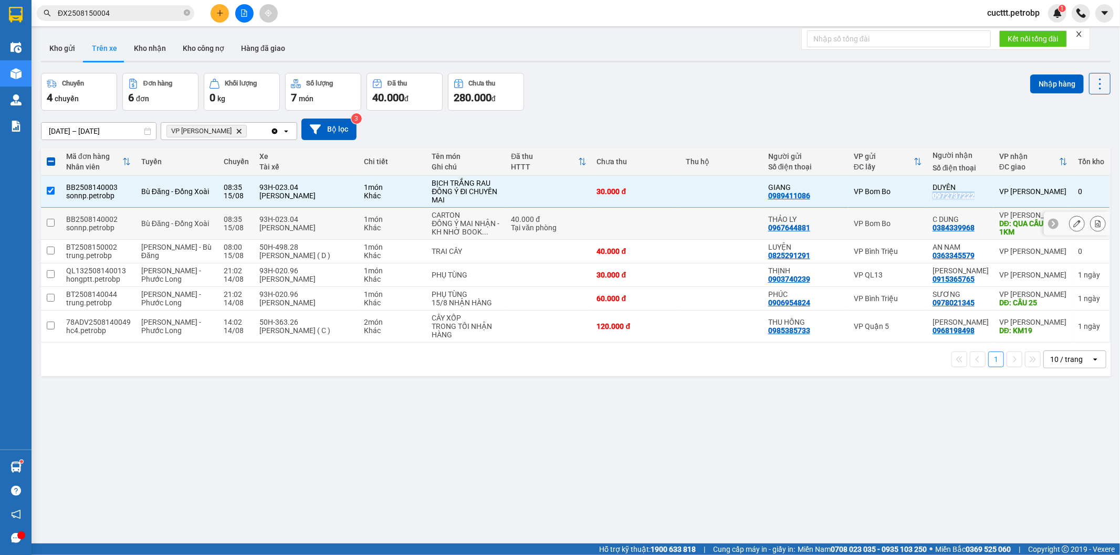
copy div "0972737222"
click at [777, 93] on div "Chuyến 4 chuyến Đơn hàng 6 đơn Khối lượng 0 kg Số lượng 7 món Đã thu 40.000 đ C…" at bounding box center [575, 92] width 1069 height 38
click at [156, 47] on button "Kho nhận" at bounding box center [149, 48] width 49 height 25
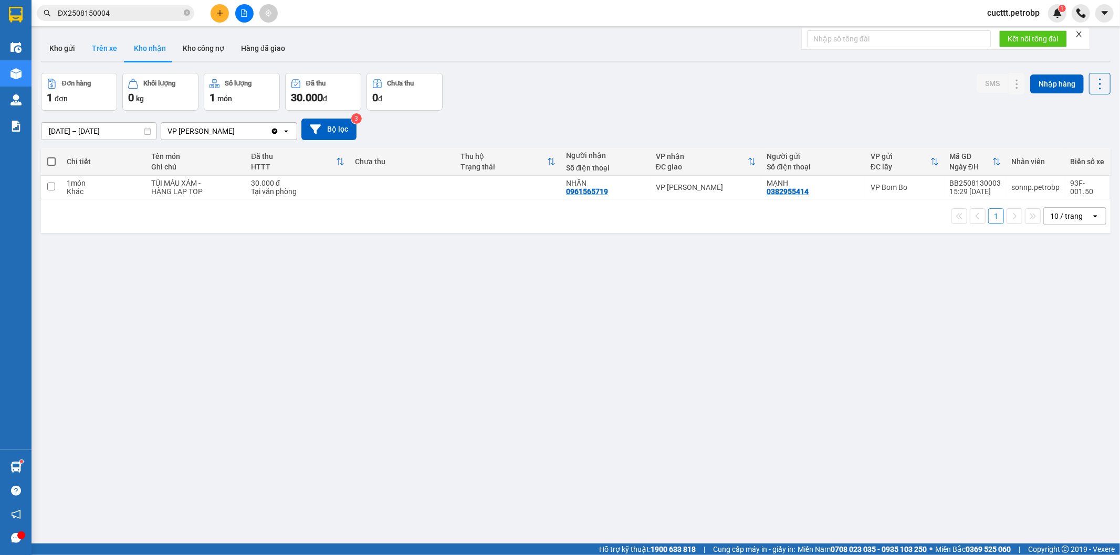
click at [103, 51] on button "Trên xe" at bounding box center [104, 48] width 42 height 25
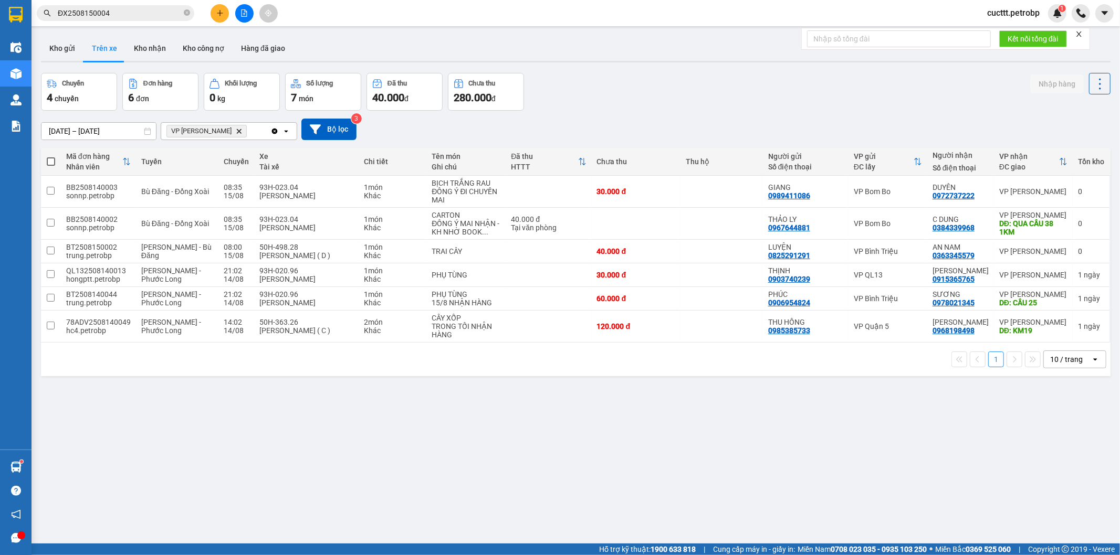
click at [790, 102] on div "Chuyến 4 chuyến Đơn hàng 6 đơn Khối lượng 0 kg Số lượng 7 món Đã thu 40.000 đ C…" at bounding box center [575, 92] width 1069 height 38
click at [148, 50] on button "Kho nhận" at bounding box center [149, 48] width 49 height 25
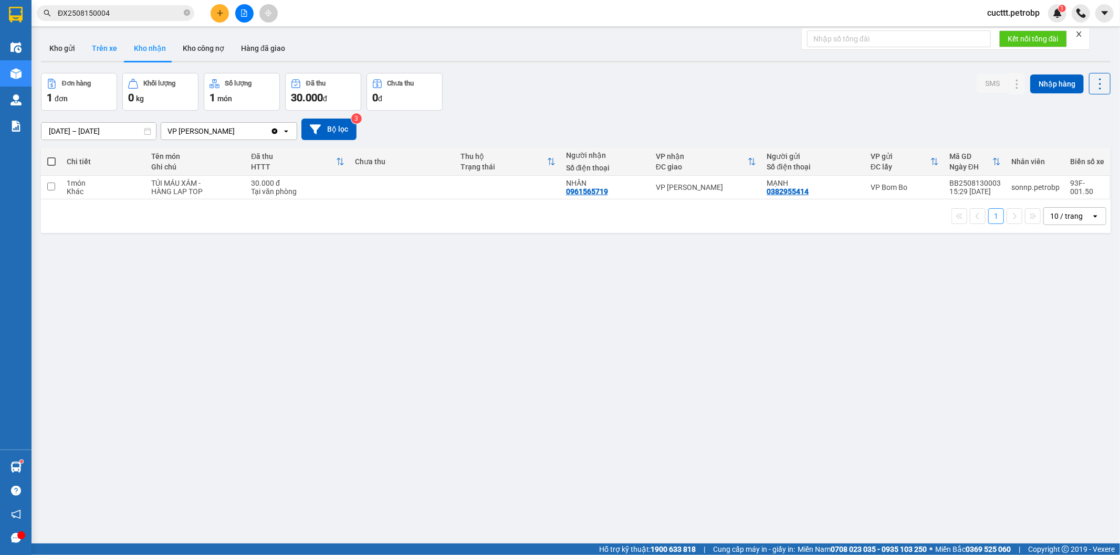
click at [97, 51] on button "Trên xe" at bounding box center [104, 48] width 42 height 25
type input "[DATE] – [DATE]"
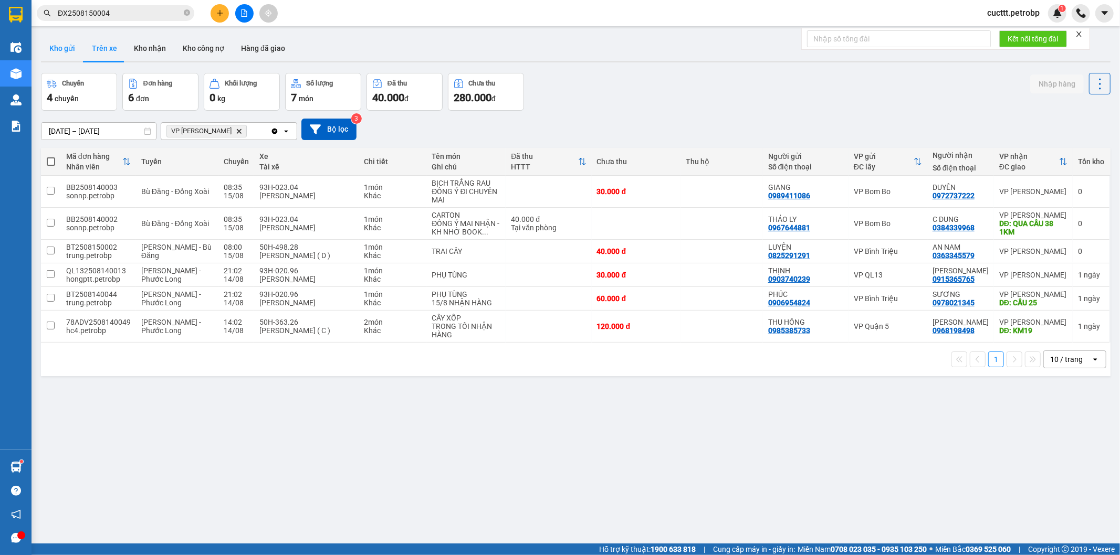
click at [54, 54] on button "Kho gửi" at bounding box center [62, 48] width 43 height 25
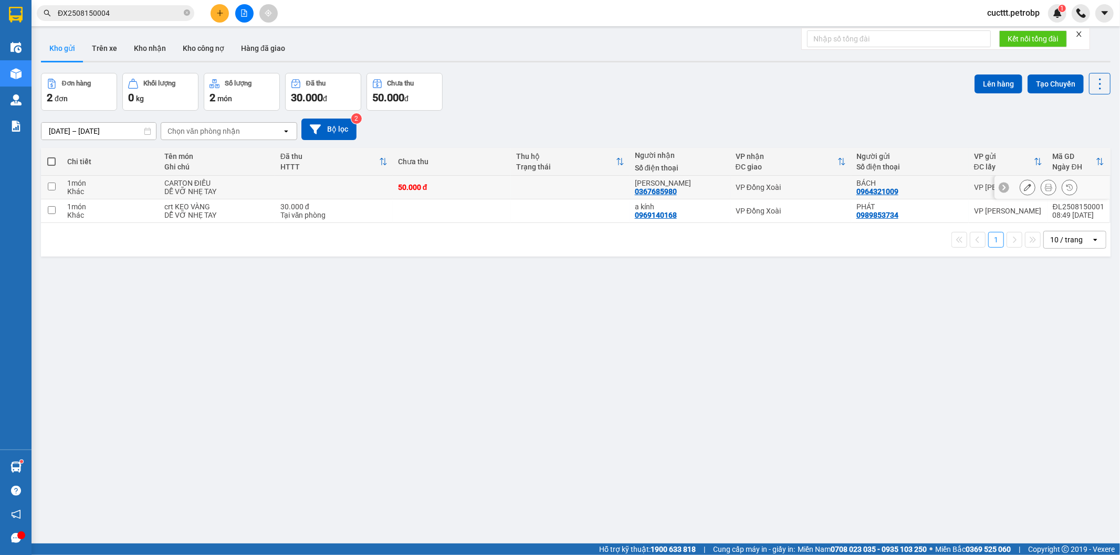
click at [340, 193] on td at bounding box center [334, 188] width 118 height 24
checkbox input "true"
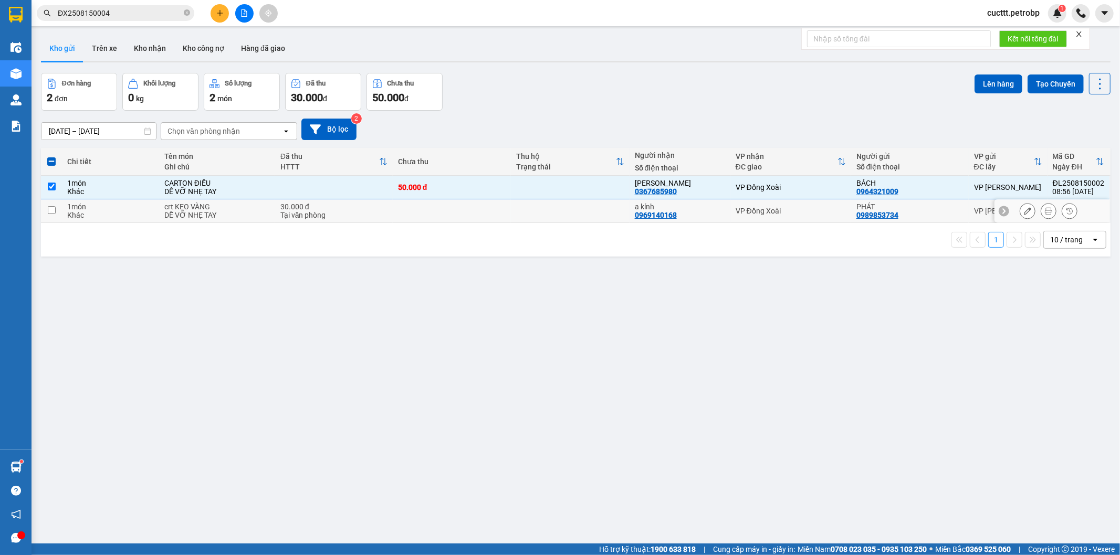
click at [369, 206] on div "30.000 đ" at bounding box center [333, 207] width 107 height 8
checkbox input "true"
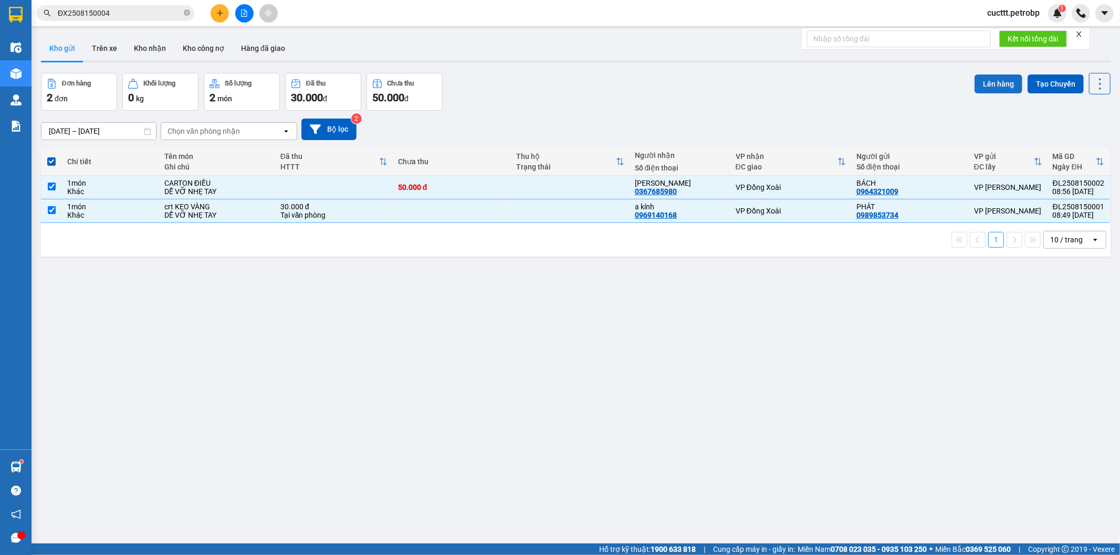
click at [985, 84] on button "Lên hàng" at bounding box center [998, 84] width 48 height 19
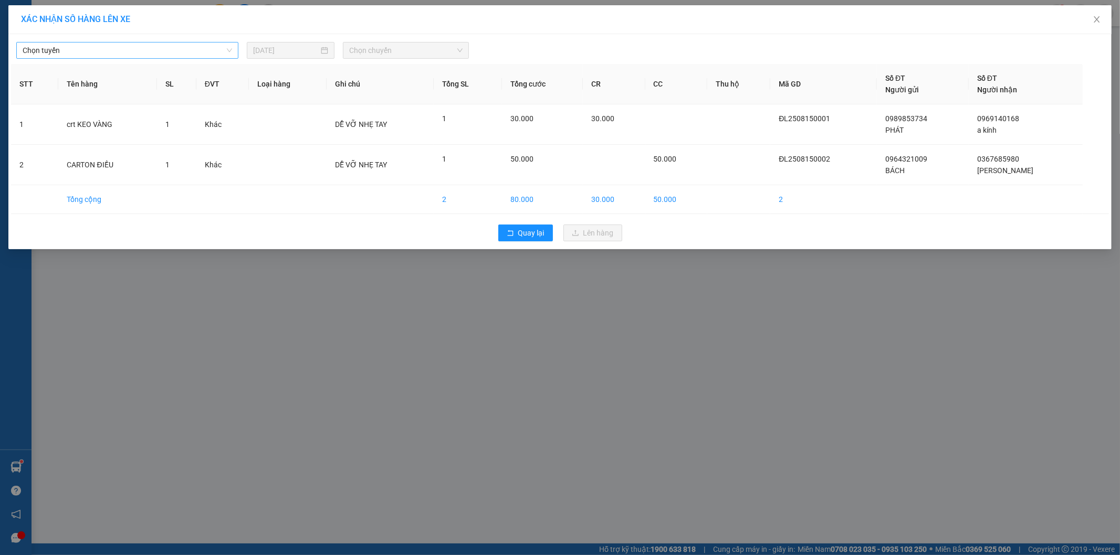
click at [148, 51] on span "Chọn tuyến" at bounding box center [127, 51] width 209 height 16
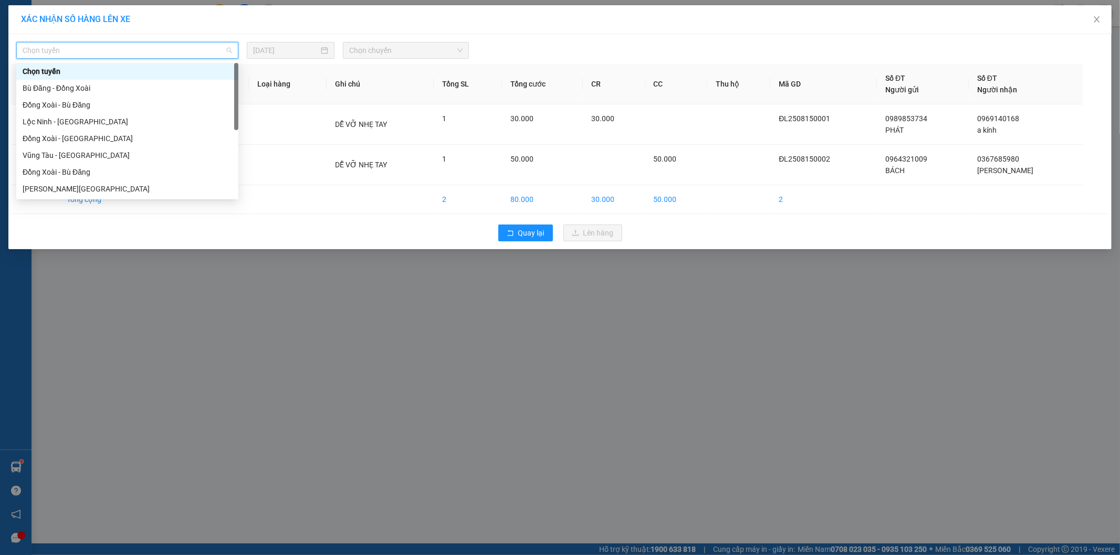
type input "b"
click at [91, 70] on div "Bù Đăng - Đồng Xoài" at bounding box center [127, 72] width 209 height 12
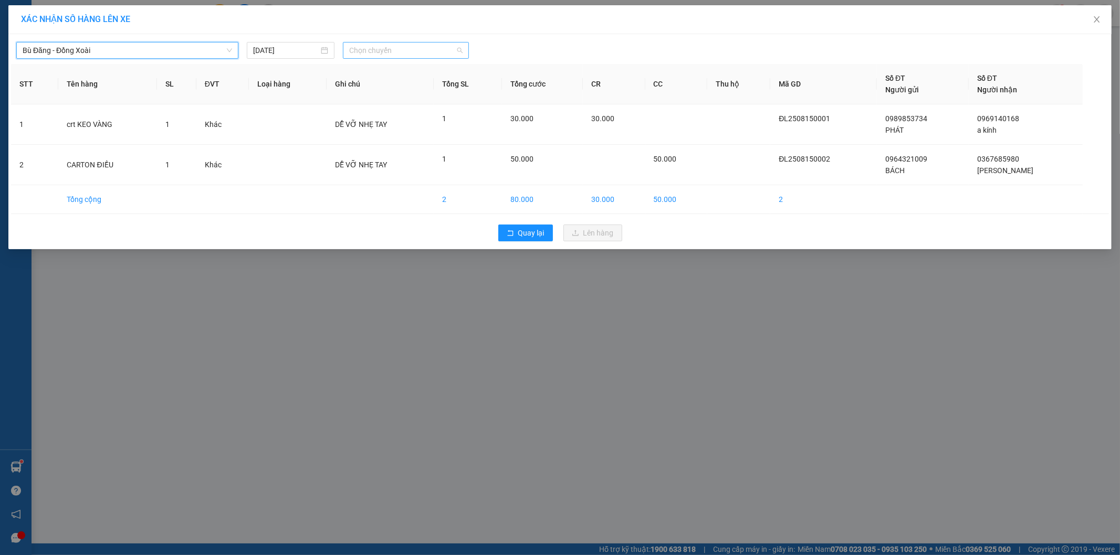
click at [395, 50] on span "Chọn chuyến" at bounding box center [405, 51] width 113 height 16
click at [419, 98] on div "08:35 (TC) - 93H-023.04" at bounding box center [404, 105] width 123 height 17
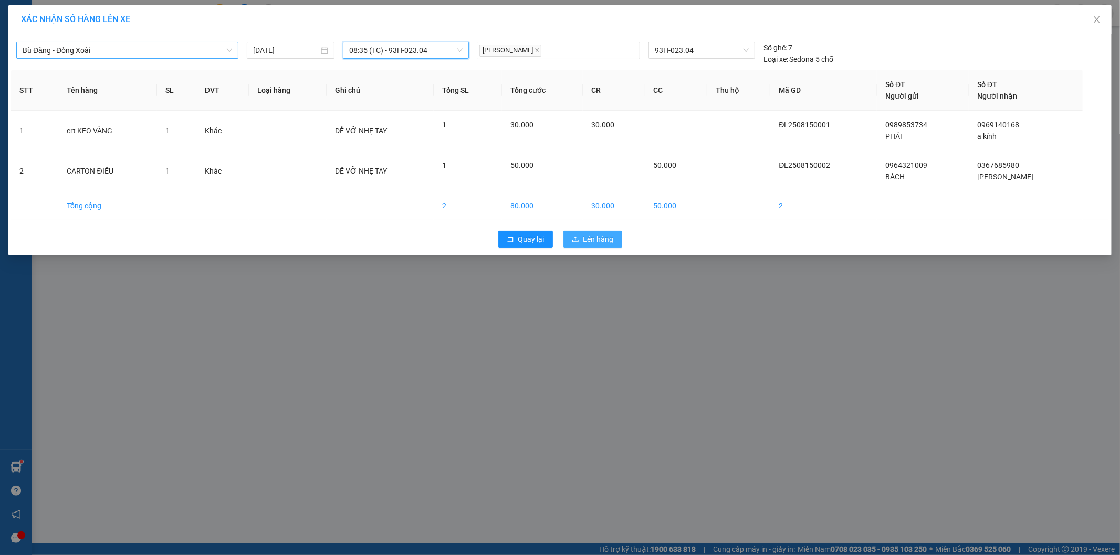
click at [588, 238] on span "Lên hàng" at bounding box center [598, 240] width 30 height 12
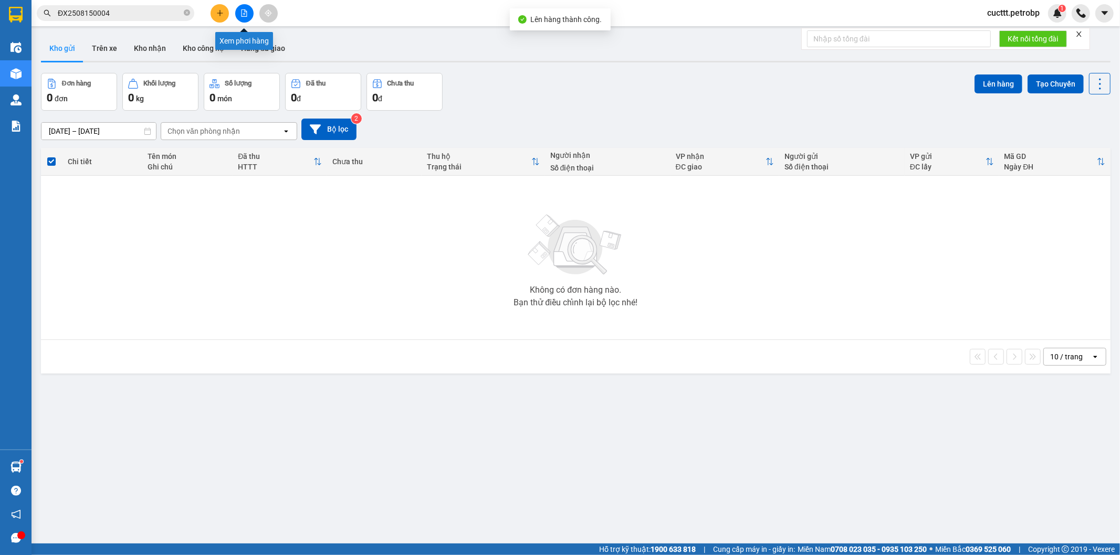
click at [240, 17] on button at bounding box center [244, 13] width 18 height 18
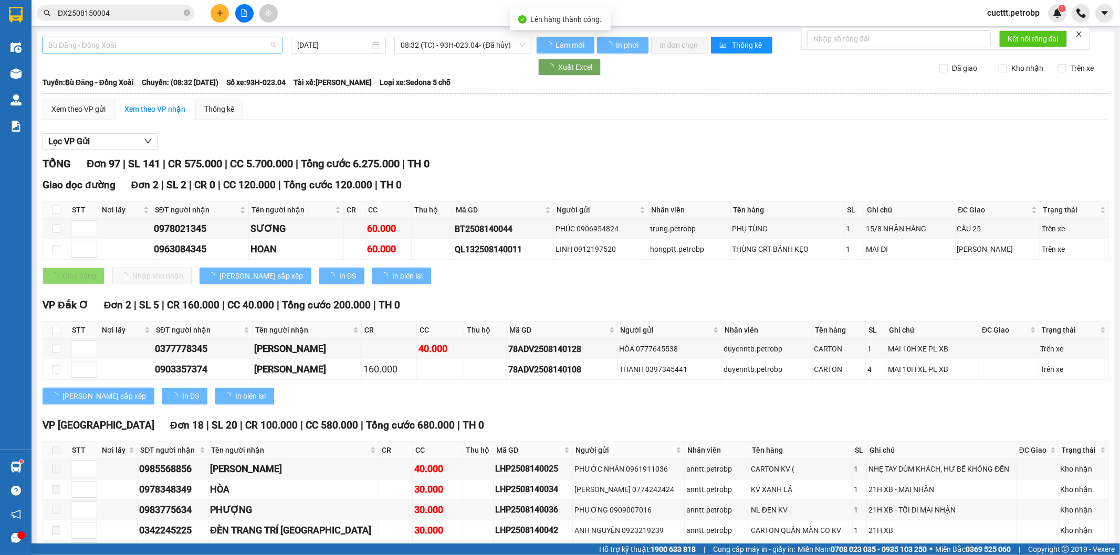
type input "[DATE]"
click at [160, 42] on span "Bù Đăng - Đồng Xoài" at bounding box center [162, 45] width 228 height 16
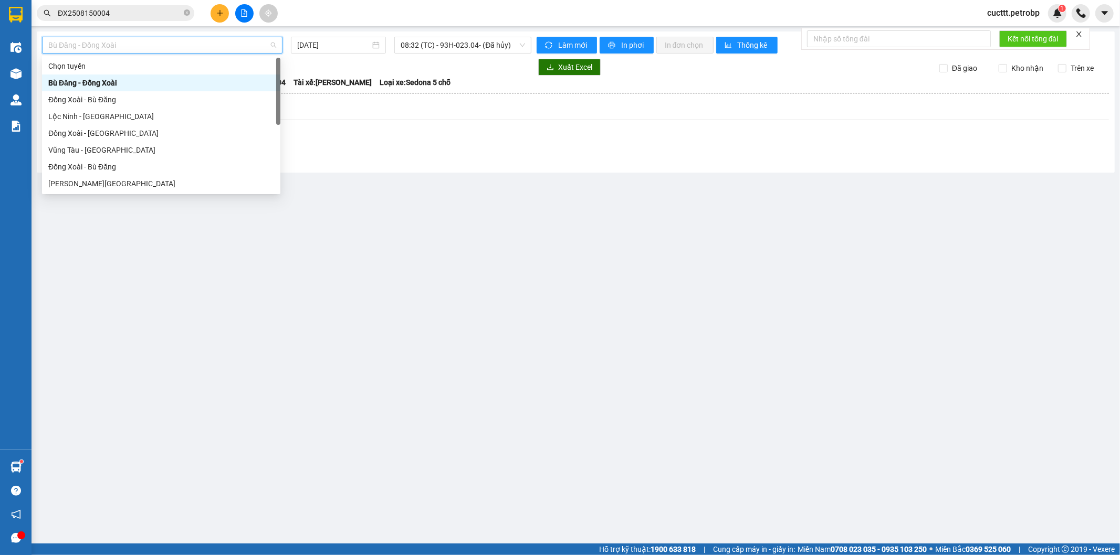
type input "b"
click at [128, 63] on div "Bù Đăng - Đồng Xoài" at bounding box center [161, 66] width 226 height 12
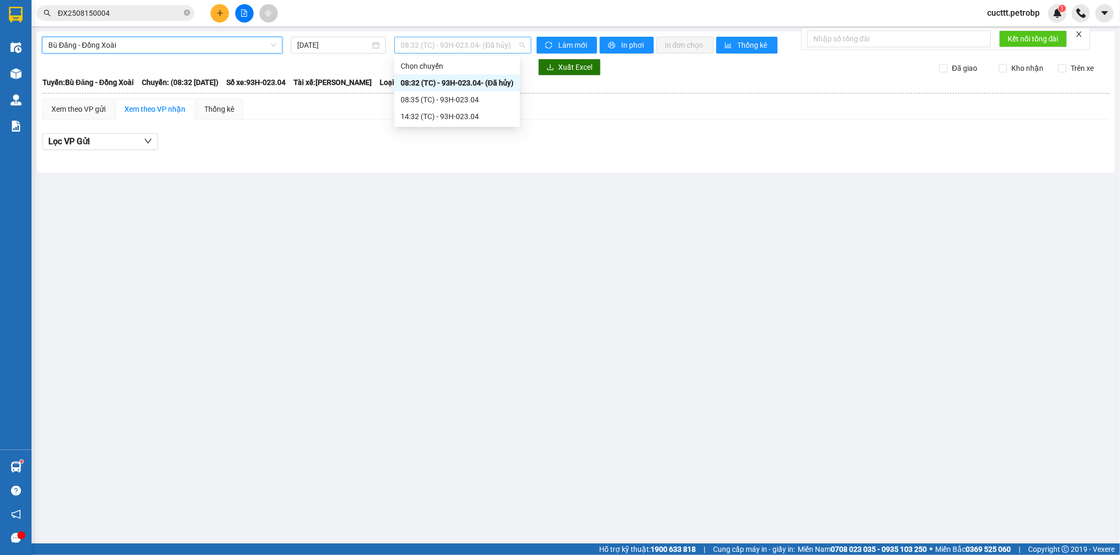
click at [448, 45] on span "08:32 (TC) - 93H-023.04 - (Đã hủy)" at bounding box center [463, 45] width 124 height 16
click at [451, 99] on div "08:35 (TC) - 93H-023.04" at bounding box center [457, 100] width 113 height 12
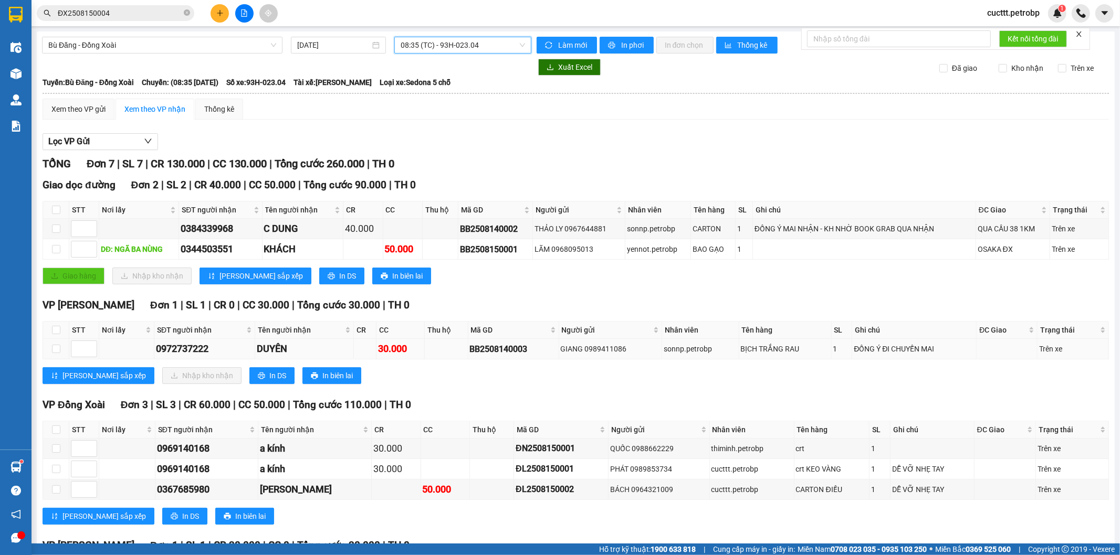
scroll to position [58, 0]
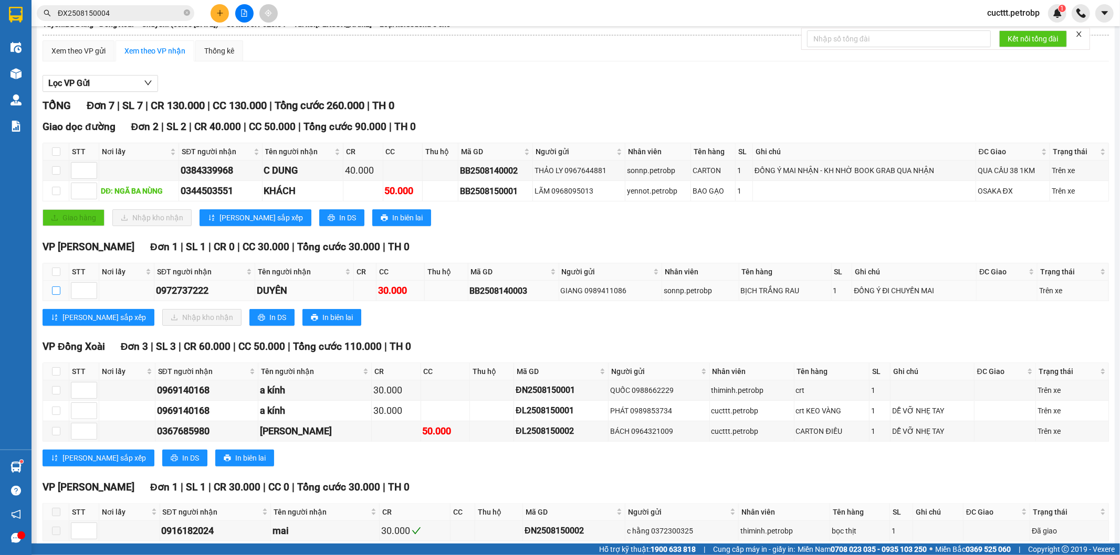
click at [55, 292] on input "checkbox" at bounding box center [56, 291] width 8 height 8
checkbox input "true"
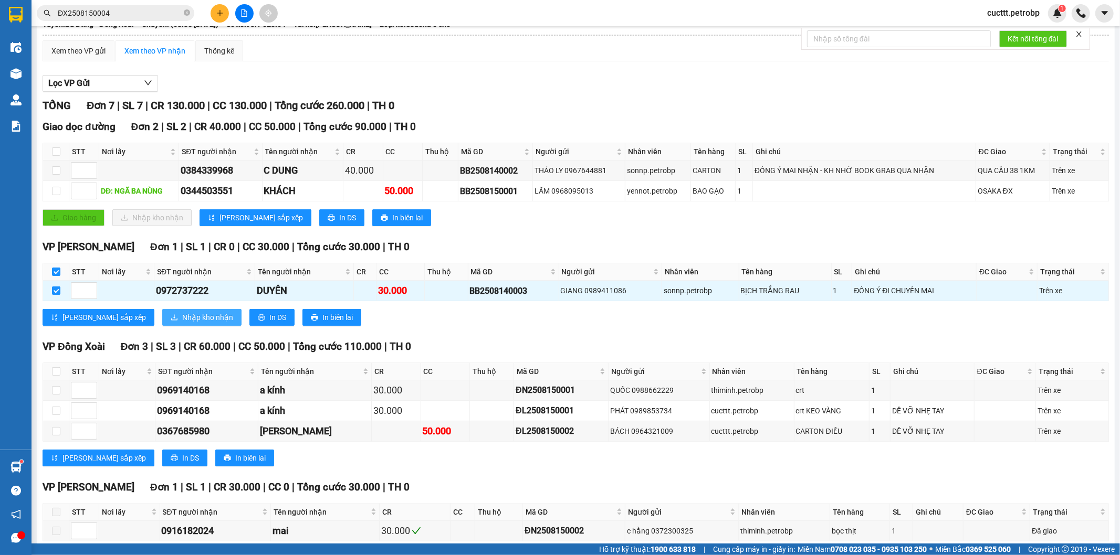
click at [182, 322] on span "Nhập kho nhận" at bounding box center [207, 318] width 51 height 12
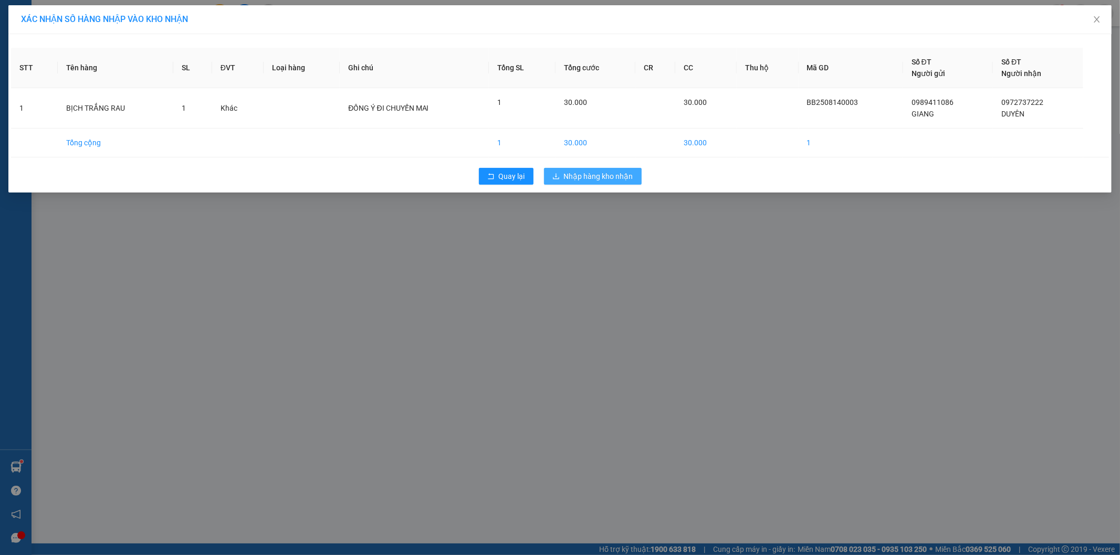
click at [600, 181] on span "Nhập hàng kho nhận" at bounding box center [598, 177] width 69 height 12
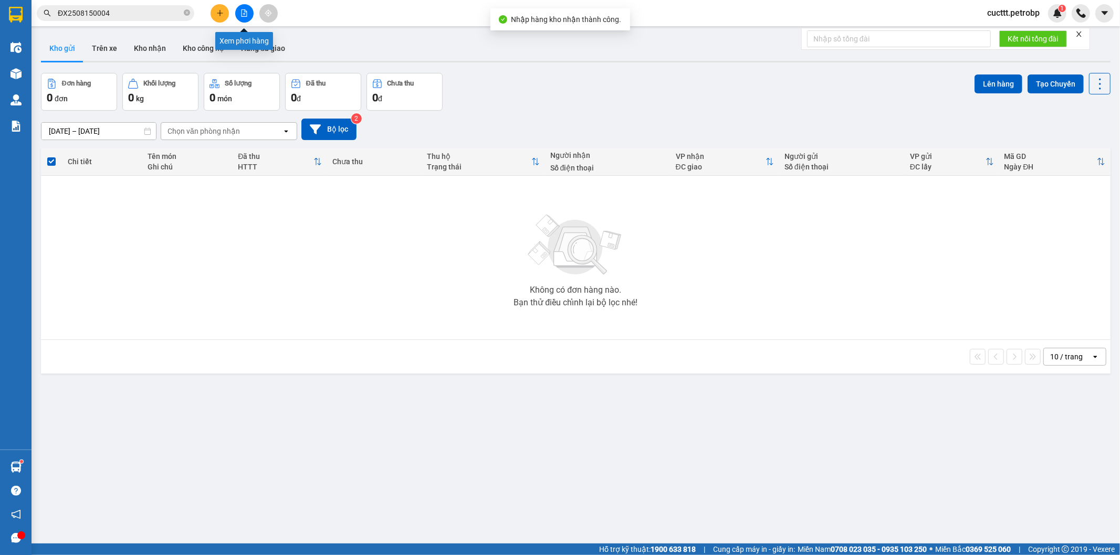
click at [251, 14] on button at bounding box center [244, 13] width 18 height 18
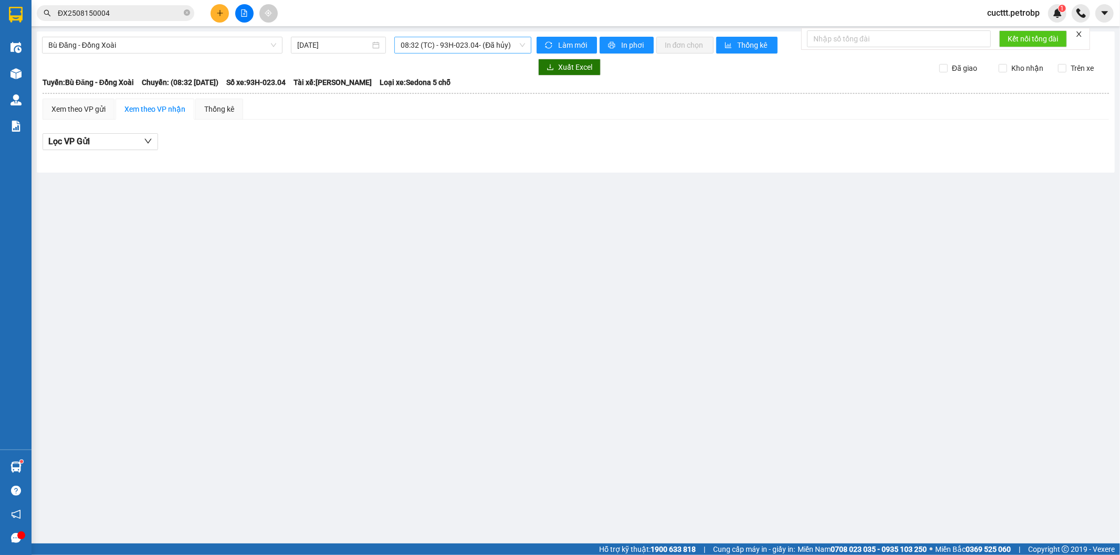
click at [448, 40] on span "08:32 (TC) - 93H-023.04 - (Đã hủy)" at bounding box center [463, 45] width 124 height 16
click at [454, 101] on div "08:35 (TC) - 93H-023.04" at bounding box center [457, 100] width 113 height 12
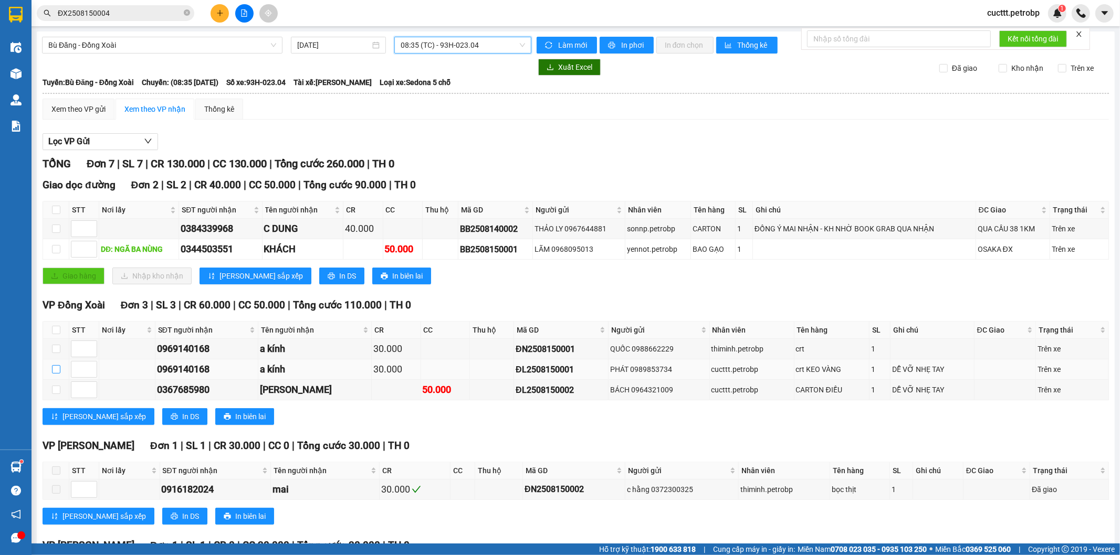
click at [58, 369] on input "checkbox" at bounding box center [56, 369] width 8 height 8
checkbox input "true"
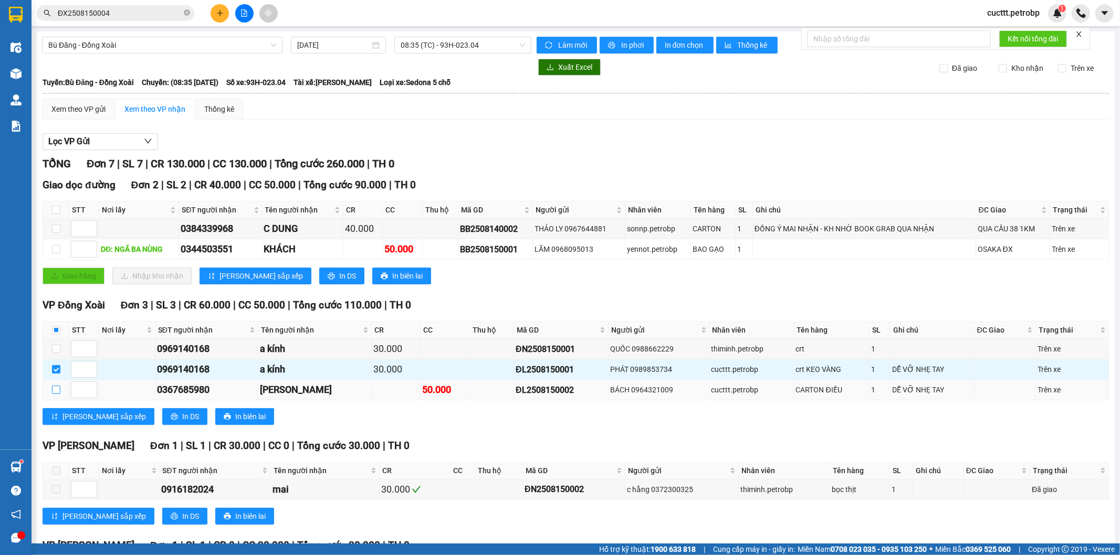
click at [60, 393] on input "checkbox" at bounding box center [56, 390] width 8 height 8
checkbox input "true"
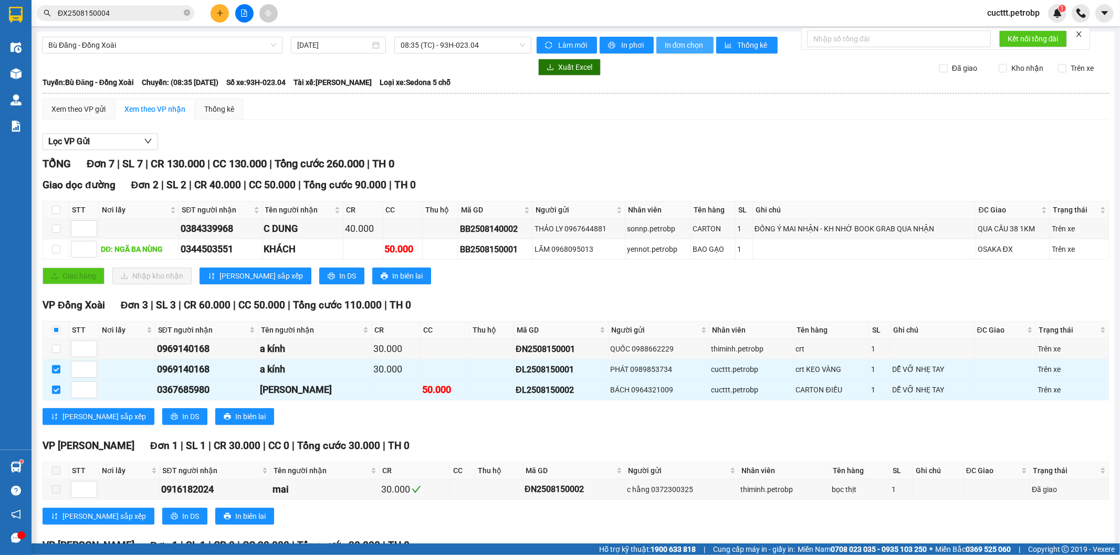
click at [665, 46] on span "In đơn chọn" at bounding box center [685, 45] width 40 height 12
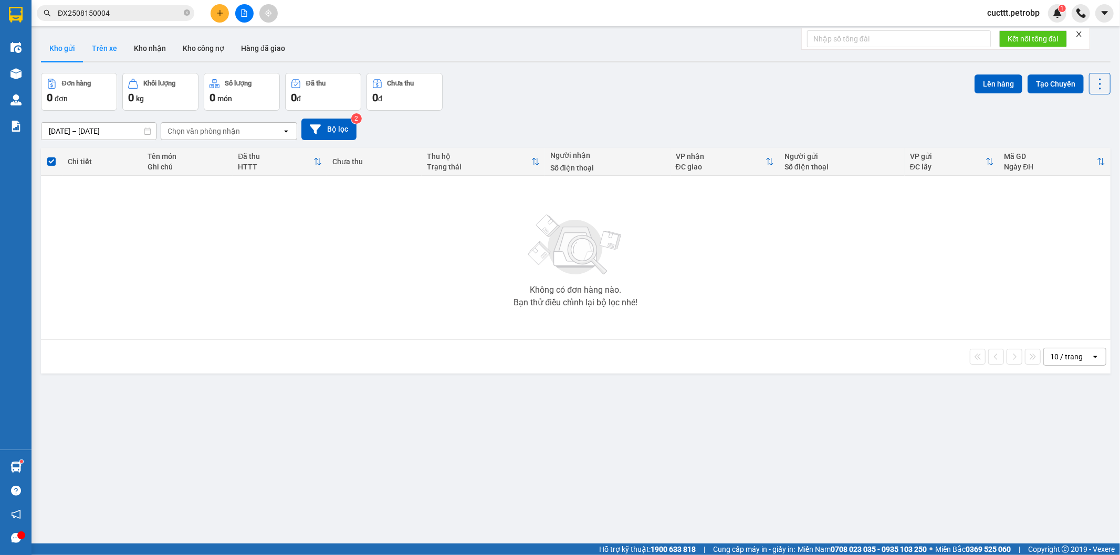
click at [108, 54] on button "Trên xe" at bounding box center [104, 48] width 42 height 25
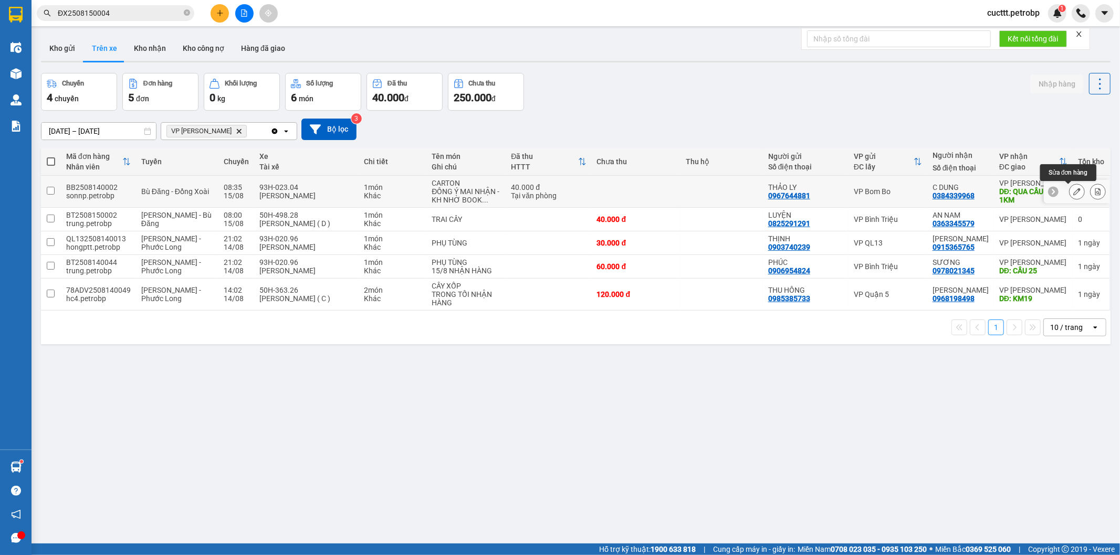
click at [1073, 191] on icon at bounding box center [1076, 191] width 7 height 7
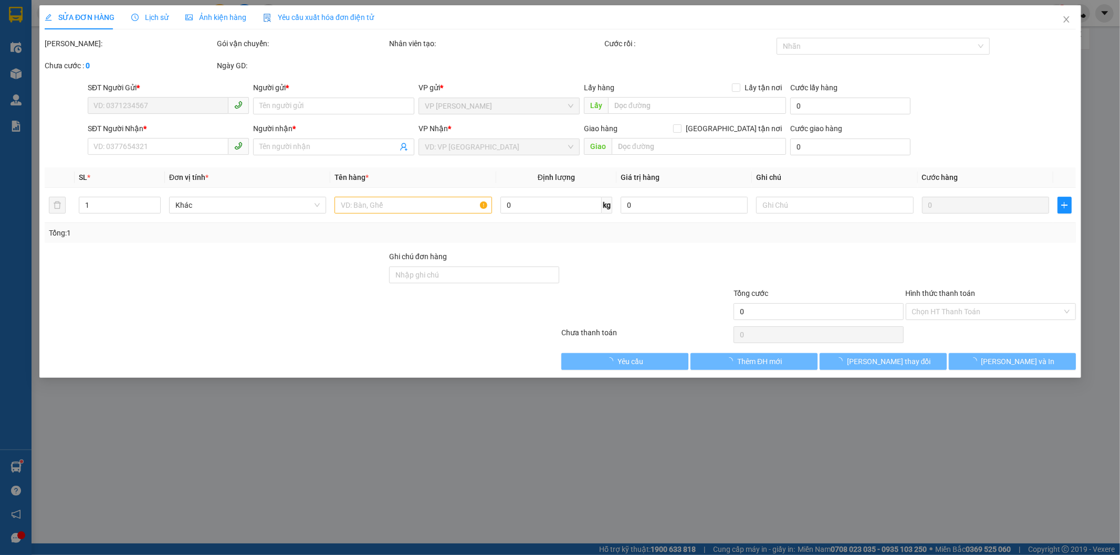
type input "0967644881"
type input "THẢO LY"
type input "0384339968"
type input "C DUNG"
type input "QUA CẦU 38 1KM"
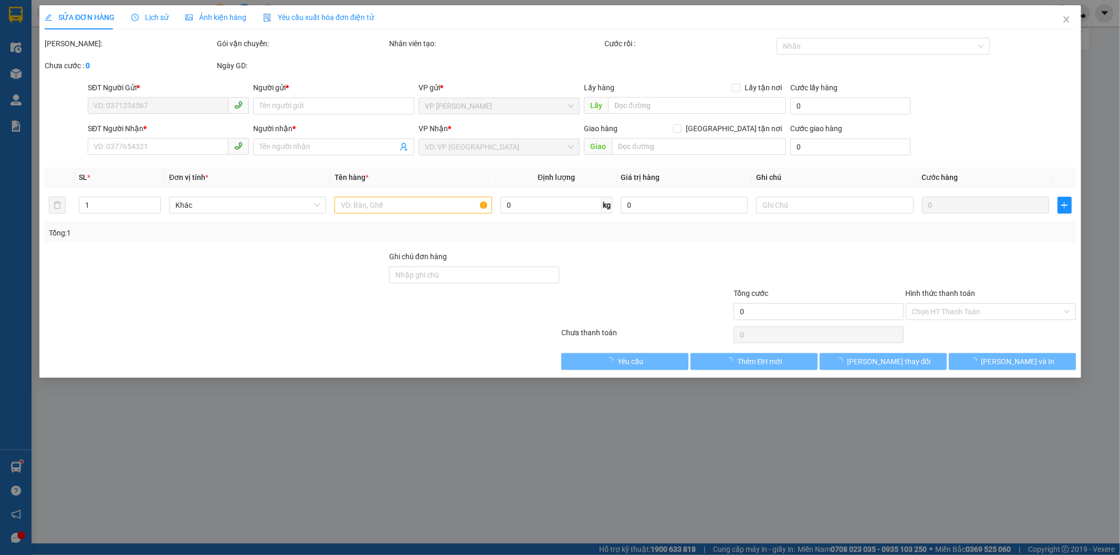
type input "40.000"
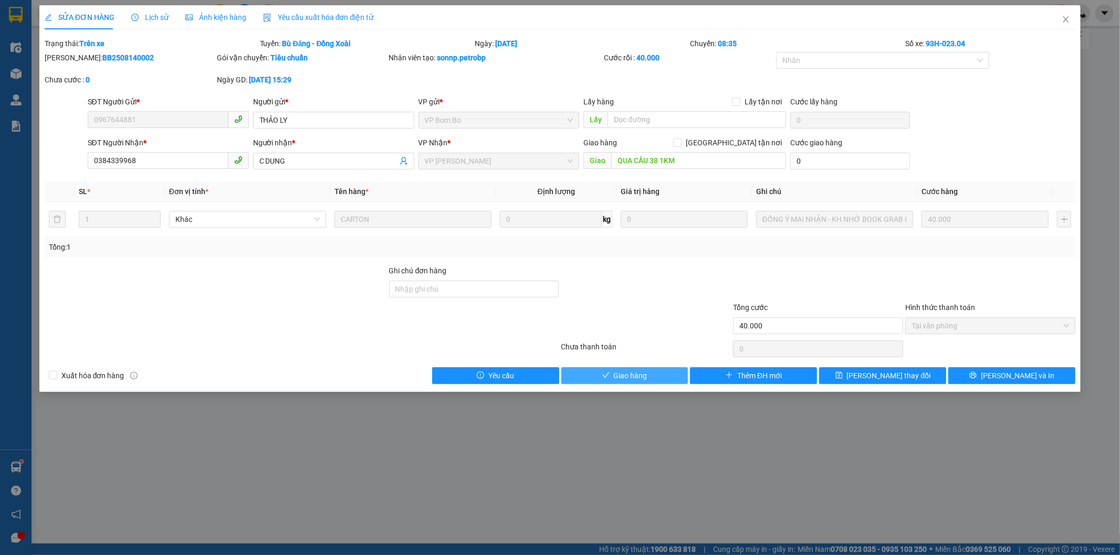
click at [653, 371] on button "Giao hàng" at bounding box center [624, 375] width 127 height 17
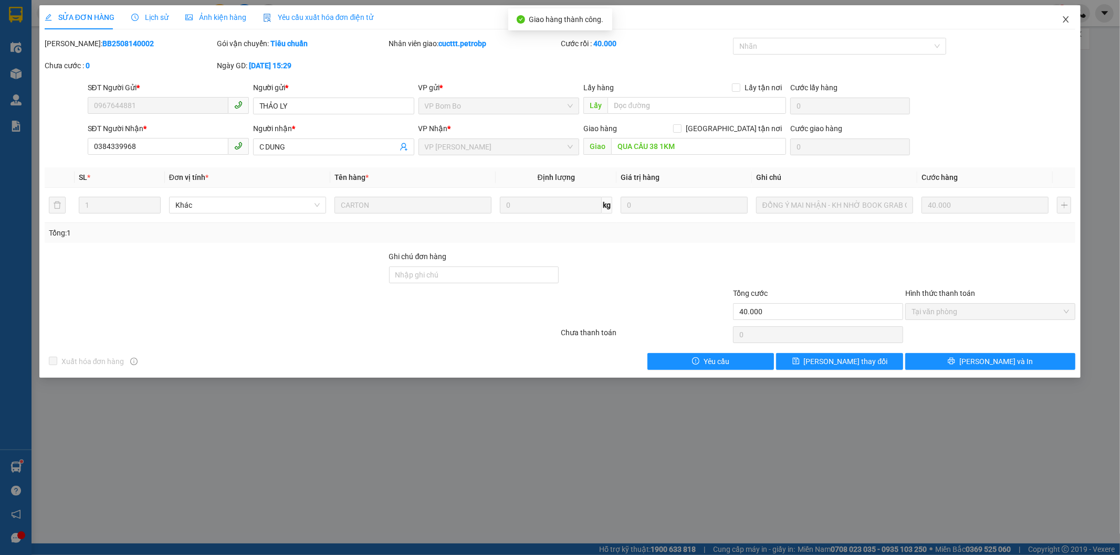
click at [1064, 24] on icon "close" at bounding box center [1065, 19] width 8 height 8
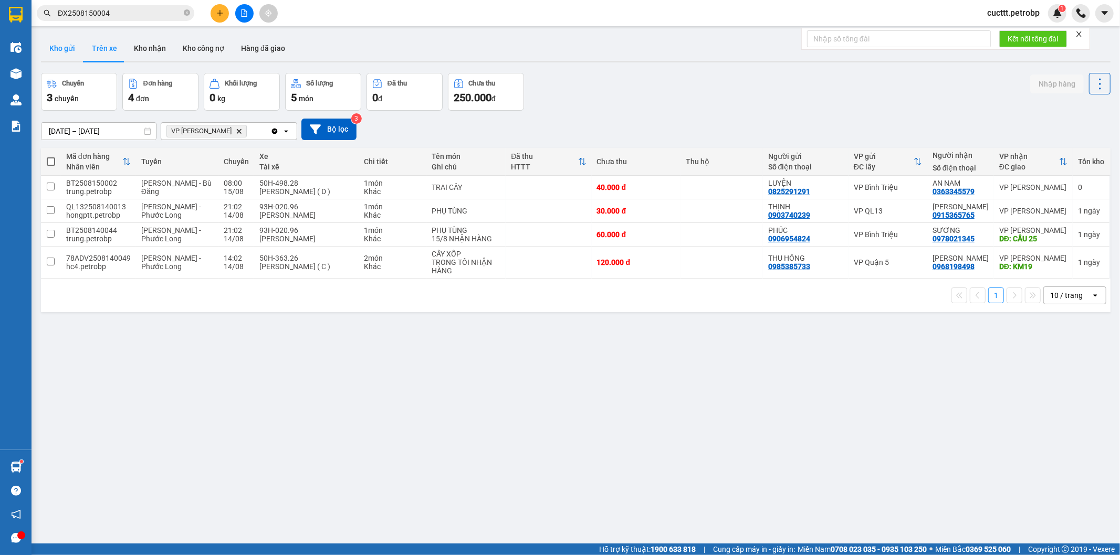
click at [70, 49] on button "Kho gửi" at bounding box center [62, 48] width 43 height 25
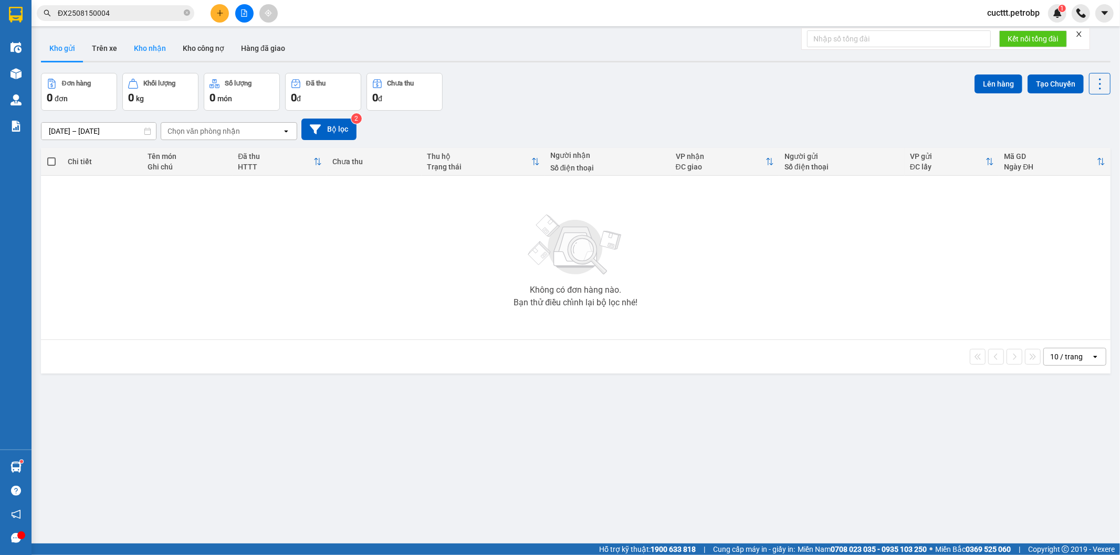
click at [140, 55] on button "Kho nhận" at bounding box center [149, 48] width 49 height 25
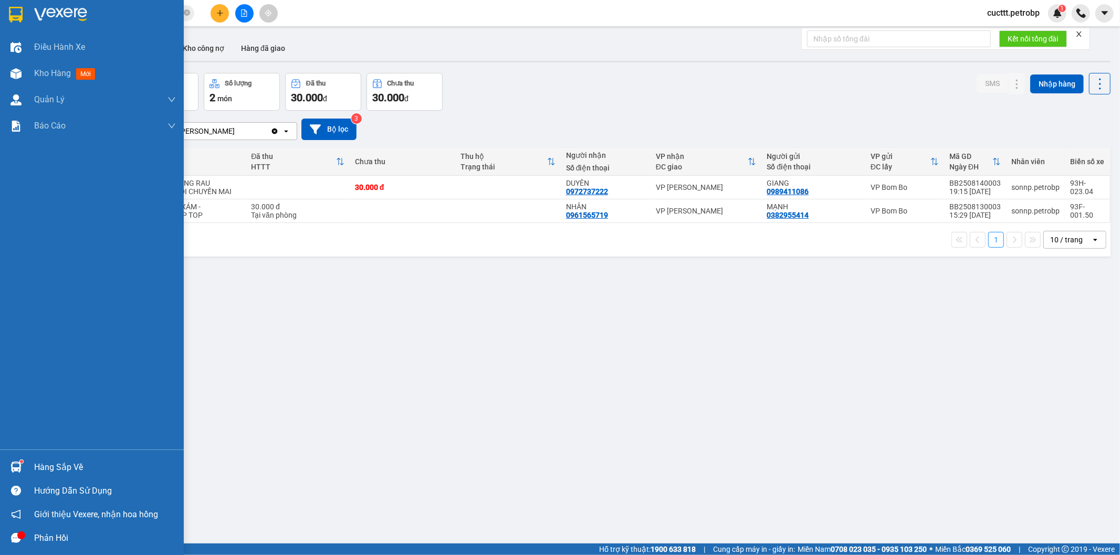
click at [56, 471] on div "Hàng sắp về" at bounding box center [105, 468] width 142 height 16
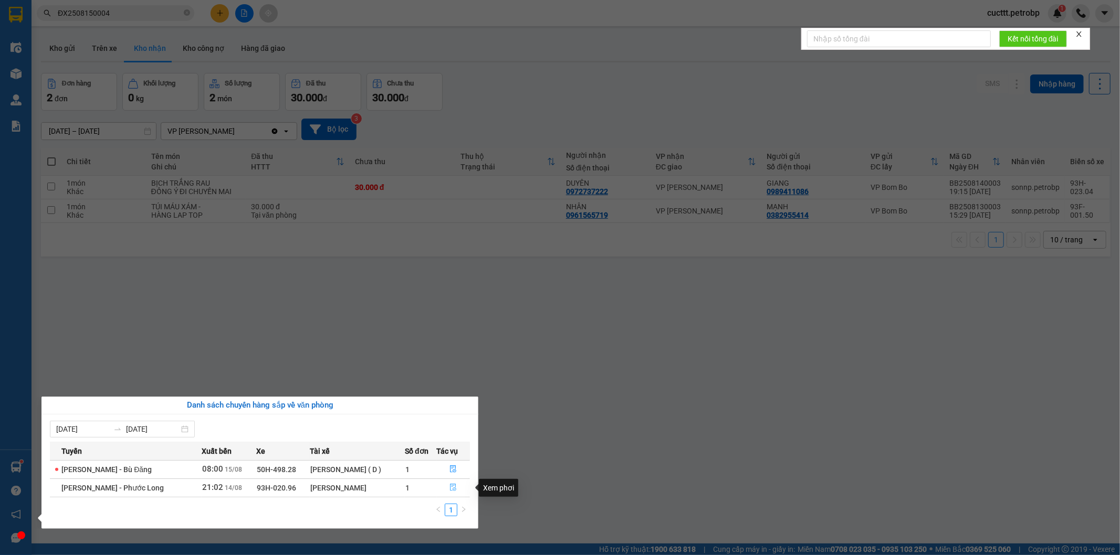
click at [452, 491] on icon "file-done" at bounding box center [452, 487] width 7 height 7
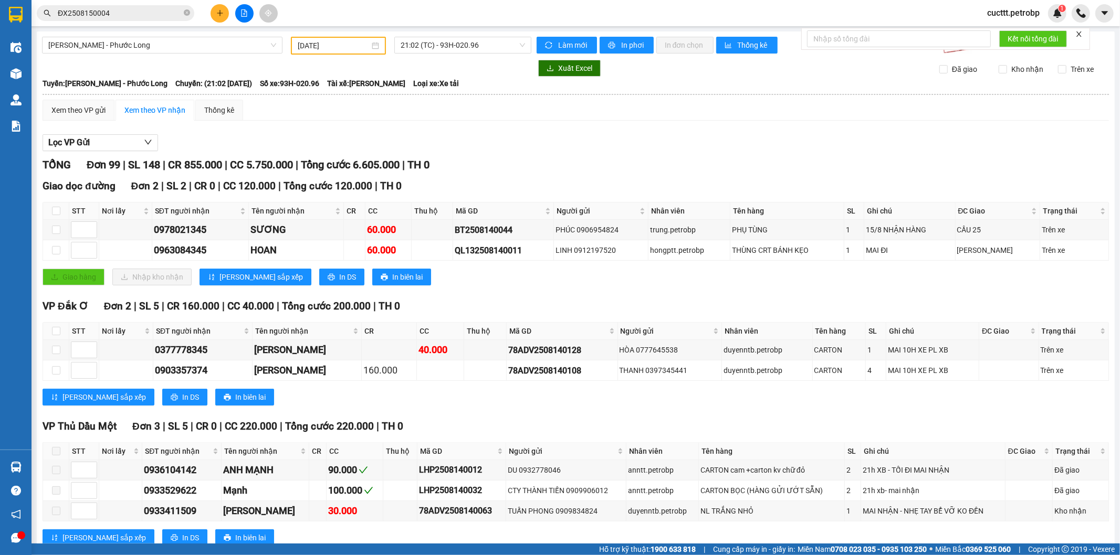
type input "[DATE]"
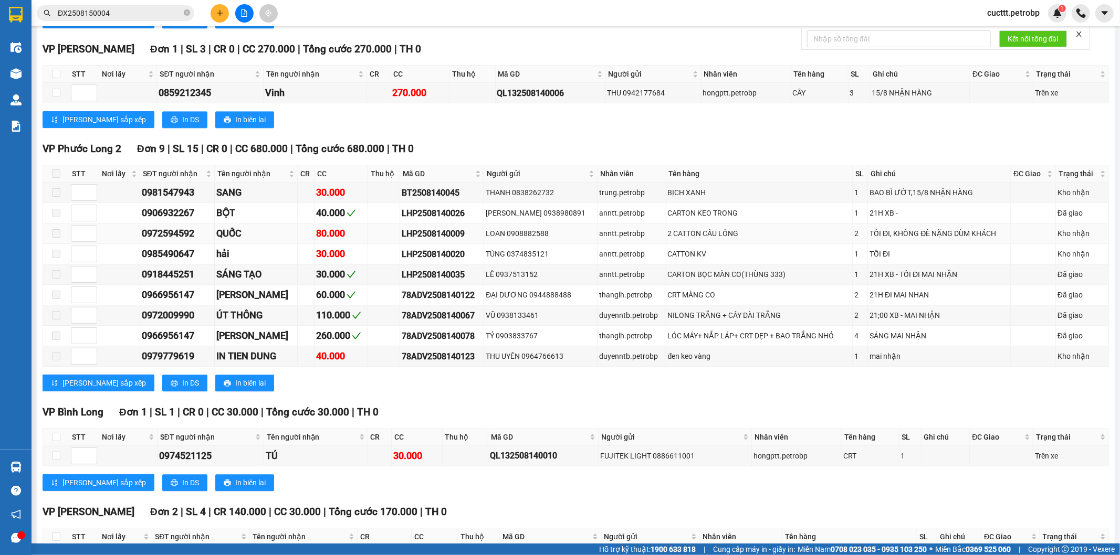
scroll to position [2566, 0]
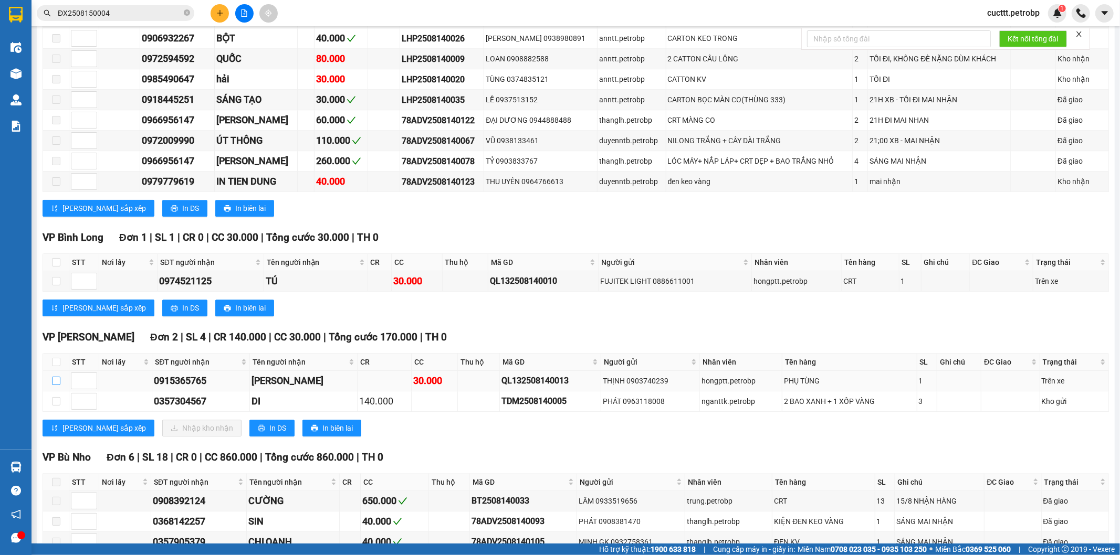
click at [55, 382] on input "checkbox" at bounding box center [56, 381] width 8 height 8
checkbox input "true"
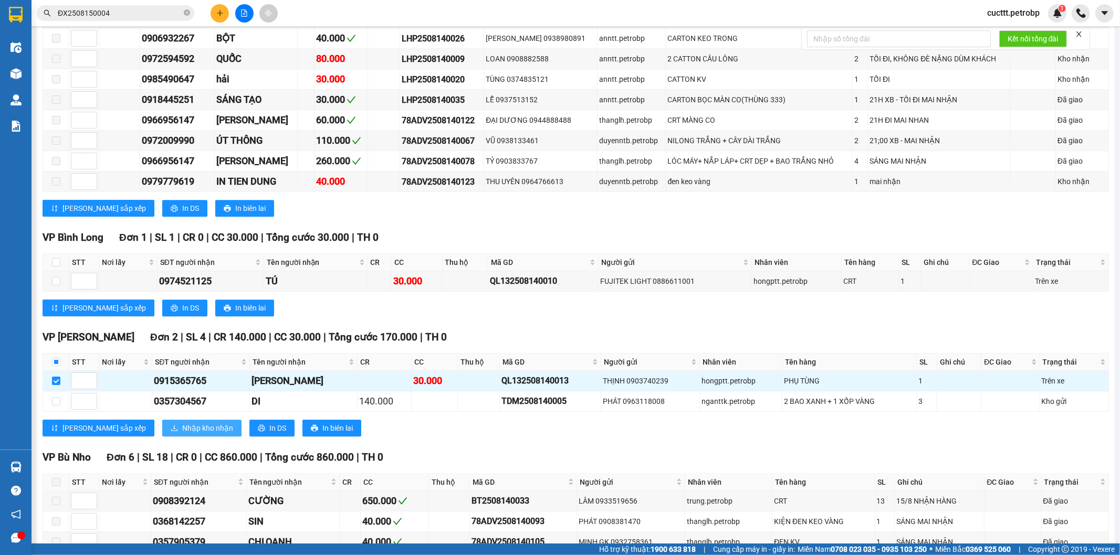
click at [182, 429] on span "Nhập kho nhận" at bounding box center [207, 429] width 51 height 12
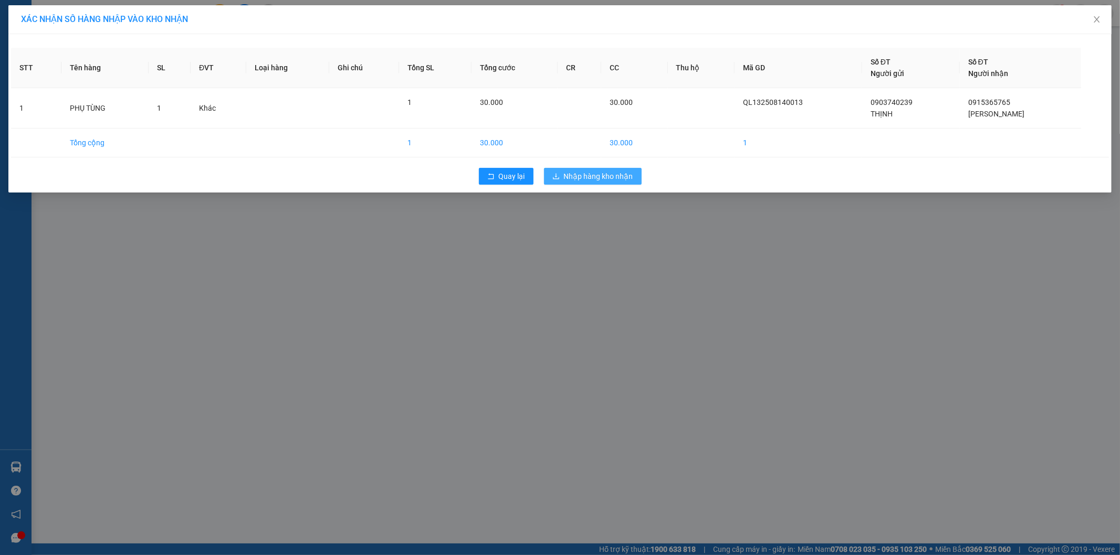
click at [588, 174] on span "Nhập hàng kho nhận" at bounding box center [598, 177] width 69 height 12
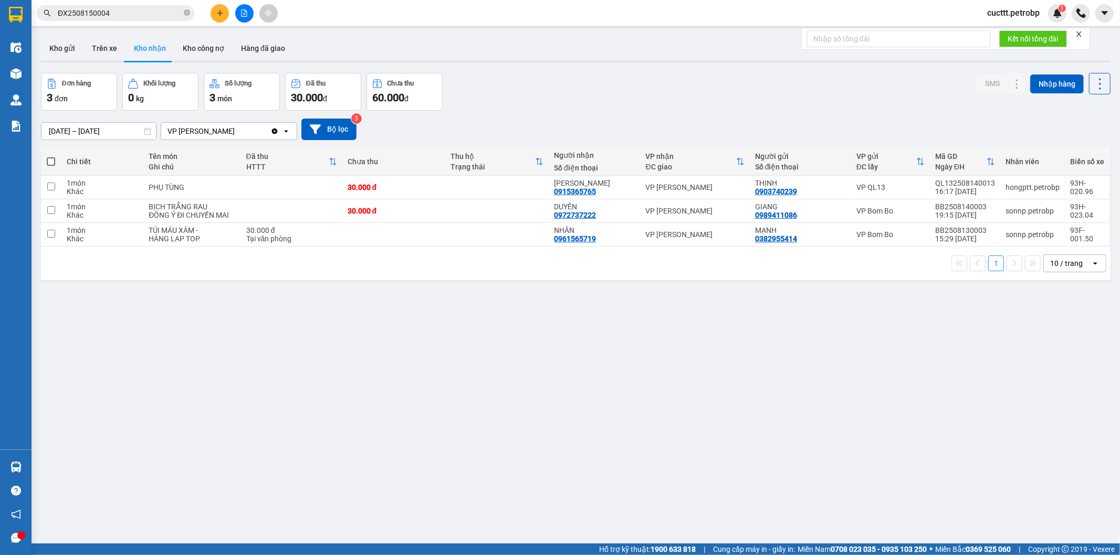
click at [120, 325] on div "ver 1.8.138 Kho gửi Trên xe Kho nhận Kho công nợ Hàng đã giao Đơn hàng 3 đơn Kh…" at bounding box center [576, 308] width 1078 height 555
click at [100, 48] on button "Trên xe" at bounding box center [104, 48] width 42 height 25
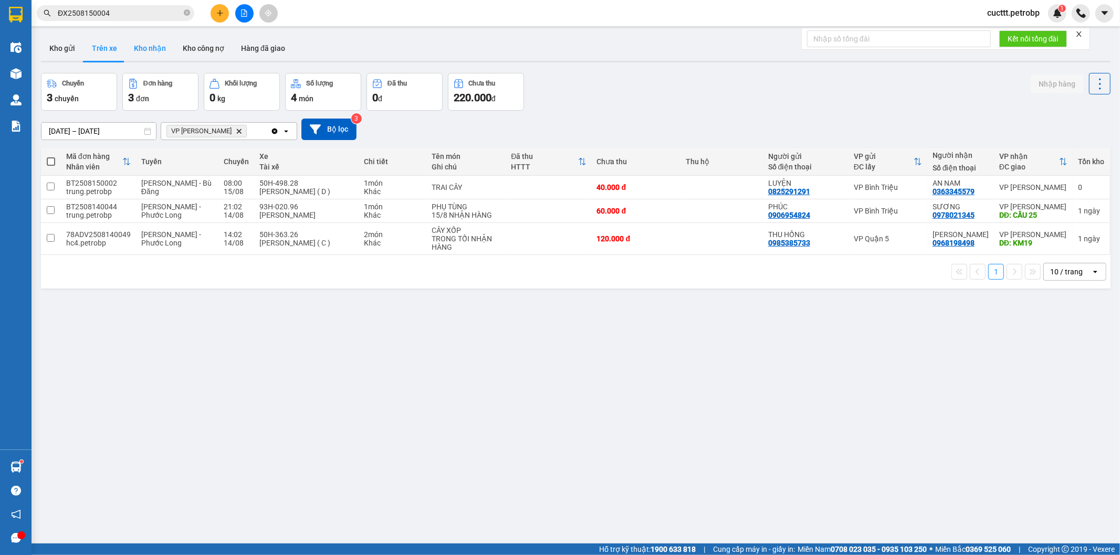
click at [145, 56] on button "Kho nhận" at bounding box center [149, 48] width 49 height 25
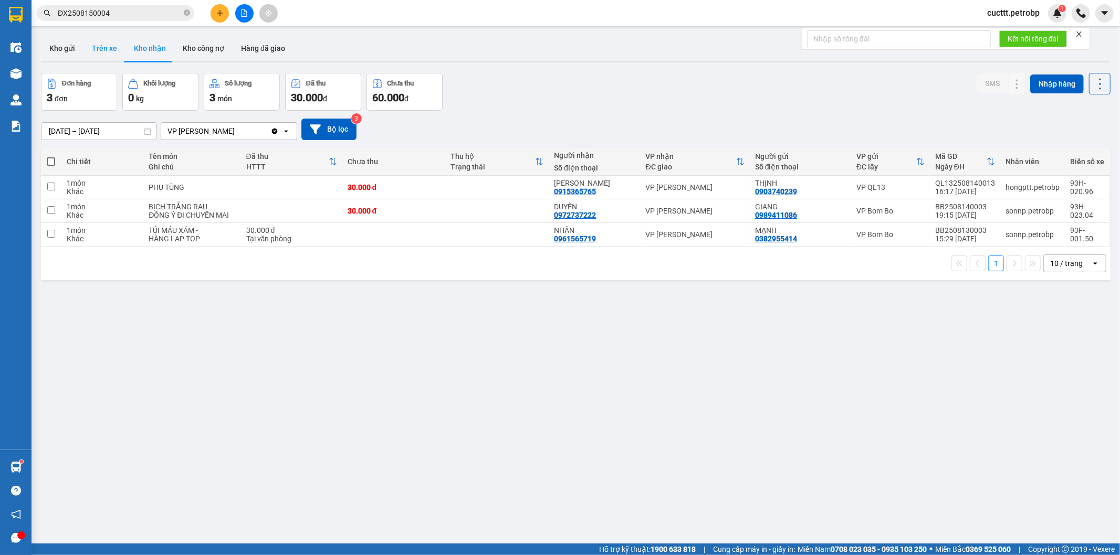
click at [107, 51] on button "Trên xe" at bounding box center [104, 48] width 42 height 25
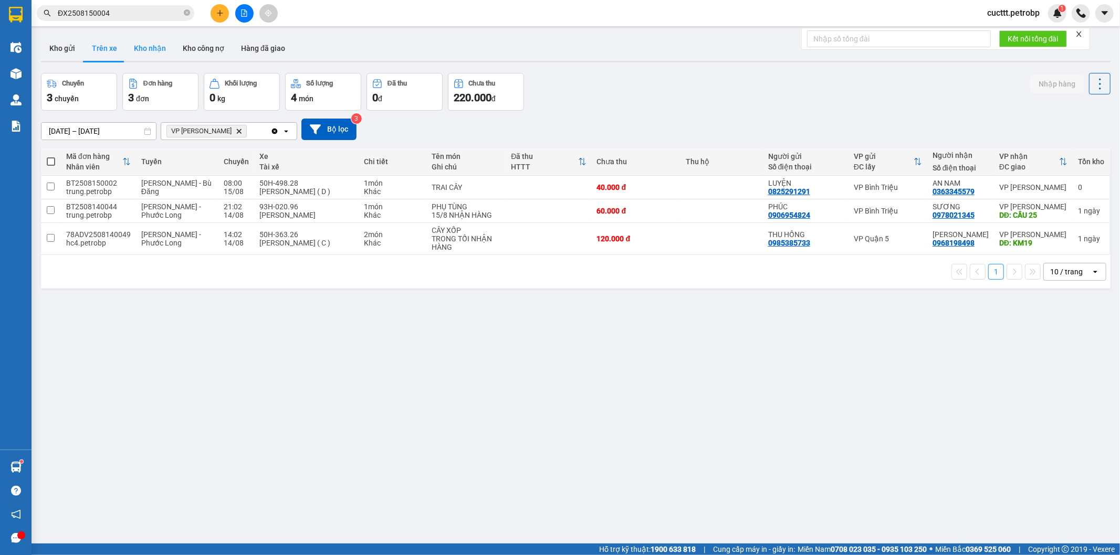
click at [151, 51] on button "Kho nhận" at bounding box center [149, 48] width 49 height 25
type input "[DATE] – [DATE]"
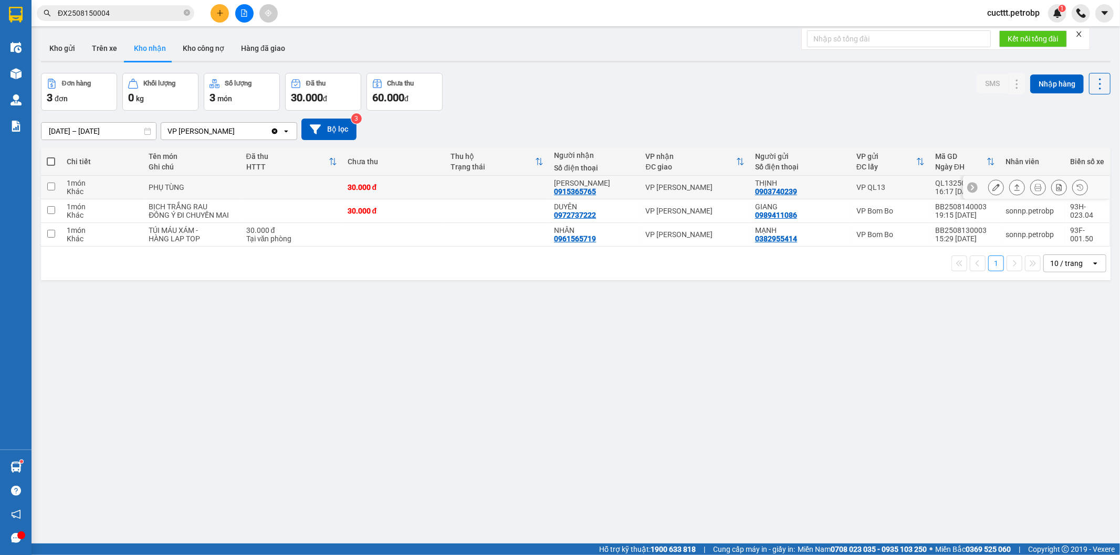
click at [598, 191] on div "[PERSON_NAME] 0915365765" at bounding box center [594, 187] width 81 height 17
checkbox input "true"
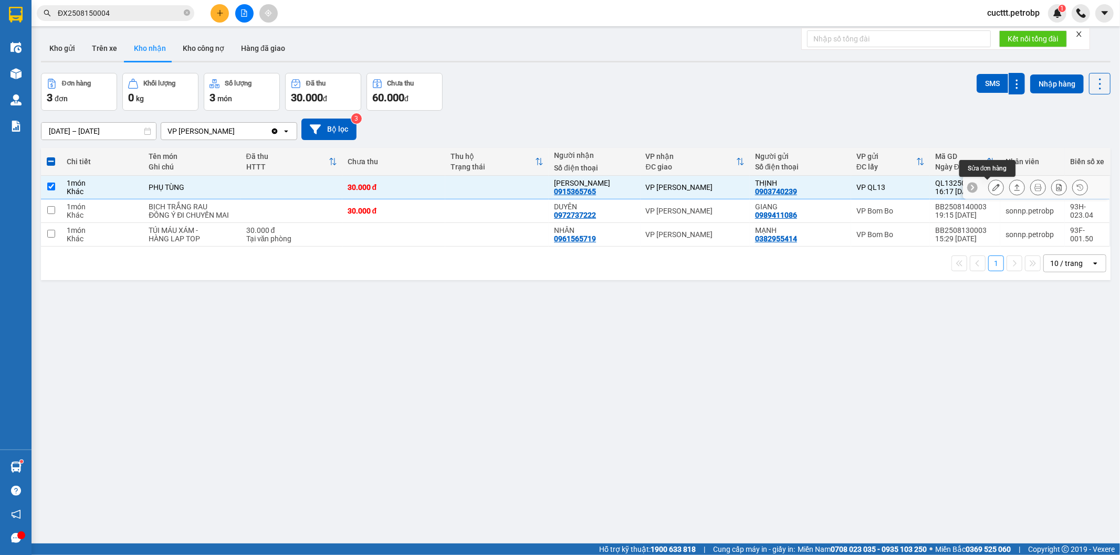
click at [992, 187] on icon at bounding box center [995, 187] width 7 height 7
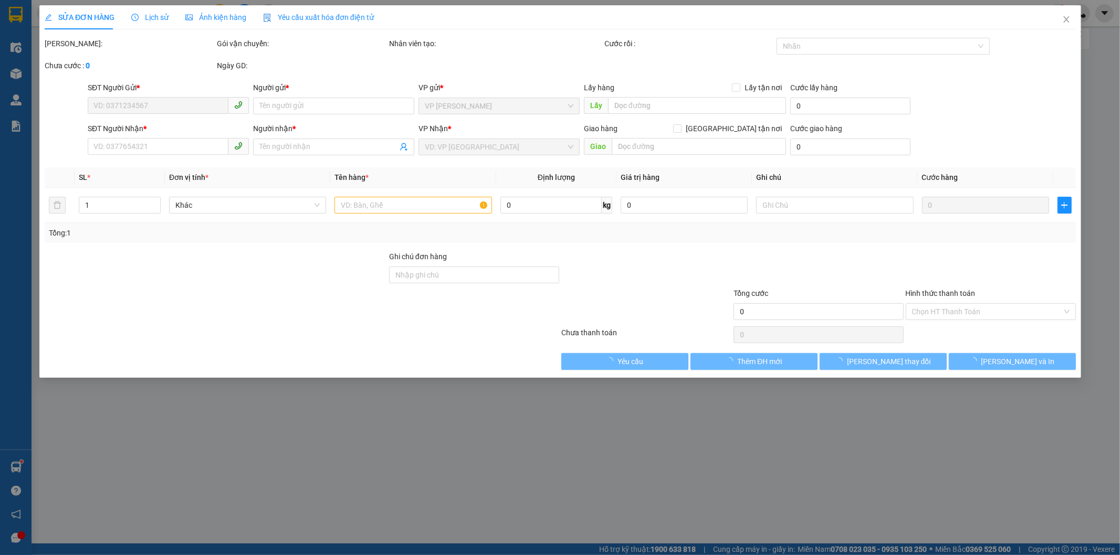
type input "0903740239"
type input "THỊNH"
type input "0915365765"
type input "[PERSON_NAME]"
type input "30.000"
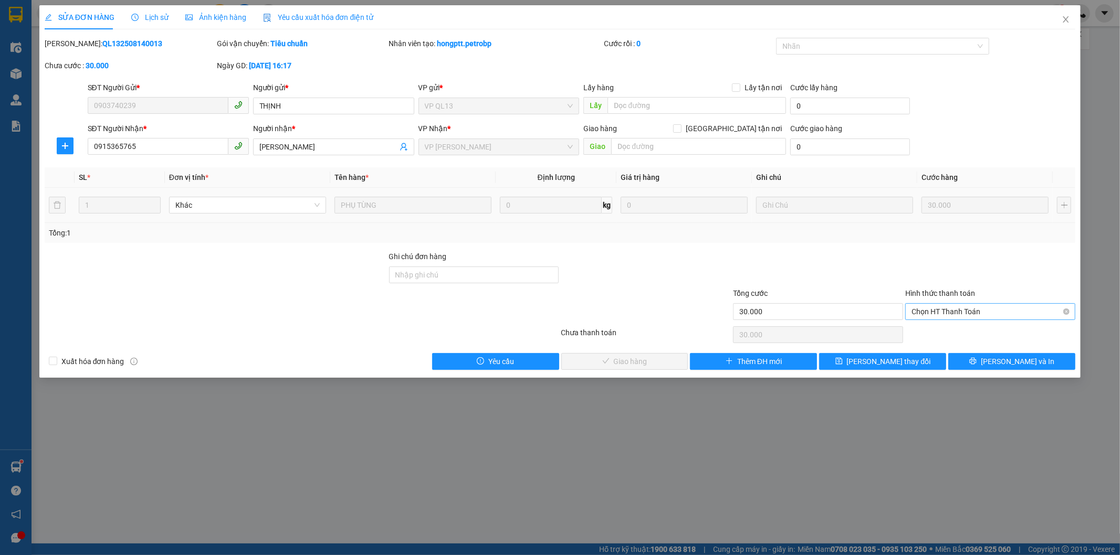
click at [971, 313] on span "Chọn HT Thanh Toán" at bounding box center [989, 312] width 157 height 16
click at [953, 334] on div "Tại văn phòng" at bounding box center [990, 333] width 157 height 12
type input "0"
click at [664, 365] on button "[PERSON_NAME] và Giao hàng" at bounding box center [624, 361] width 127 height 17
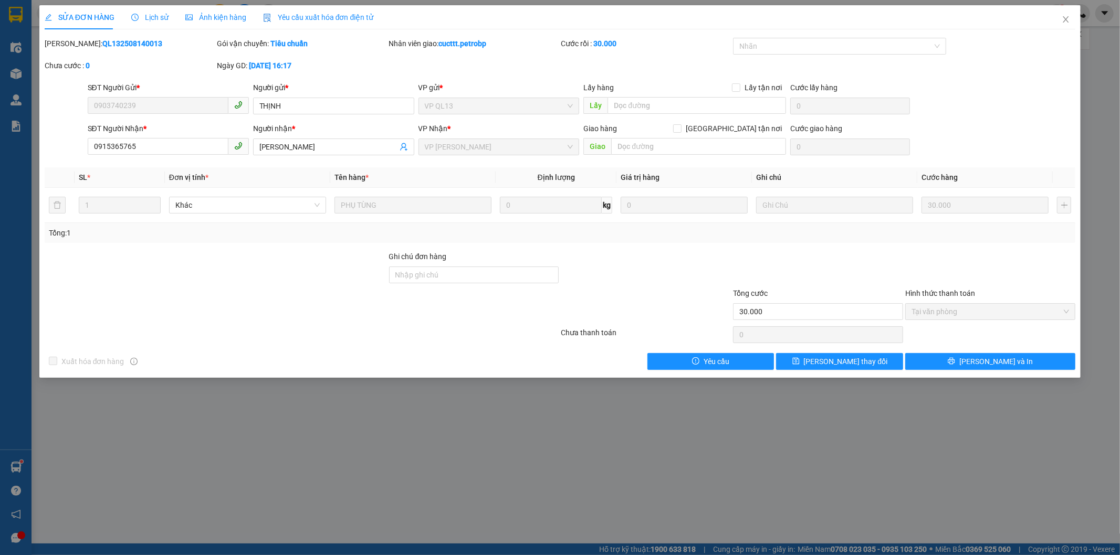
drag, startPoint x: 71, startPoint y: 39, endPoint x: 152, endPoint y: 39, distance: 80.8
click at [152, 39] on div "[PERSON_NAME]: QL132508140013" at bounding box center [130, 44] width 170 height 12
copy b "QL132508140013"
click at [1062, 22] on icon "close" at bounding box center [1065, 19] width 8 height 8
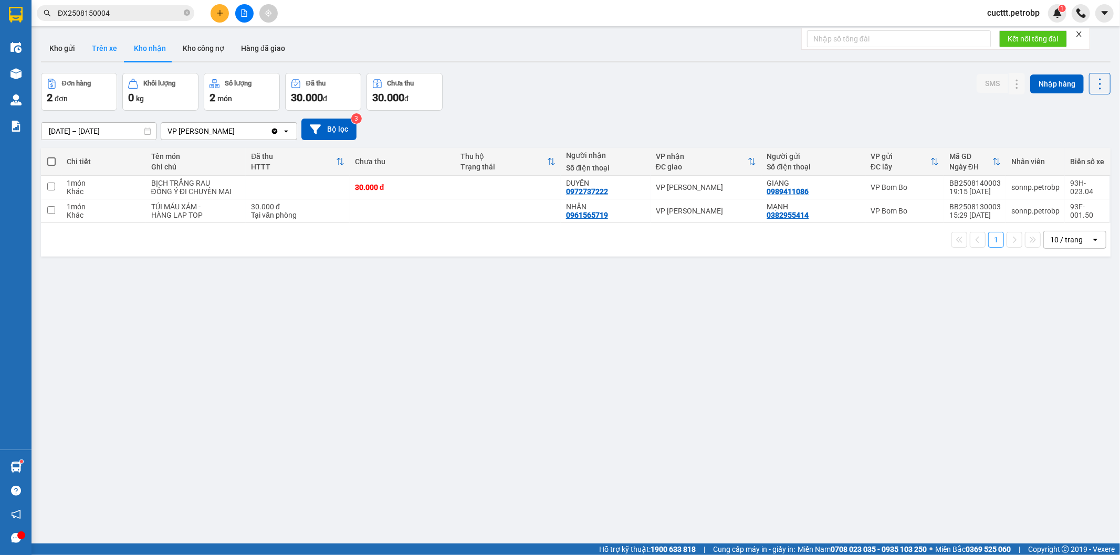
click at [109, 48] on button "Trên xe" at bounding box center [104, 48] width 42 height 25
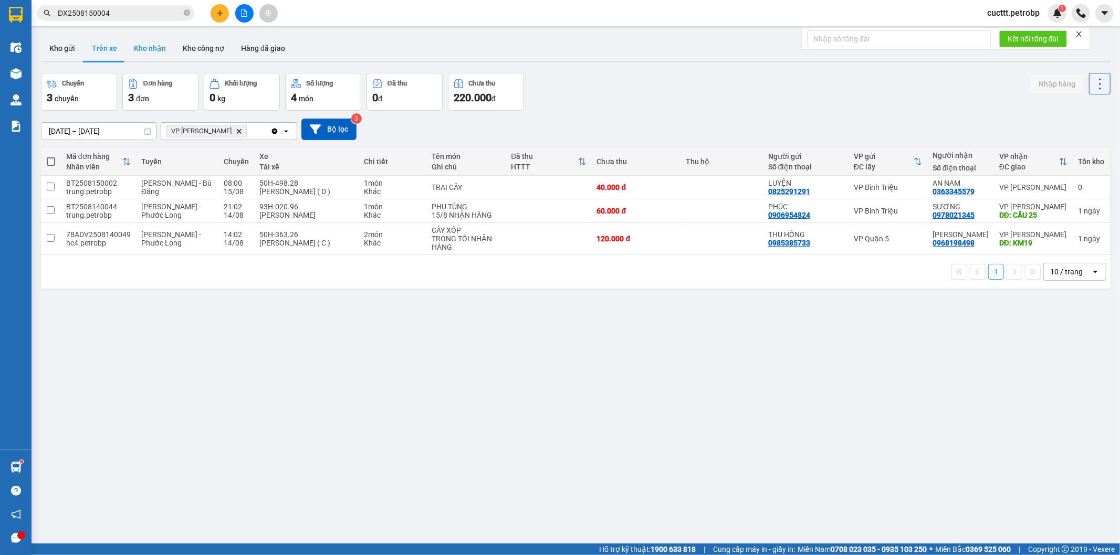
click at [138, 46] on button "Kho nhận" at bounding box center [149, 48] width 49 height 25
type input "[DATE] – [DATE]"
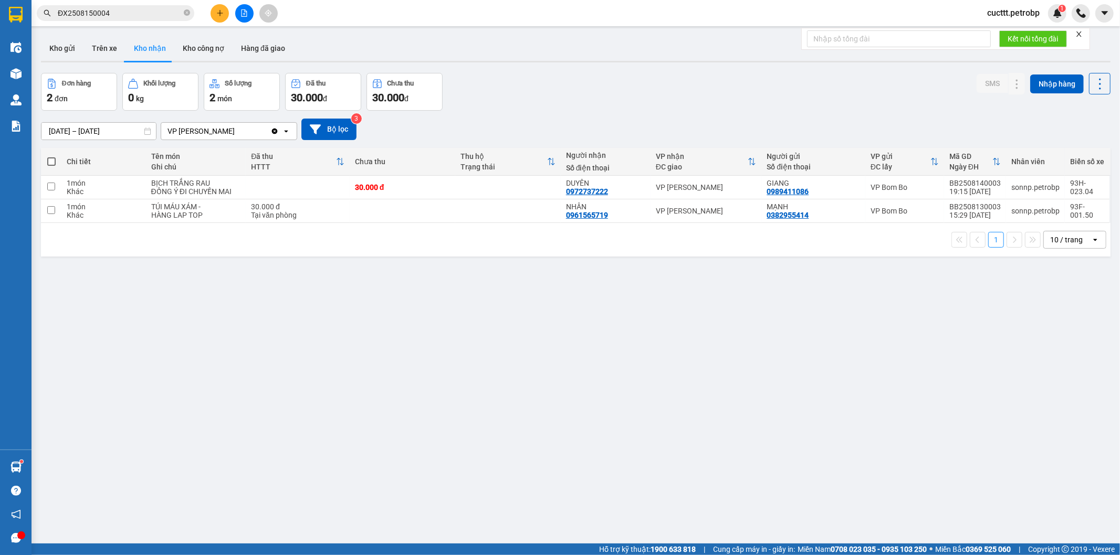
click at [781, 87] on div "Đơn hàng 2 đơn Khối lượng 0 kg Số lượng 2 món Đã thu 30.000 đ Chưa thu 30.000 đ…" at bounding box center [575, 92] width 1069 height 38
click at [69, 49] on button "Kho gửi" at bounding box center [62, 48] width 43 height 25
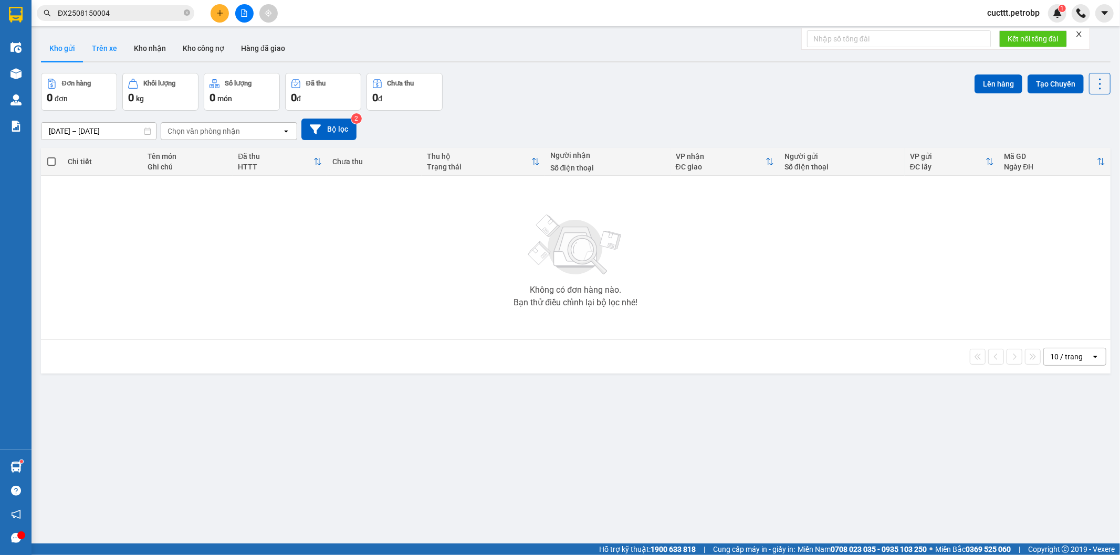
click at [101, 50] on button "Trên xe" at bounding box center [104, 48] width 42 height 25
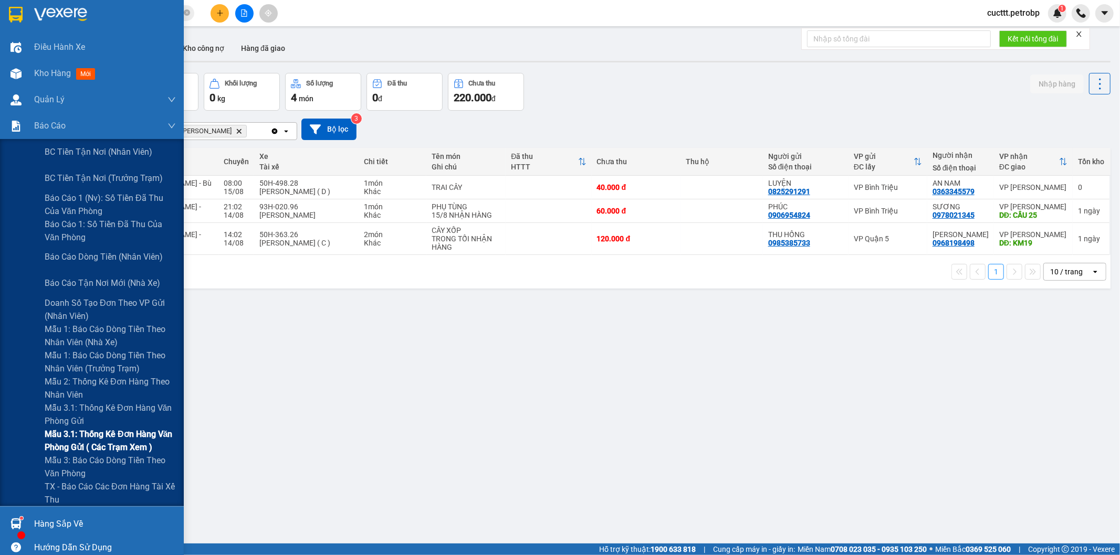
click at [135, 444] on span "Mẫu 3.1: Thống kê đơn hàng văn phòng gửi ( các trạm xem )" at bounding box center [110, 441] width 131 height 26
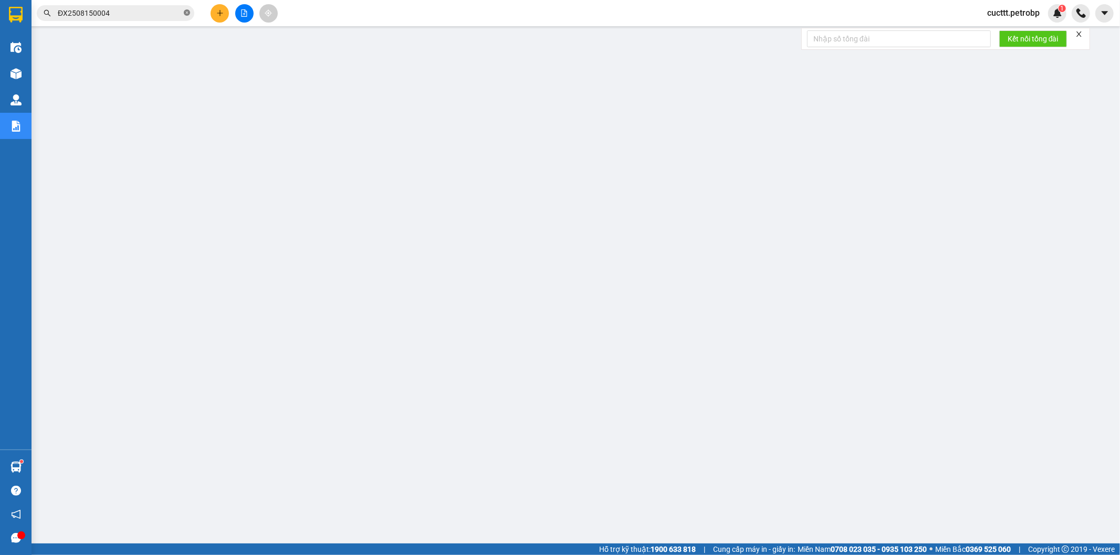
click at [187, 14] on icon "close-circle" at bounding box center [187, 12] width 6 height 6
click at [154, 2] on div "Kết quả tìm kiếm ( 1 ) Bộ lọc Mã ĐH Trạng thái Món hàng Tổng cước Chưa cước Ngư…" at bounding box center [560, 13] width 1120 height 26
click at [151, 12] on input "text" at bounding box center [120, 13] width 124 height 12
paste input "ĐX2508150004"
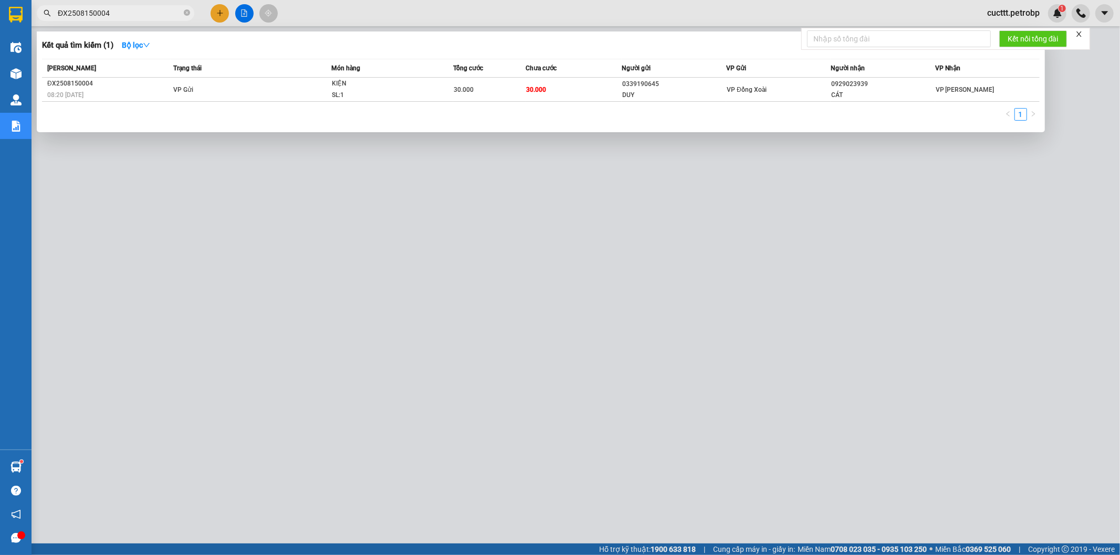
type input "ĐX2508150004"
click at [549, 211] on div at bounding box center [560, 277] width 1120 height 555
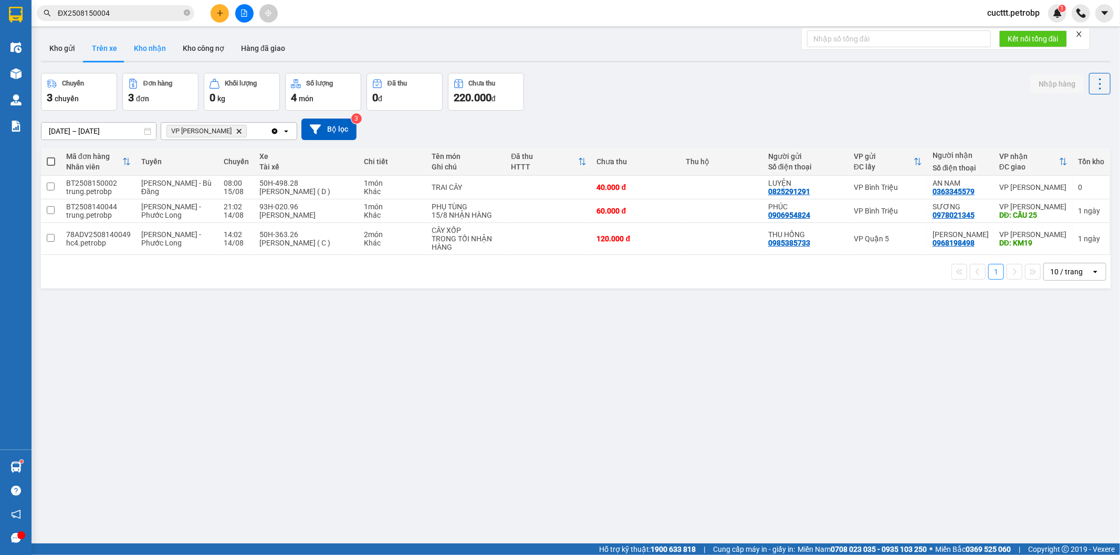
click at [151, 50] on button "Kho nhận" at bounding box center [149, 48] width 49 height 25
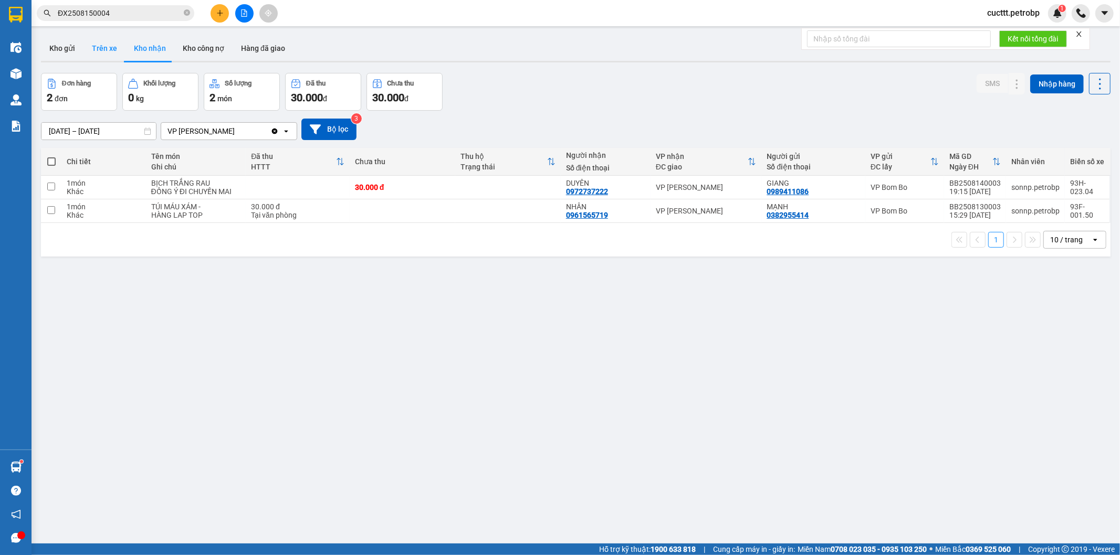
click at [96, 49] on button "Trên xe" at bounding box center [104, 48] width 42 height 25
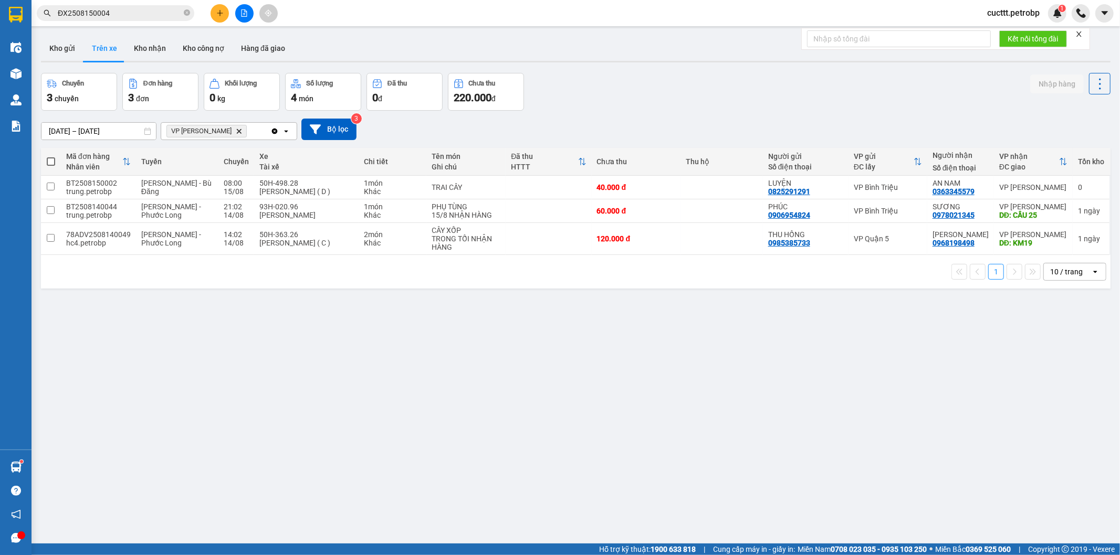
click at [749, 92] on div "Chuyến 3 chuyến Đơn hàng 3 đơn Khối lượng 0 kg Số lượng 4 món Đã thu 0 đ Chưa t…" at bounding box center [575, 92] width 1069 height 38
click at [135, 50] on button "Kho nhận" at bounding box center [149, 48] width 49 height 25
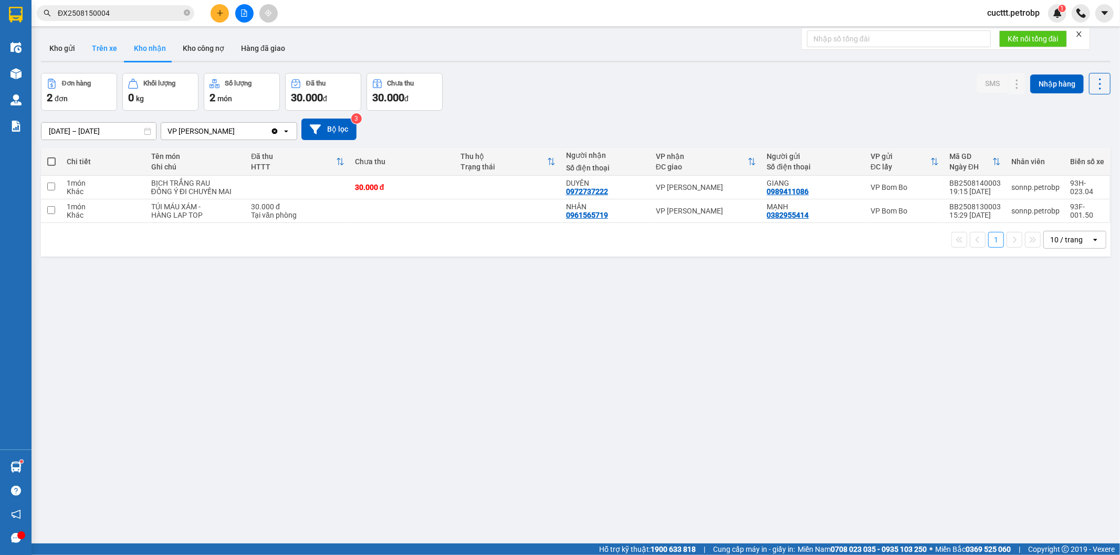
click at [107, 52] on button "Trên xe" at bounding box center [104, 48] width 42 height 25
type input "[DATE] – [DATE]"
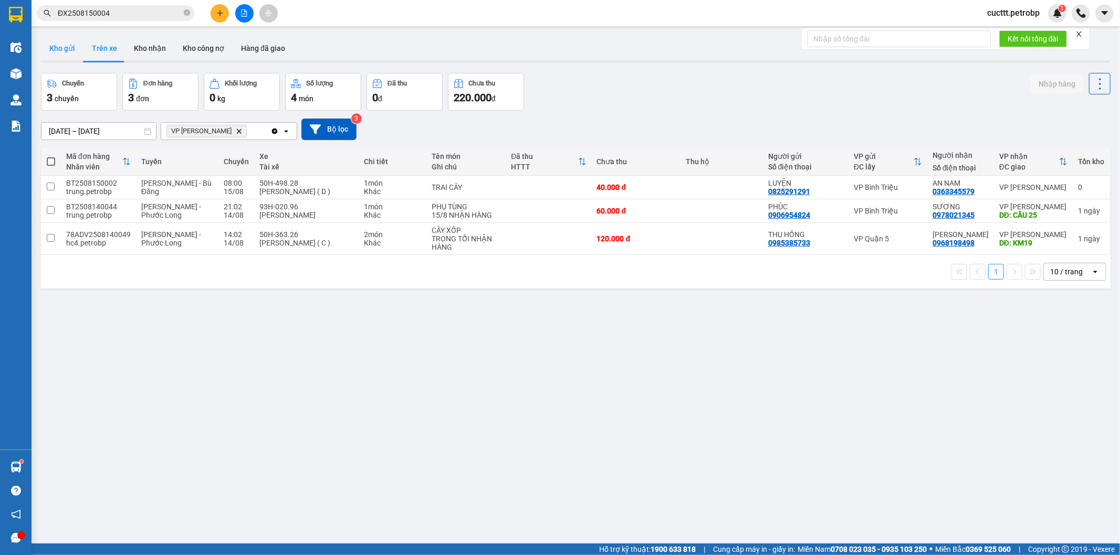
click at [70, 52] on button "Kho gửi" at bounding box center [62, 48] width 43 height 25
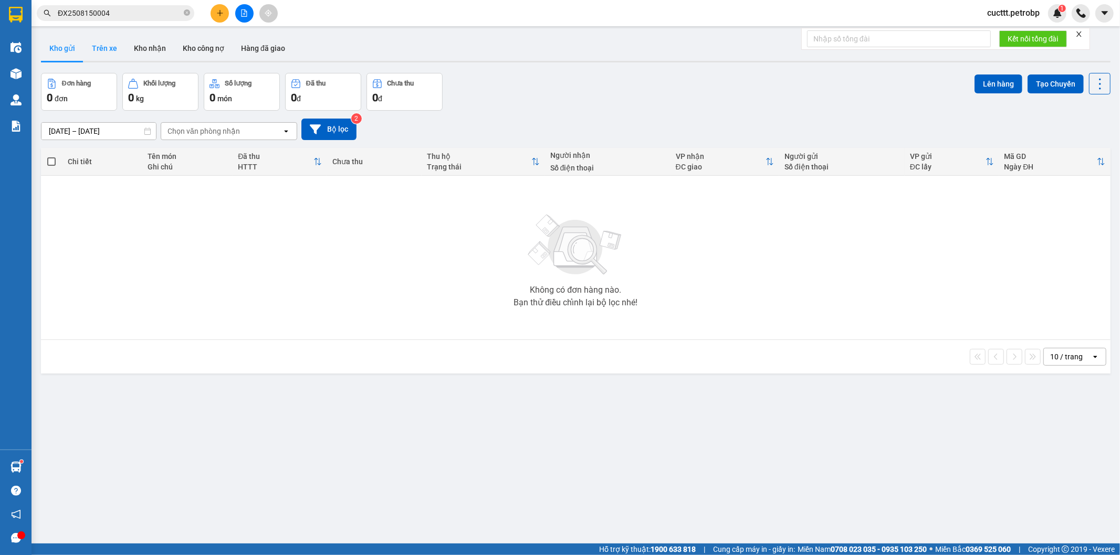
click at [102, 51] on button "Trên xe" at bounding box center [104, 48] width 42 height 25
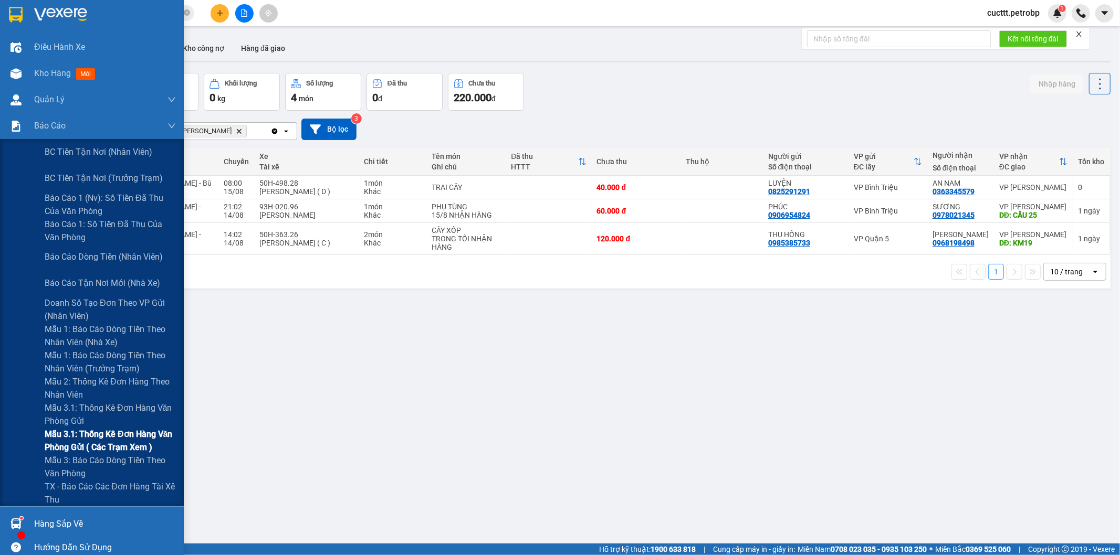
click at [135, 444] on span "Mẫu 3.1: Thống kê đơn hàng văn phòng gửi ( các trạm xem )" at bounding box center [110, 441] width 131 height 26
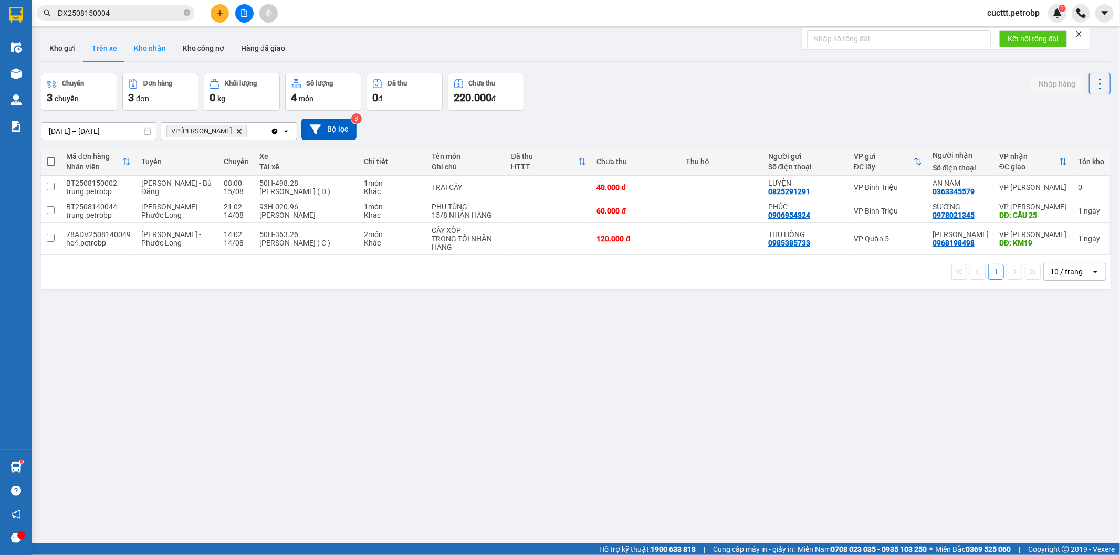
click at [139, 49] on button "Kho nhận" at bounding box center [149, 48] width 49 height 25
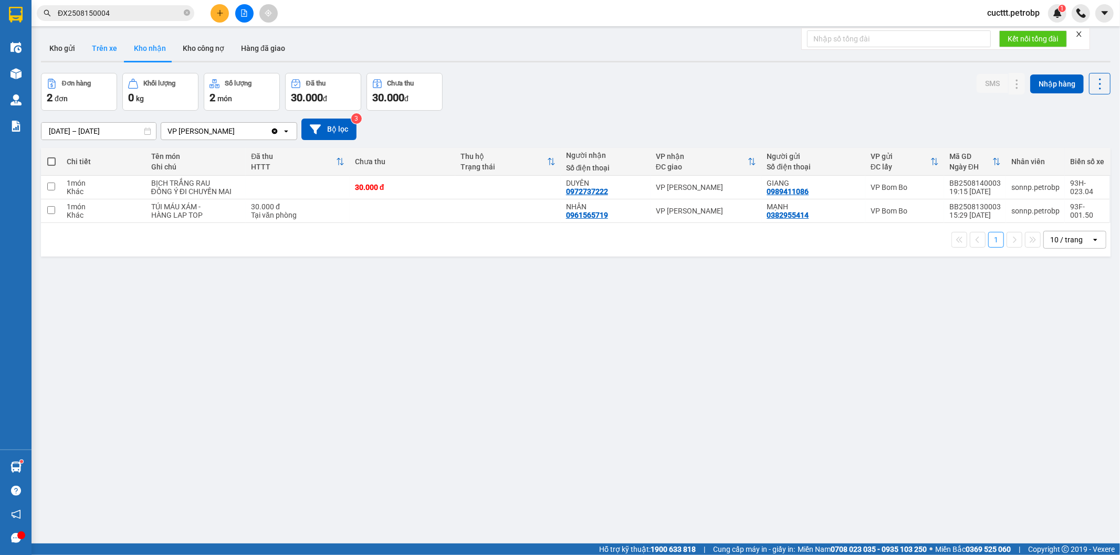
click at [98, 48] on button "Trên xe" at bounding box center [104, 48] width 42 height 25
type input "[DATE] – [DATE]"
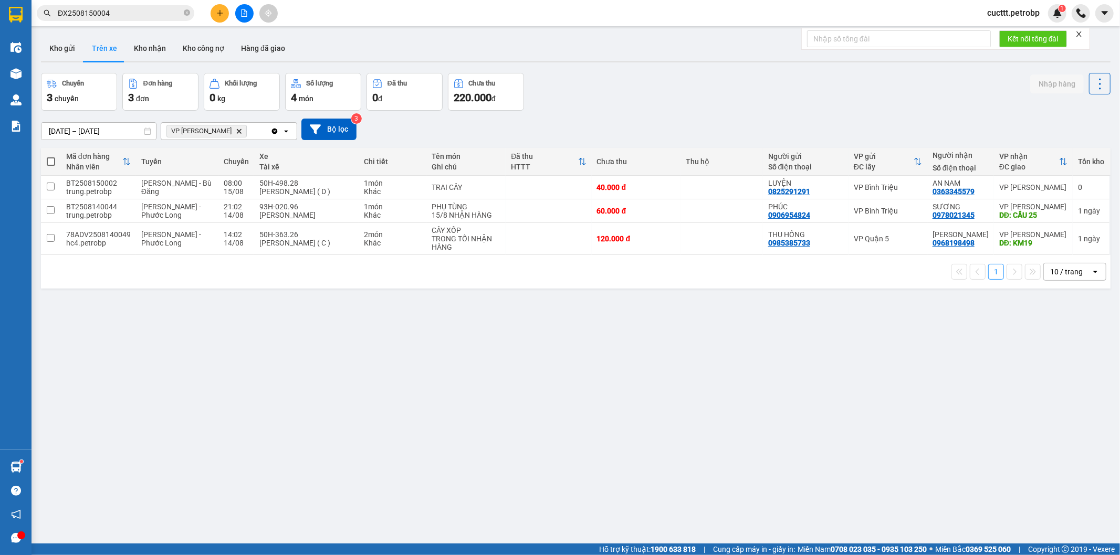
click at [103, 331] on div "ver 1.8.138 Kho gửi Trên xe Kho nhận Kho công nợ Hàng đã giao Chuyến 3 chuyến Đ…" at bounding box center [576, 308] width 1078 height 555
click at [71, 52] on button "Kho gửi" at bounding box center [62, 48] width 43 height 25
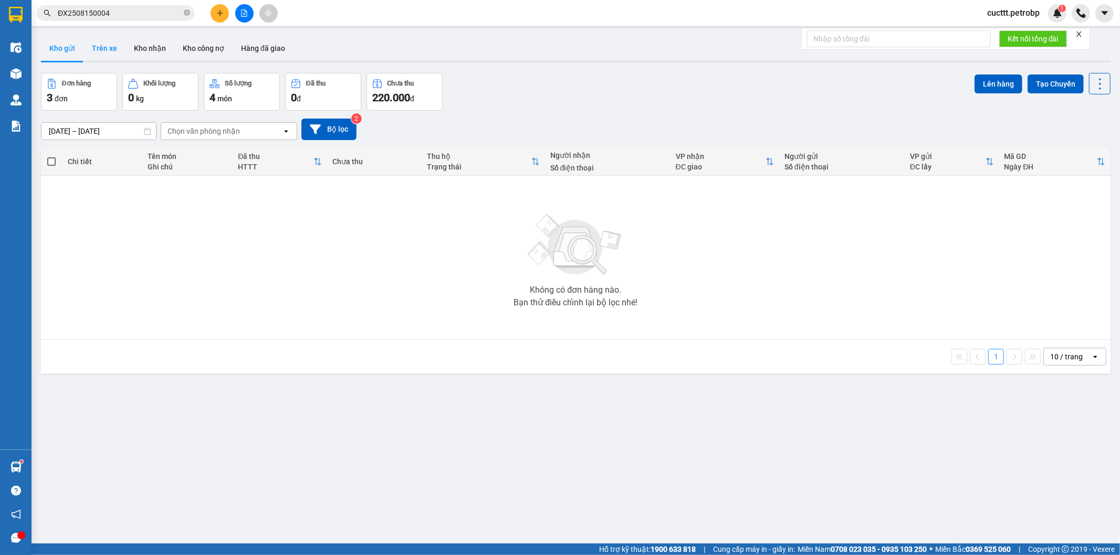
click at [100, 40] on button "Trên xe" at bounding box center [104, 48] width 42 height 25
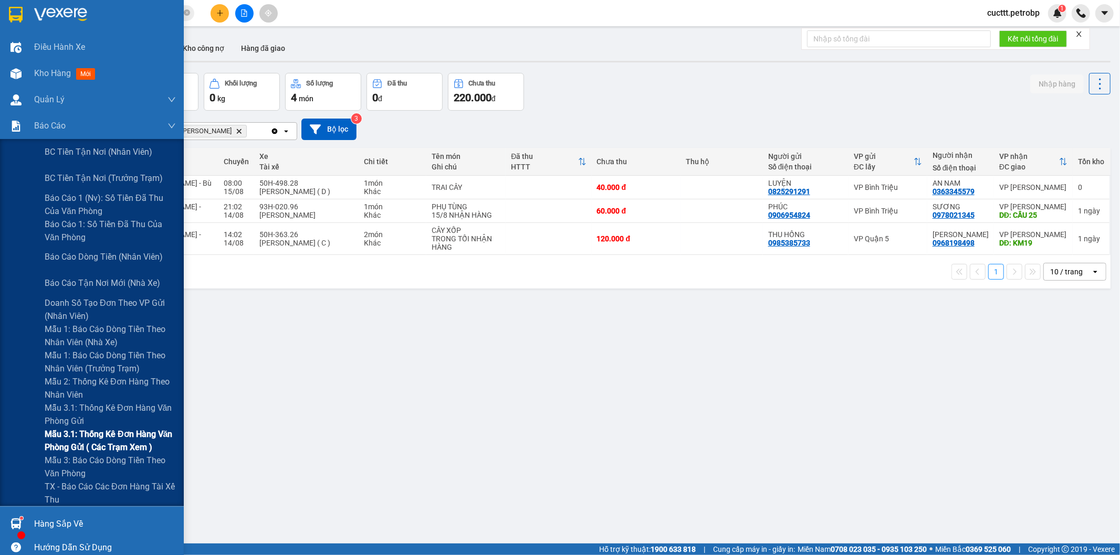
click at [146, 444] on span "Mẫu 3.1: Thống kê đơn hàng văn phòng gửi ( các trạm xem )" at bounding box center [110, 441] width 131 height 26
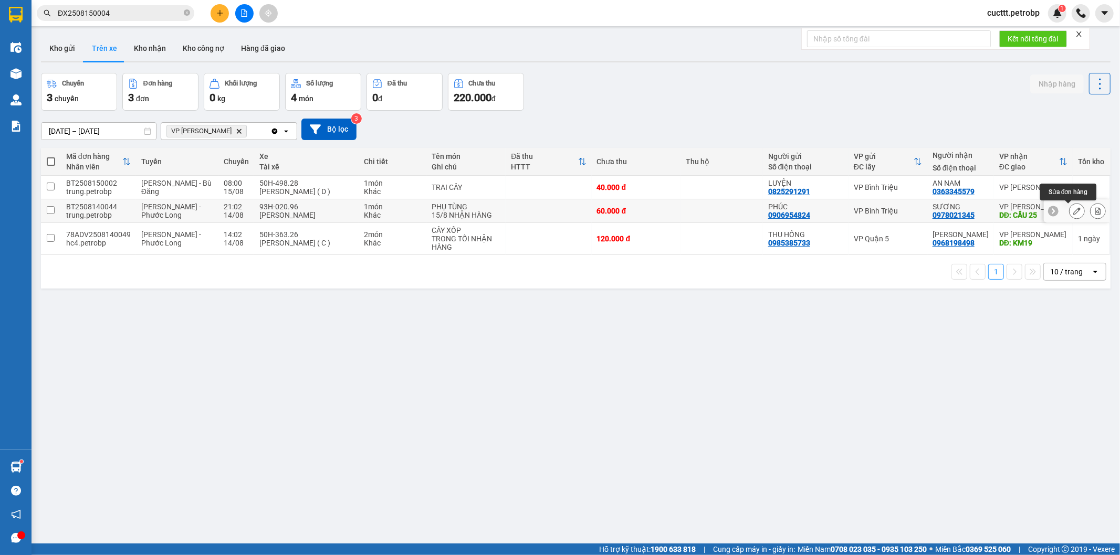
click at [1073, 209] on icon at bounding box center [1076, 210] width 7 height 7
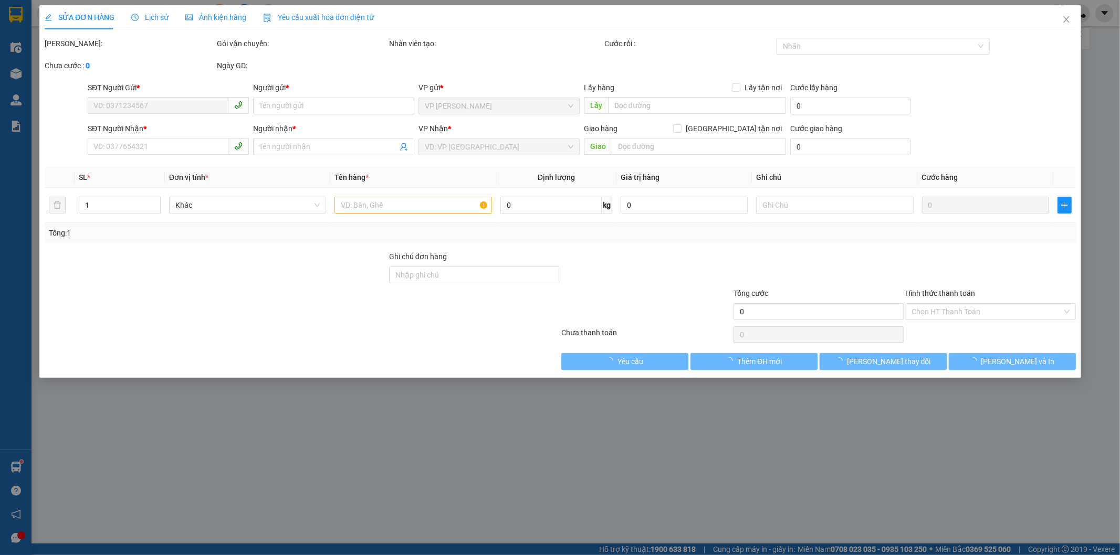
type input "0906954824"
type input "PHÚC"
type input "0978021345"
type input "SƯƠNG"
type input "CẦU 25"
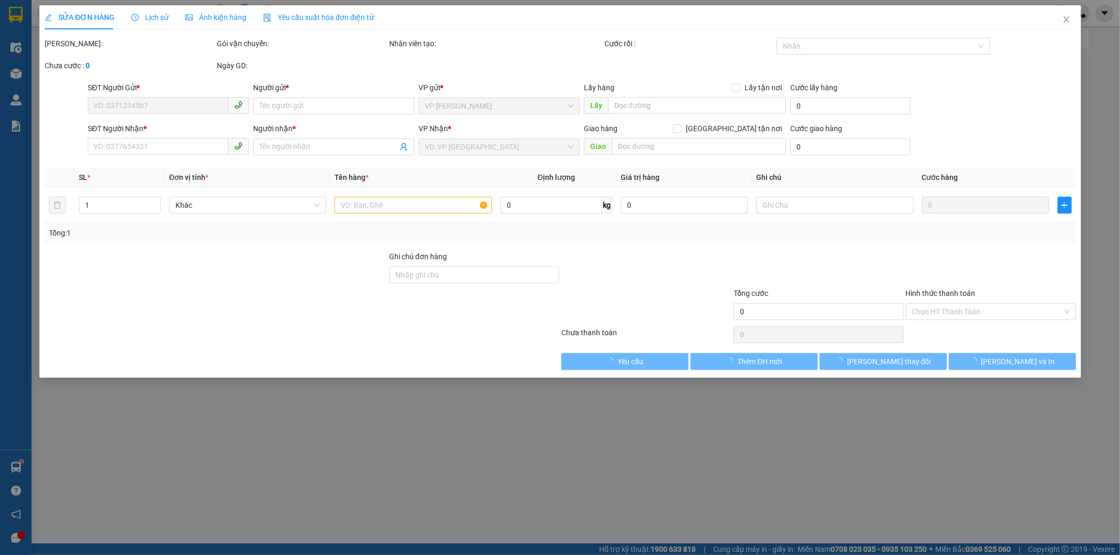
type input "60.000"
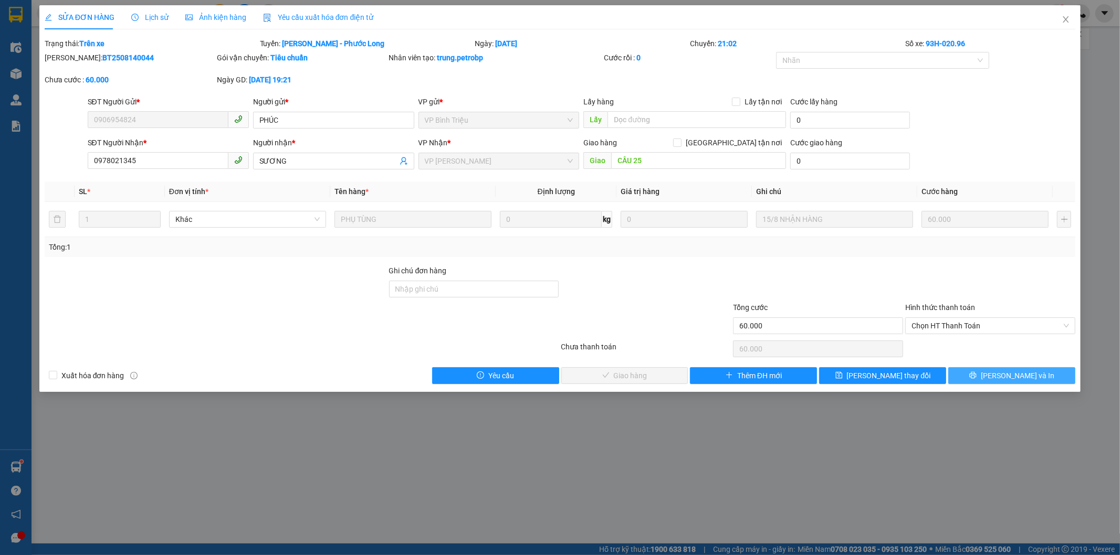
click at [1033, 372] on button "[PERSON_NAME] và In" at bounding box center [1011, 375] width 127 height 17
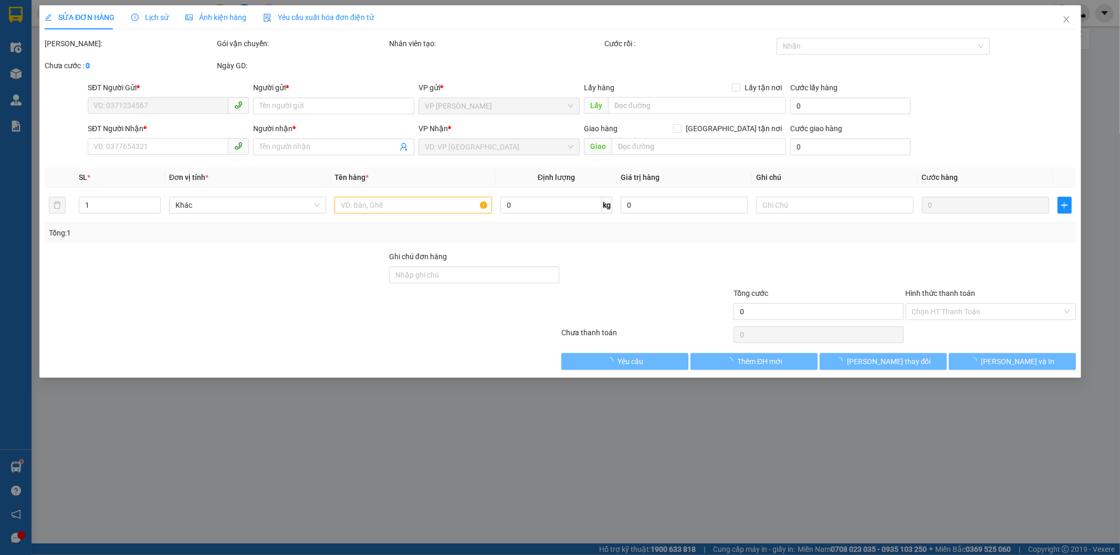
type input "0906954824"
type input "PHÚC"
type input "0978021345"
type input "SƯƠNG"
type input "CẦU 25"
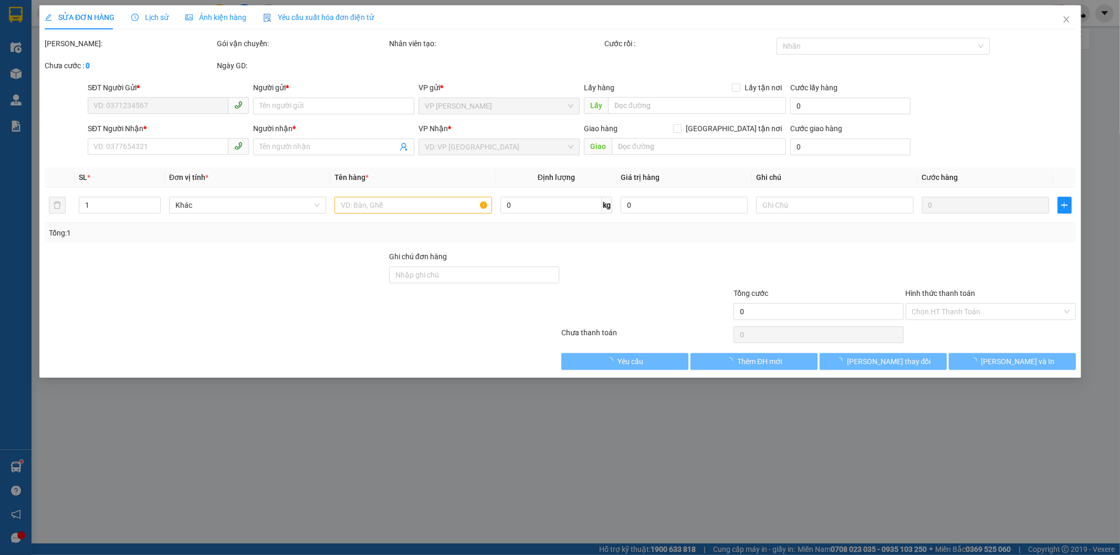
type input "60.000"
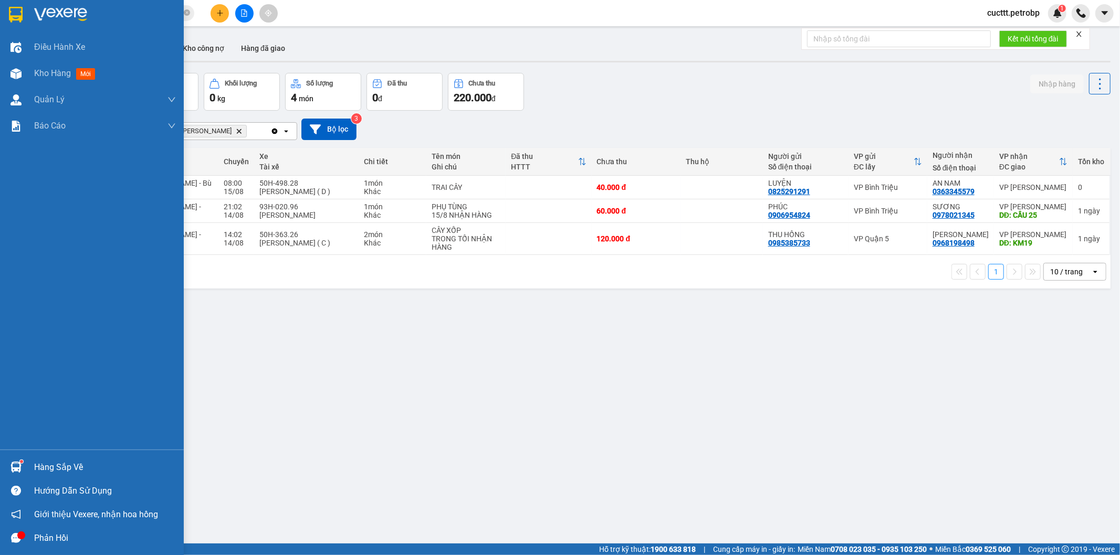
click at [33, 463] on div "Hàng sắp về" at bounding box center [92, 468] width 184 height 24
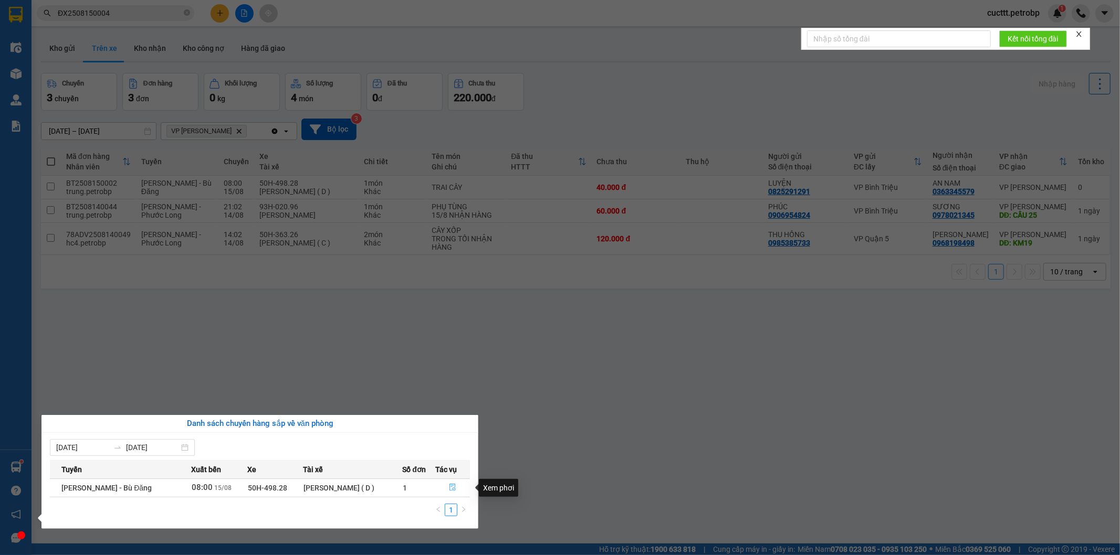
click at [452, 487] on icon "file-done" at bounding box center [452, 487] width 7 height 7
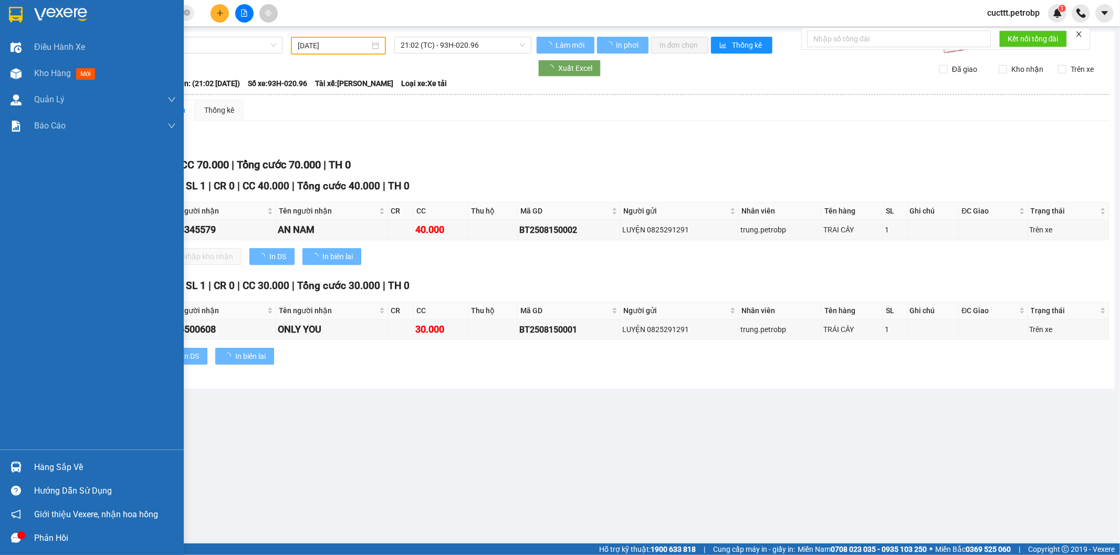
type input "[DATE]"
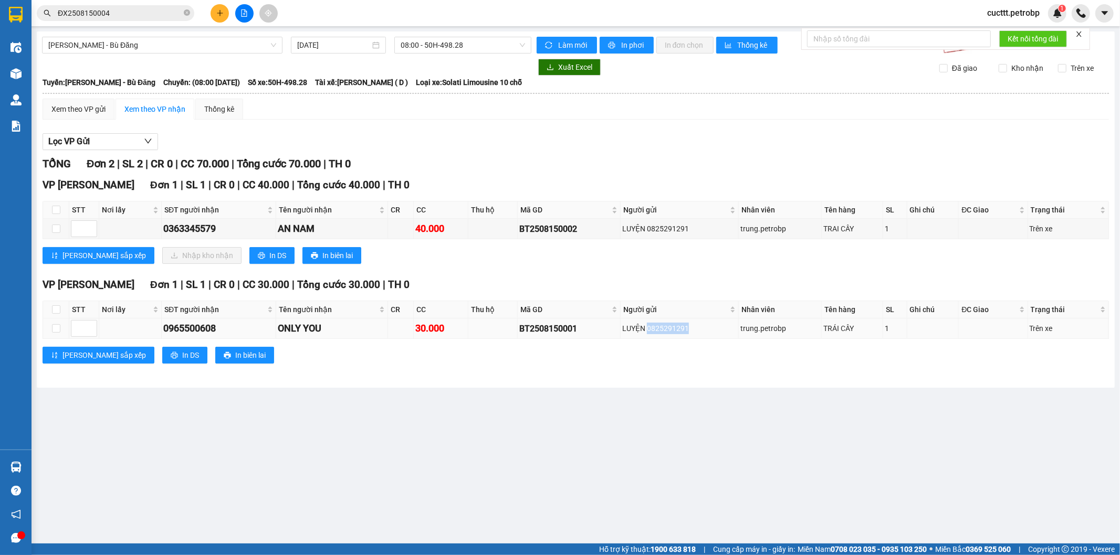
drag, startPoint x: 651, startPoint y: 333, endPoint x: 702, endPoint y: 328, distance: 50.7
click at [702, 328] on div "LUYỆN 0825291291" at bounding box center [679, 329] width 114 height 12
copy div "0825291291"
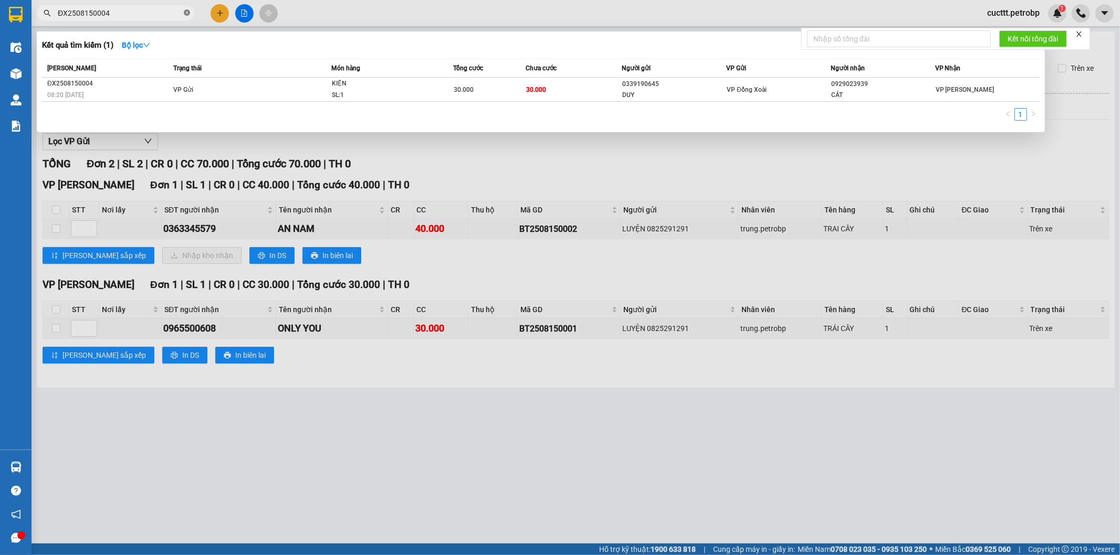
click at [186, 14] on icon "close-circle" at bounding box center [187, 12] width 6 height 6
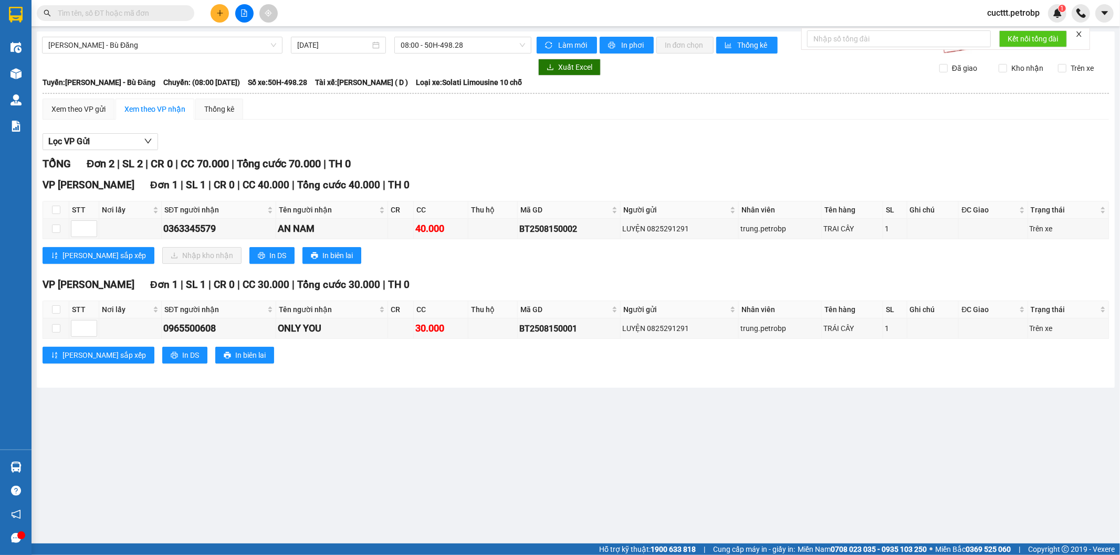
click at [150, 16] on input "text" at bounding box center [120, 13] width 124 height 12
paste input "0825291291"
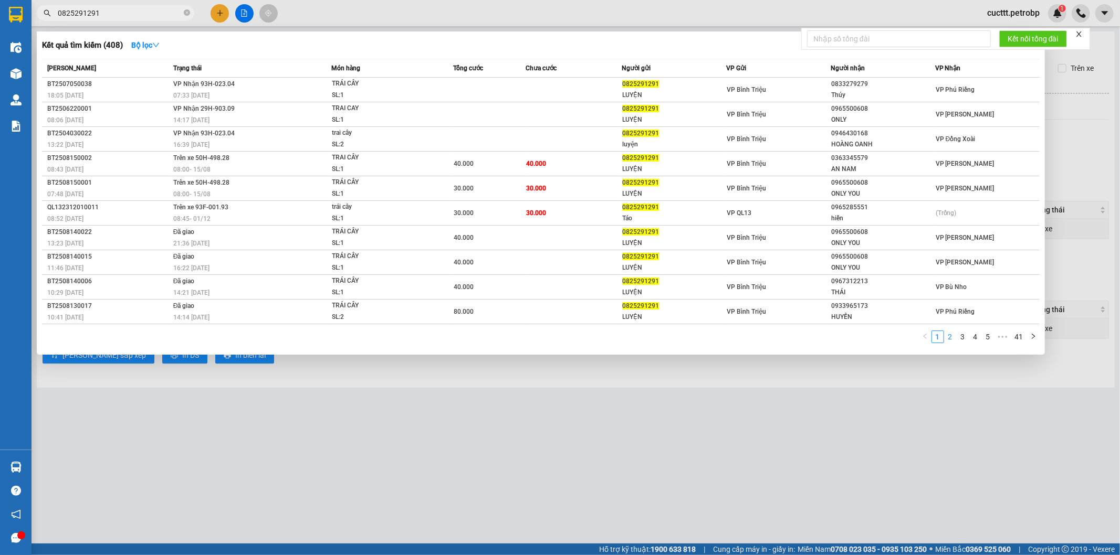
type input "0825291291"
click at [952, 340] on link "2" at bounding box center [950, 337] width 12 height 12
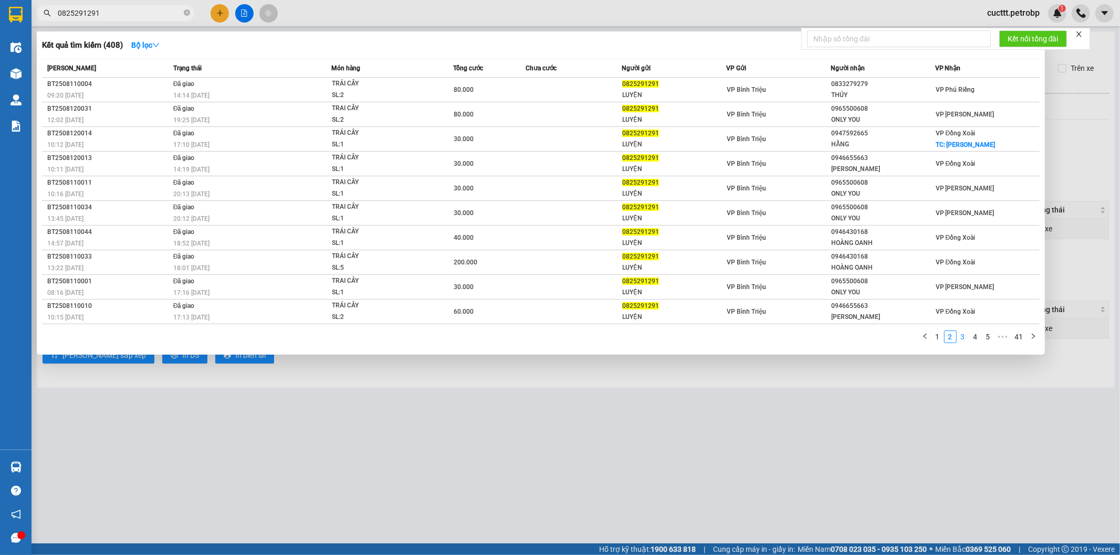
click at [964, 340] on link "3" at bounding box center [963, 337] width 12 height 12
click at [976, 338] on link "4" at bounding box center [976, 337] width 12 height 12
click at [923, 338] on link "1" at bounding box center [925, 337] width 12 height 12
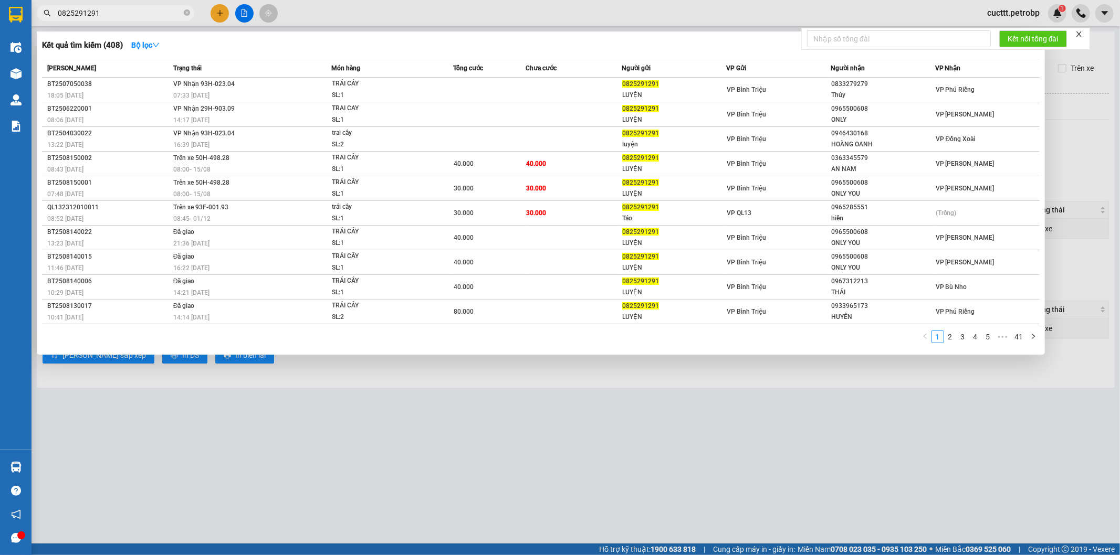
click at [775, 439] on div at bounding box center [560, 277] width 1120 height 555
click at [185, 15] on icon "close-circle" at bounding box center [187, 12] width 6 height 6
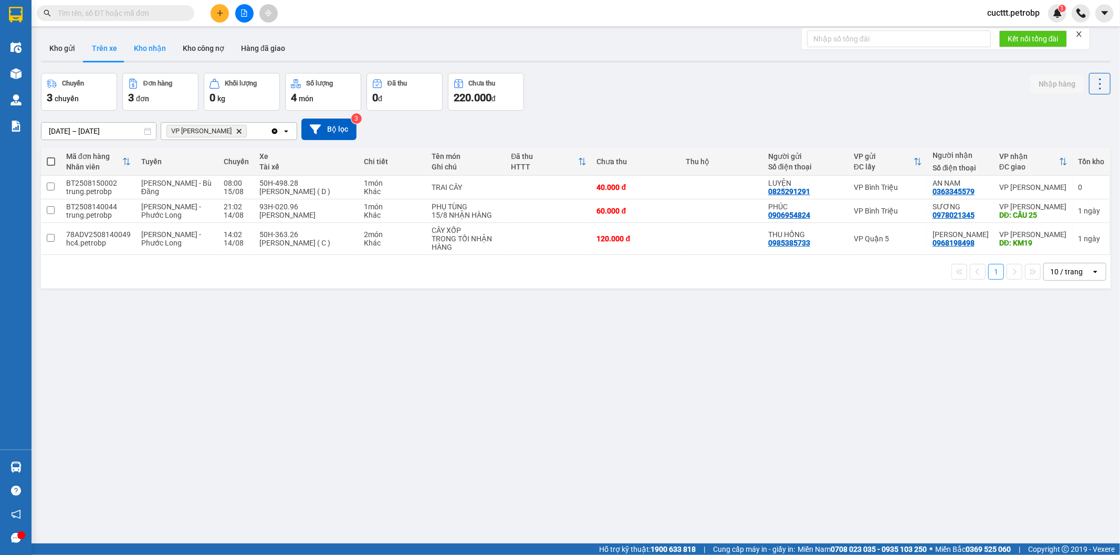
click at [143, 49] on button "Kho nhận" at bounding box center [149, 48] width 49 height 25
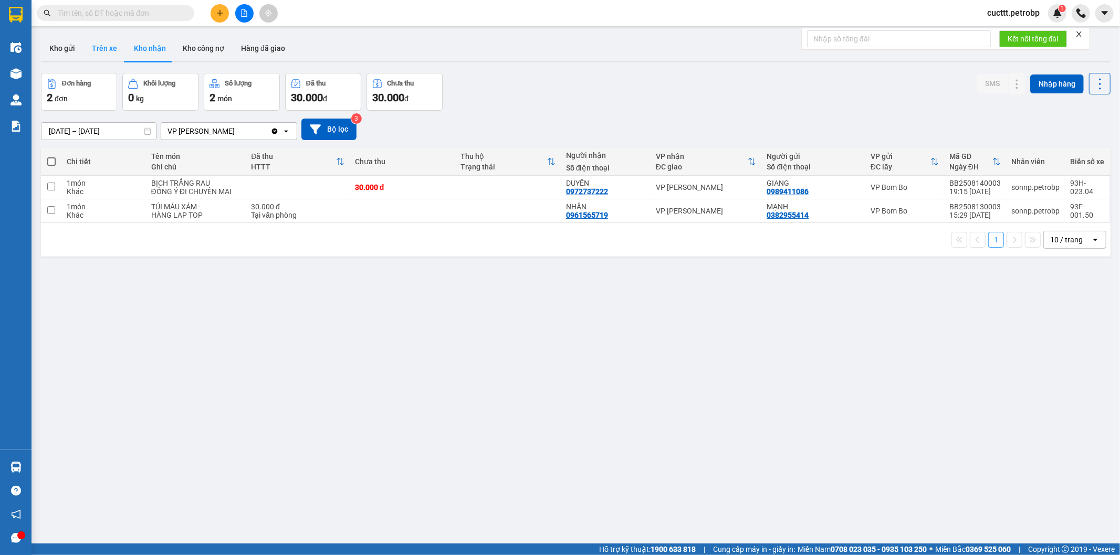
click at [112, 46] on button "Trên xe" at bounding box center [104, 48] width 42 height 25
type input "[DATE] – [DATE]"
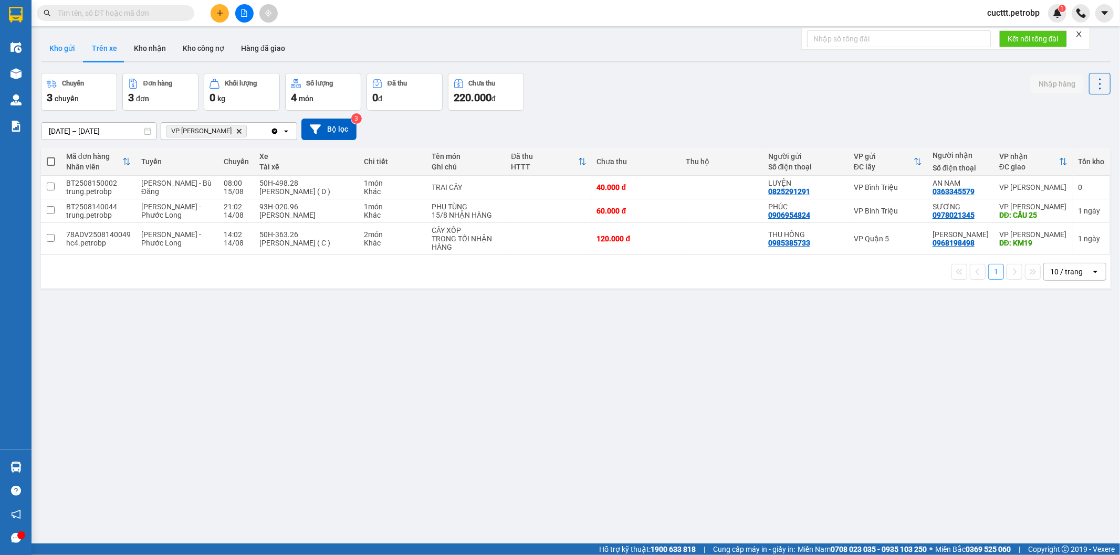
click at [60, 46] on button "Kho gửi" at bounding box center [62, 48] width 43 height 25
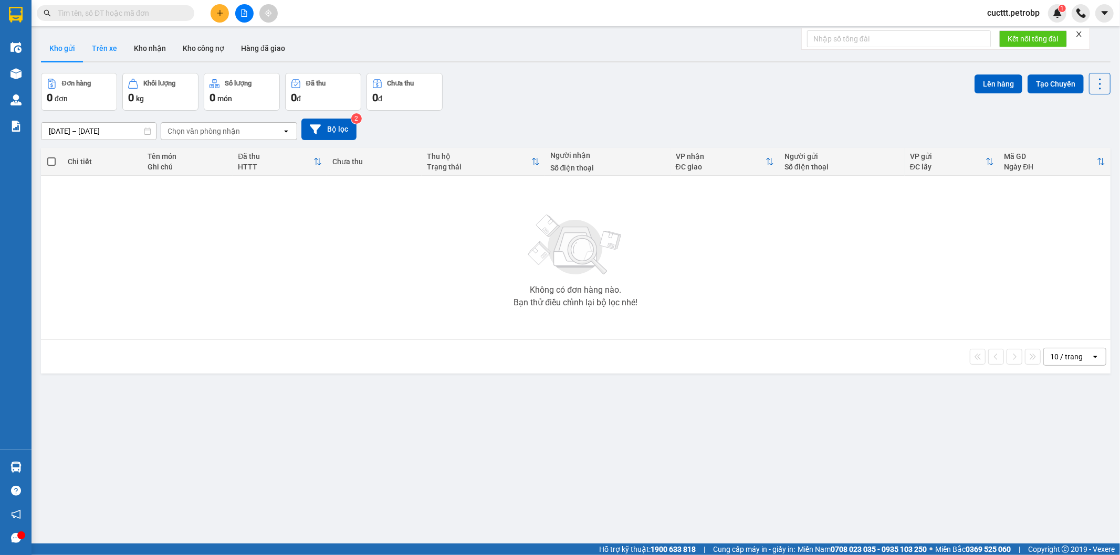
click at [102, 53] on button "Trên xe" at bounding box center [104, 48] width 42 height 25
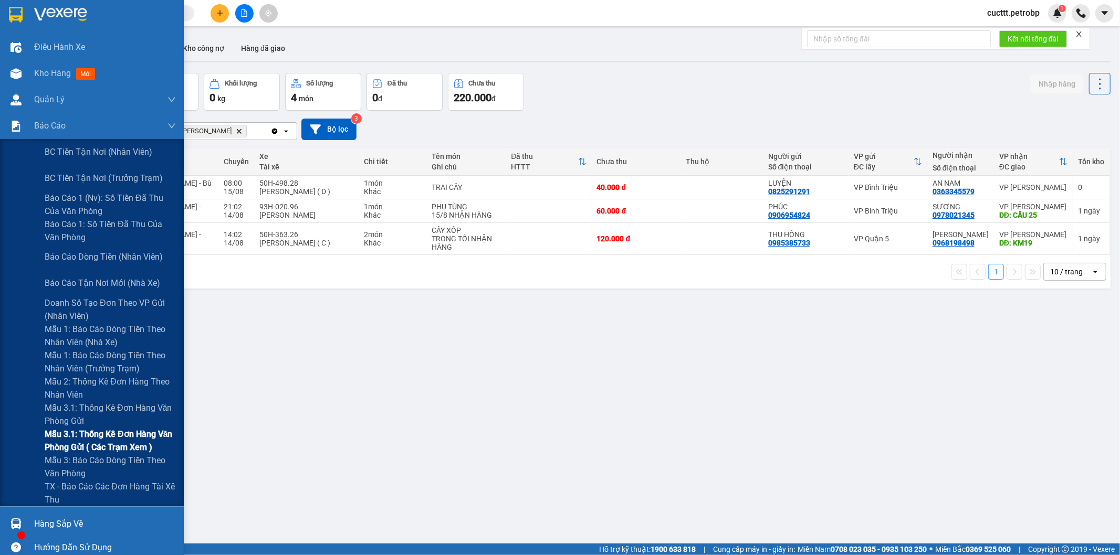
click at [126, 440] on span "Mẫu 3.1: Thống kê đơn hàng văn phòng gửi ( các trạm xem )" at bounding box center [110, 441] width 131 height 26
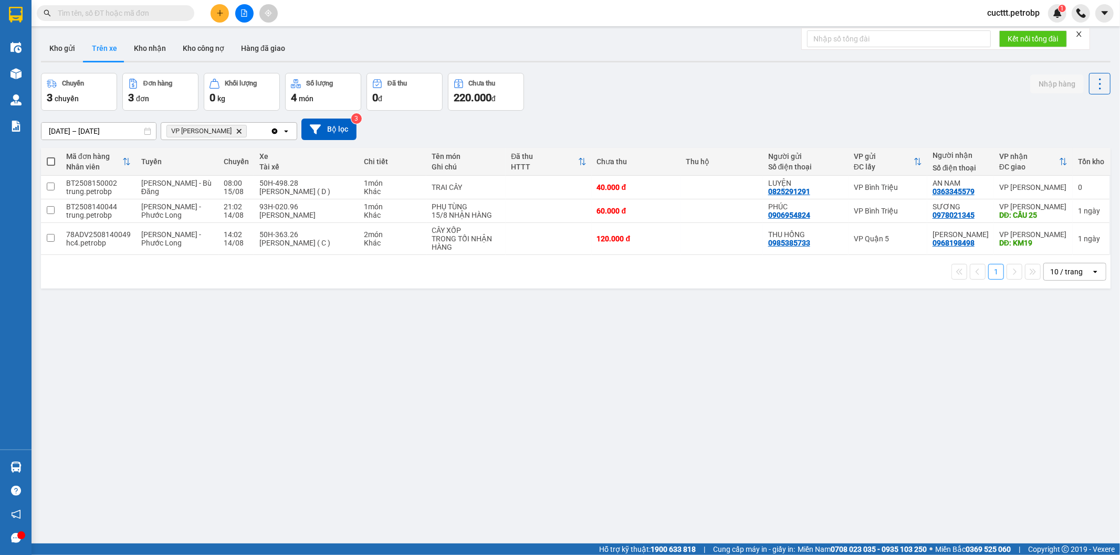
click at [236, 133] on icon "Delete" at bounding box center [239, 131] width 6 height 6
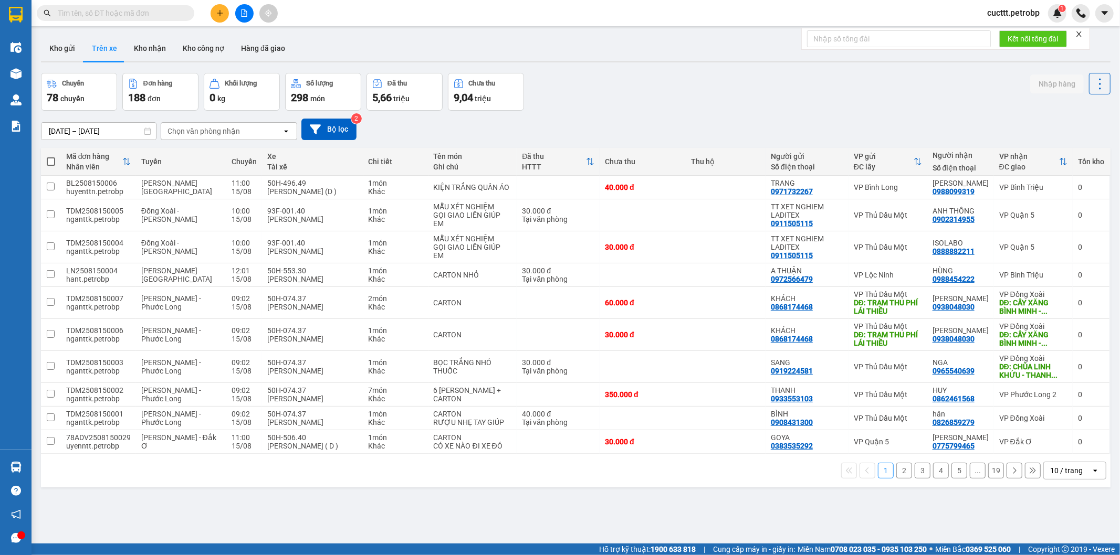
click at [896, 471] on button "2" at bounding box center [904, 471] width 16 height 16
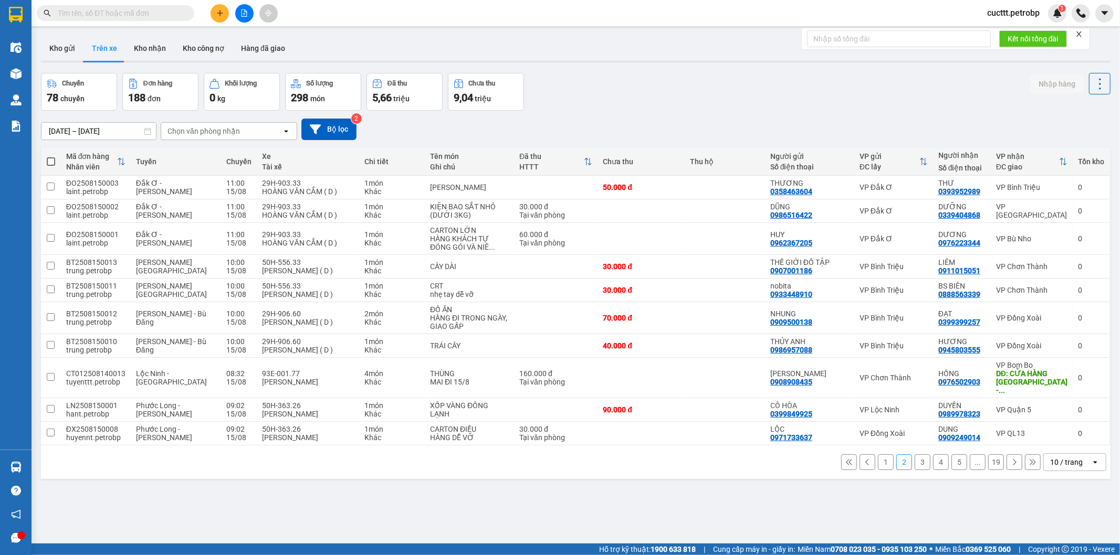
click at [916, 456] on button "3" at bounding box center [922, 463] width 16 height 16
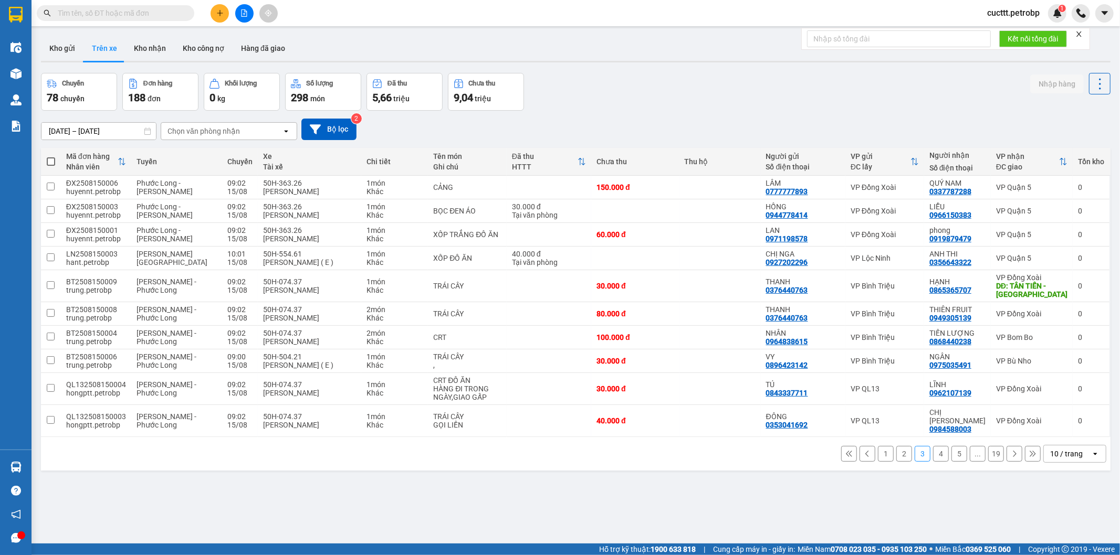
click at [896, 446] on button "2" at bounding box center [904, 454] width 16 height 16
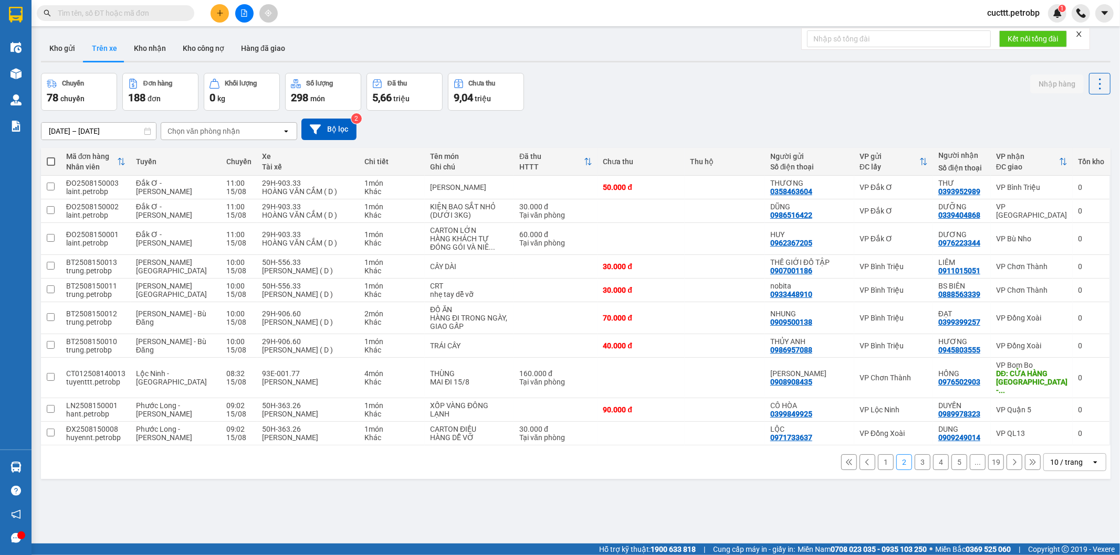
click at [795, 119] on div "01/08/2025 – 15/08/2025 Press the down arrow key to interact with the calendar …" at bounding box center [575, 130] width 1069 height 22
click at [878, 455] on button "1" at bounding box center [886, 463] width 16 height 16
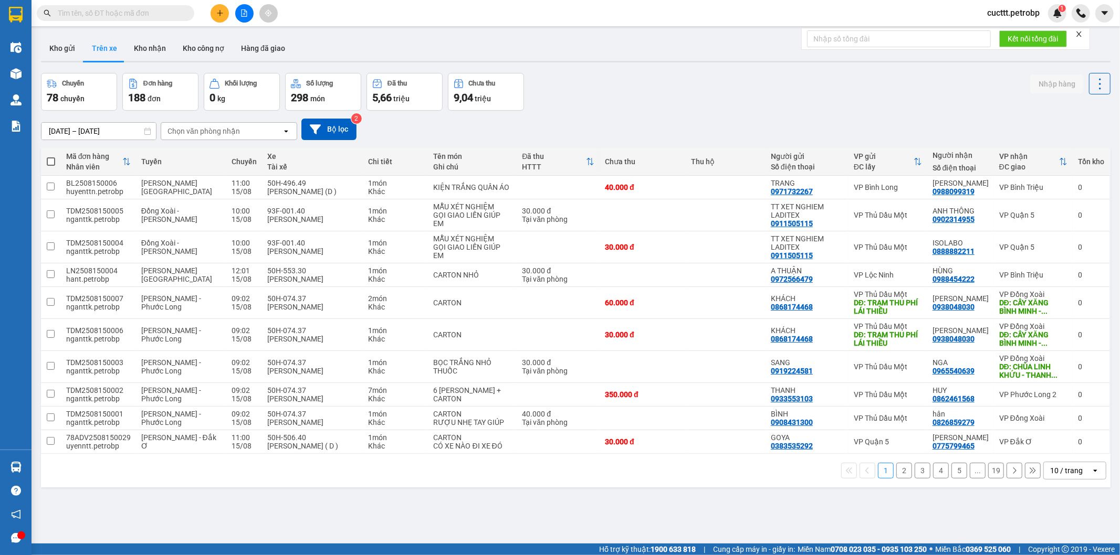
click at [192, 132] on div "Chọn văn phòng nhận" at bounding box center [203, 131] width 72 height 10
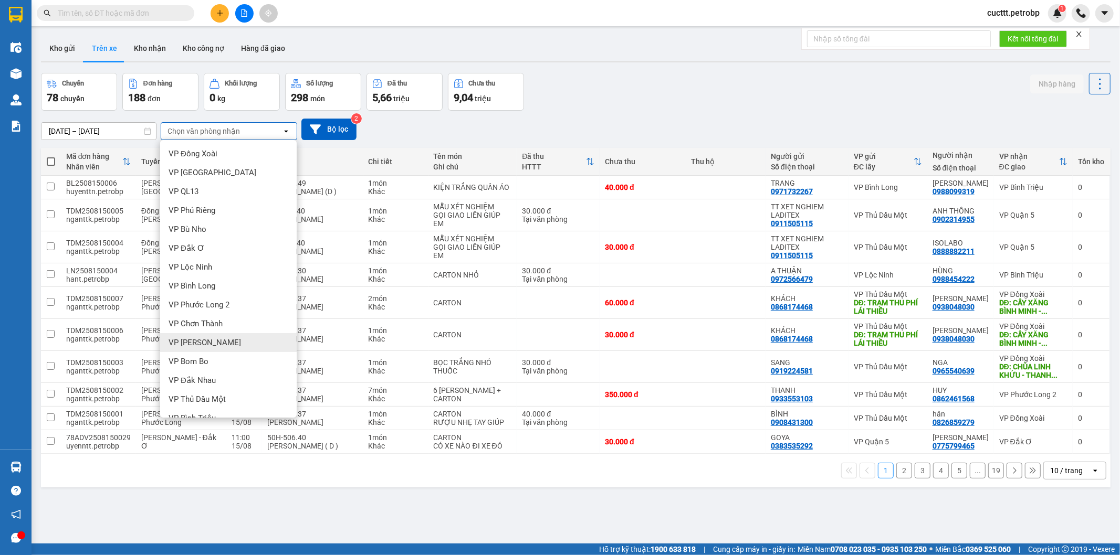
scroll to position [117, 0]
click at [223, 355] on div "VP [PERSON_NAME]" at bounding box center [228, 358] width 136 height 19
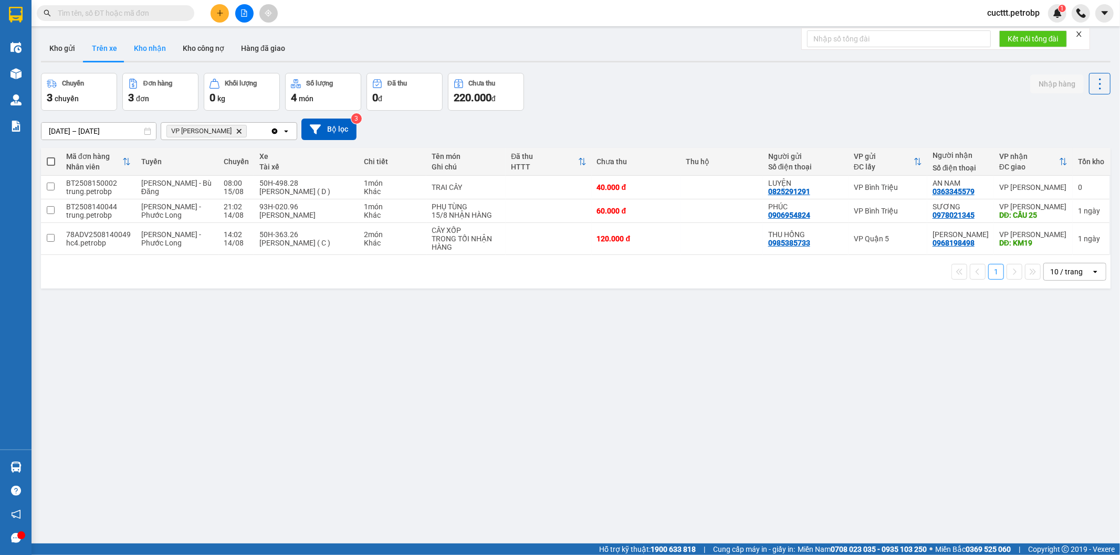
click at [135, 54] on button "Kho nhận" at bounding box center [149, 48] width 49 height 25
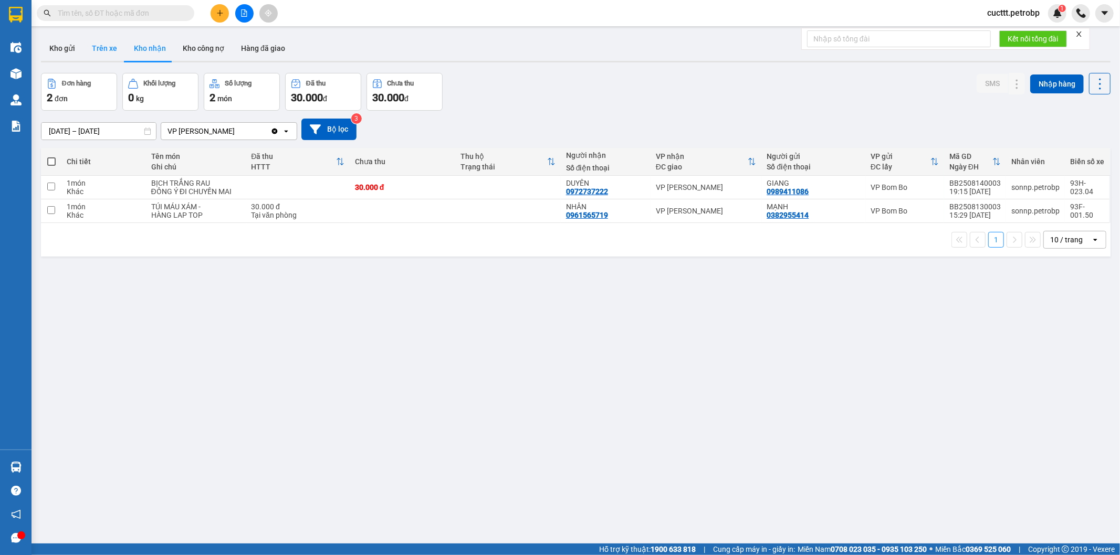
click at [102, 51] on button "Trên xe" at bounding box center [104, 48] width 42 height 25
type input "[DATE] – [DATE]"
